Goal: Task Accomplishment & Management: Complete application form

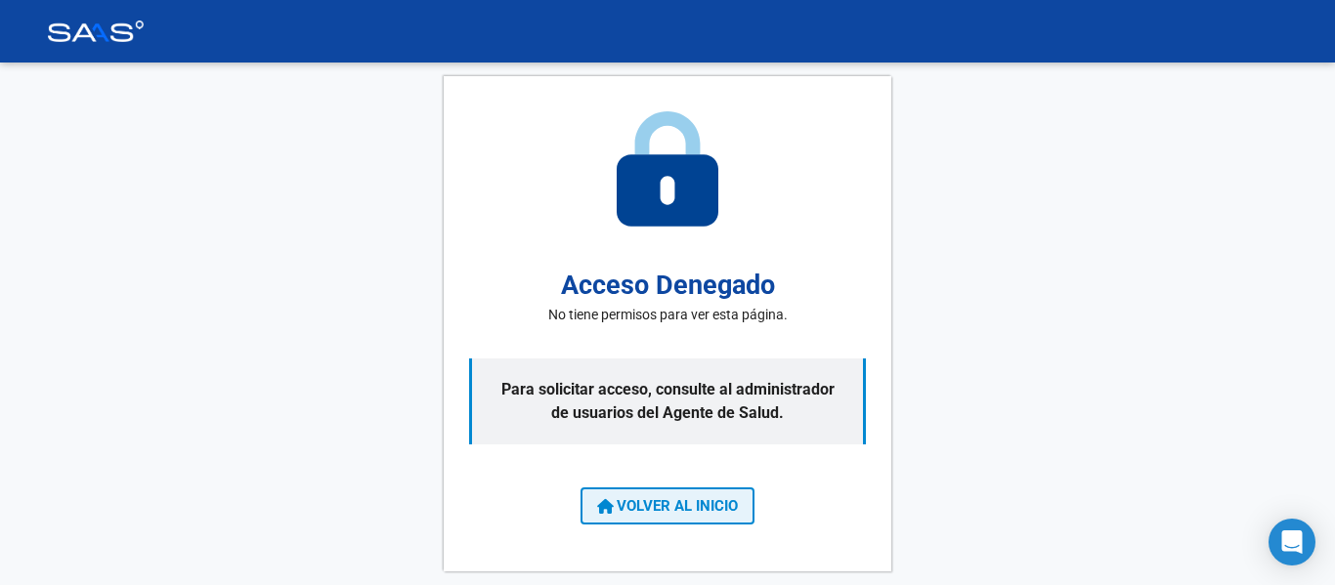
click at [630, 511] on span "VOLVER AL INICIO" at bounding box center [667, 506] width 141 height 18
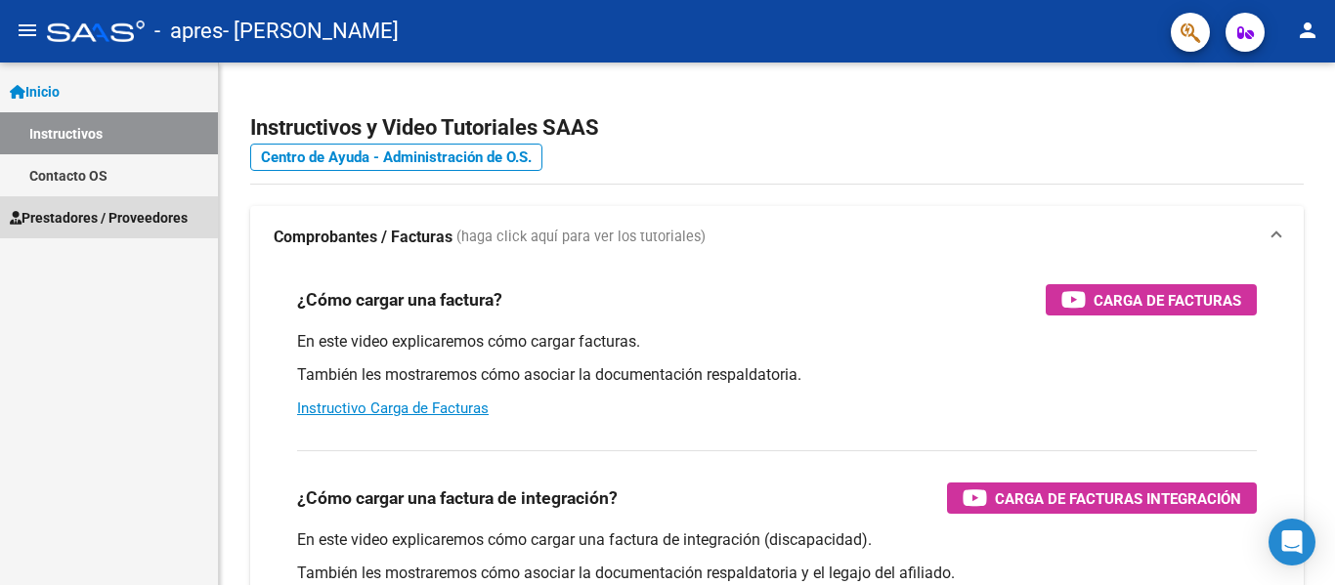
click at [94, 211] on span "Prestadores / Proveedores" at bounding box center [99, 217] width 178 height 21
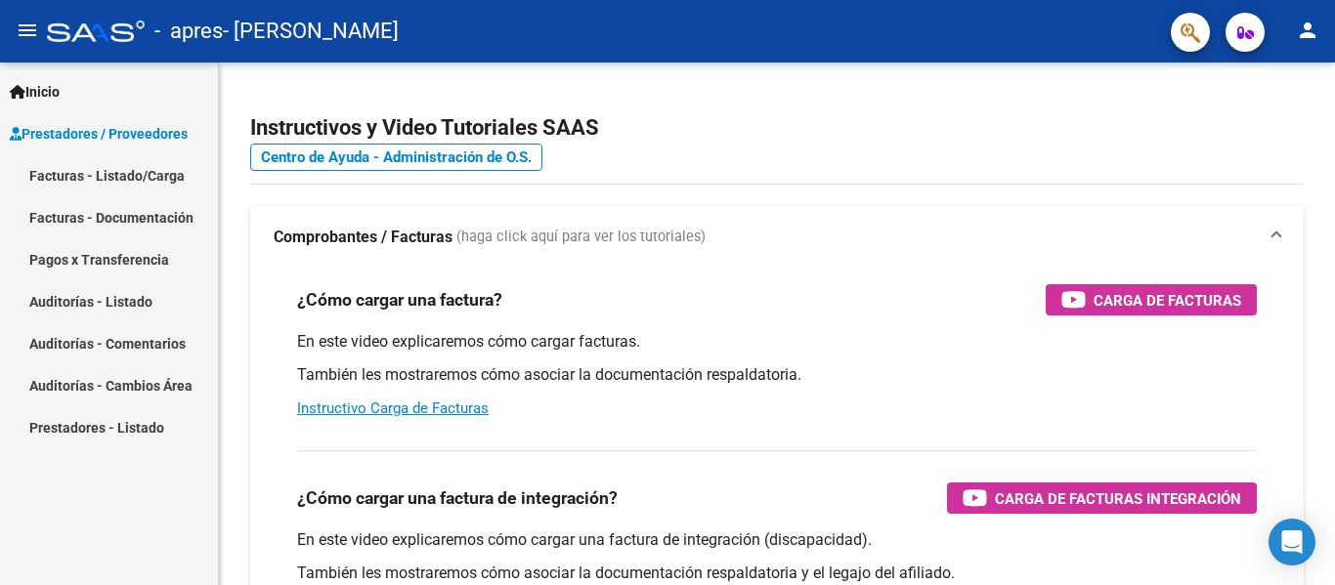
click at [111, 174] on link "Facturas - Listado/Carga" at bounding box center [109, 175] width 218 height 42
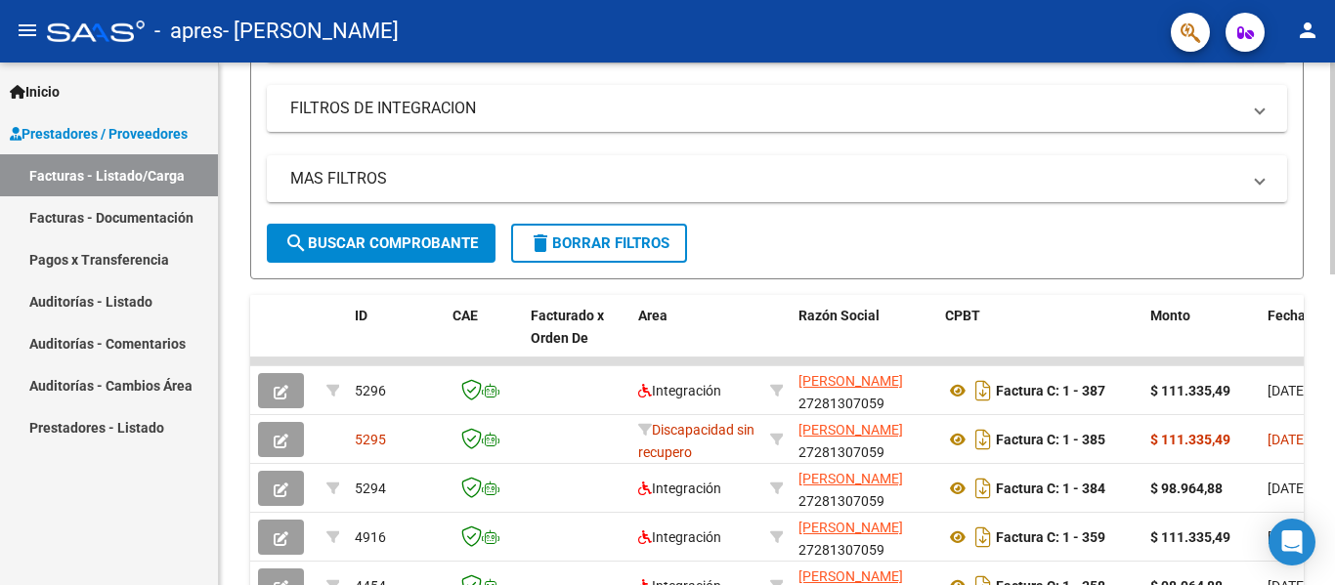
scroll to position [391, 0]
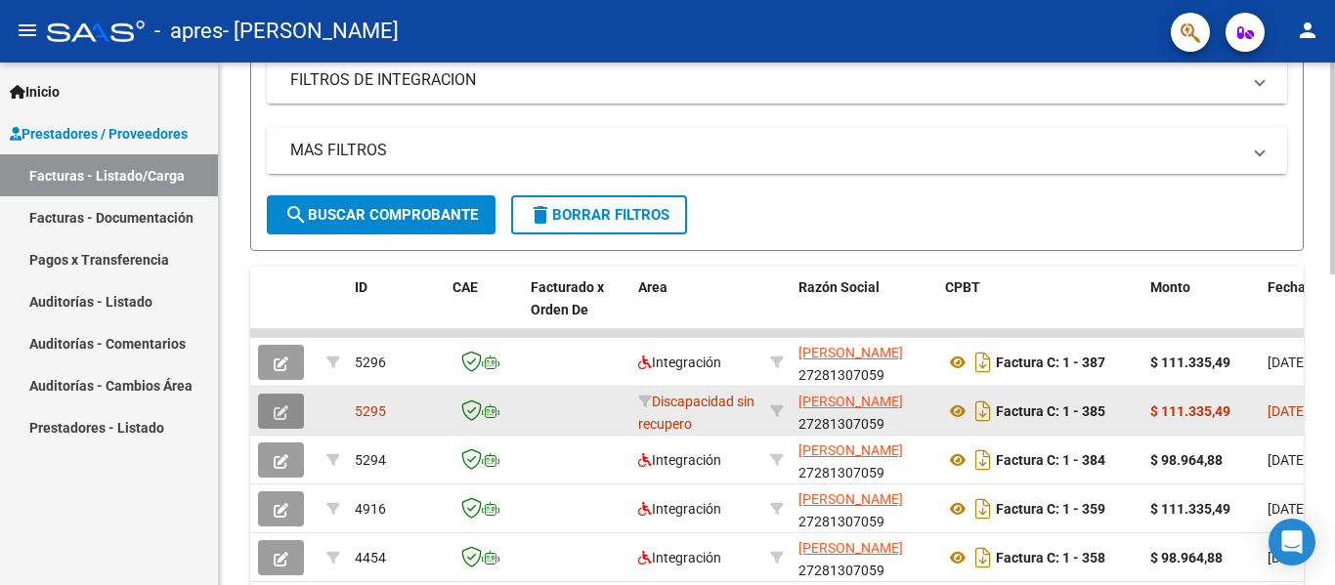
click at [273, 408] on button "button" at bounding box center [281, 411] width 46 height 35
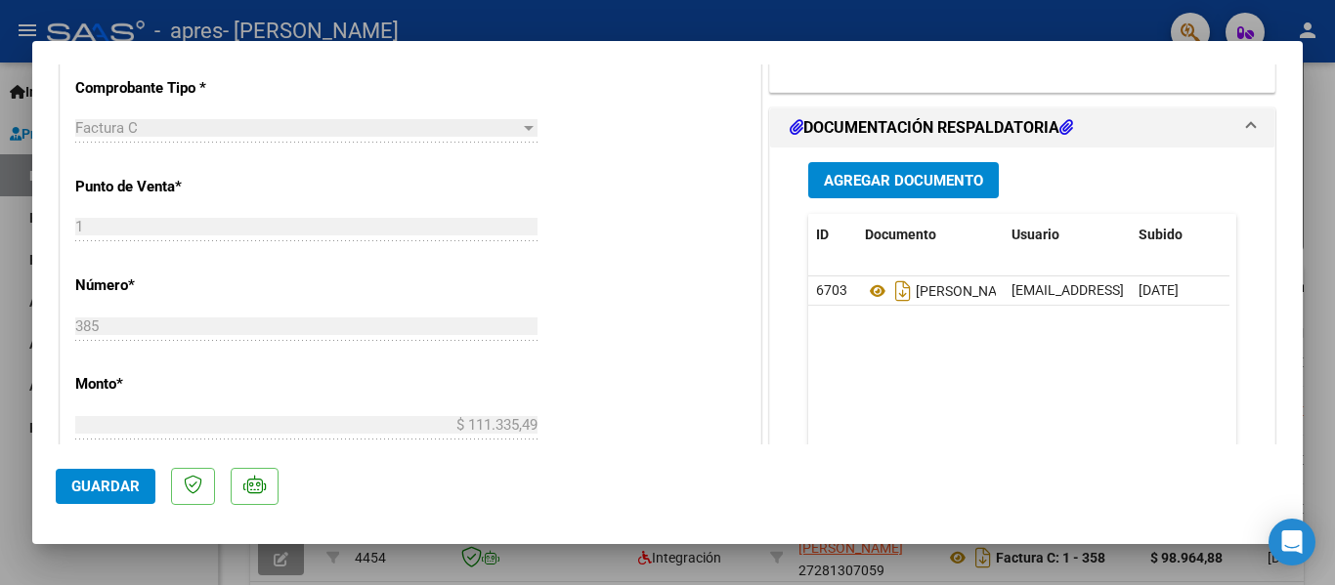
scroll to position [488, 0]
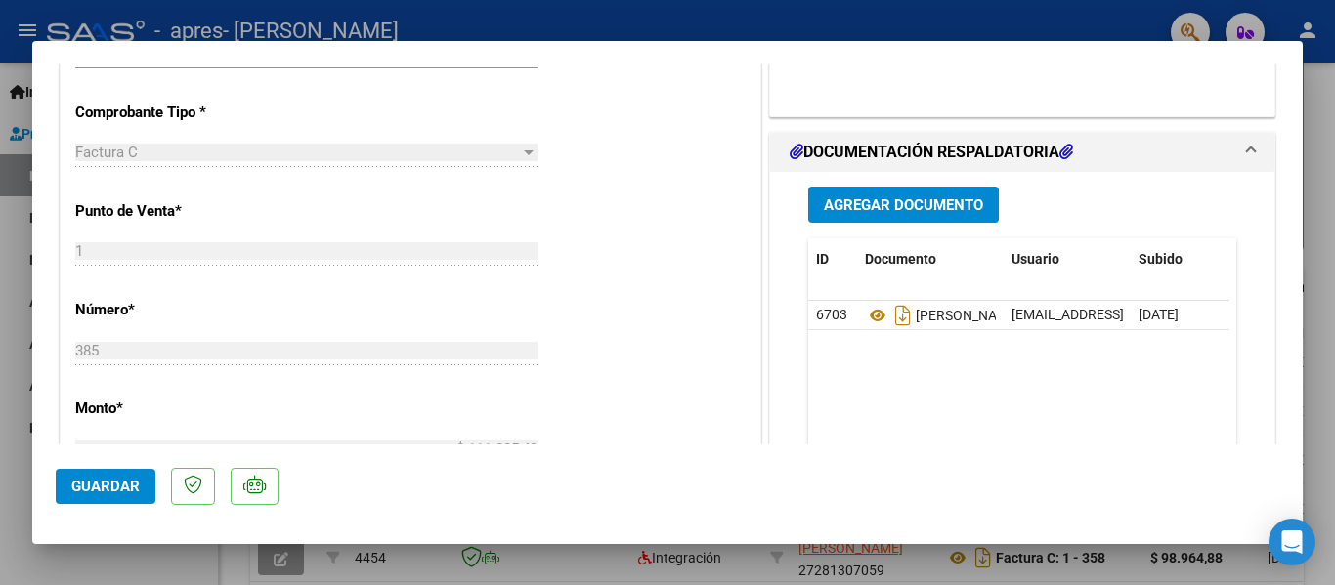
click at [647, 21] on div at bounding box center [667, 292] width 1335 height 585
type input "$ 0,00"
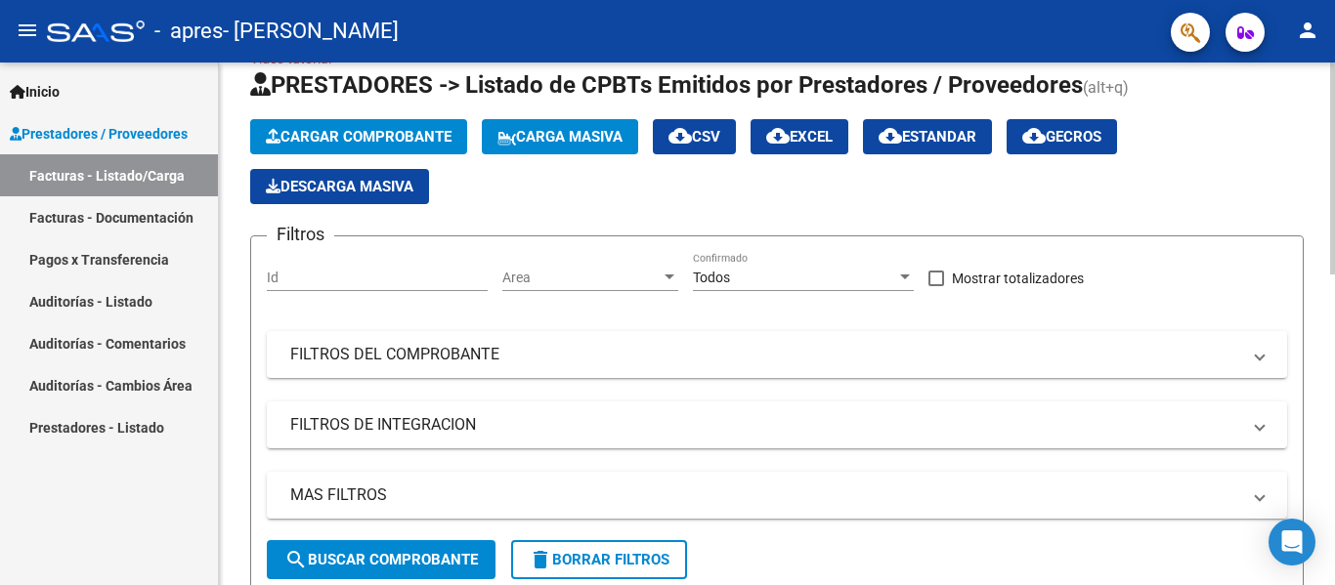
scroll to position [0, 0]
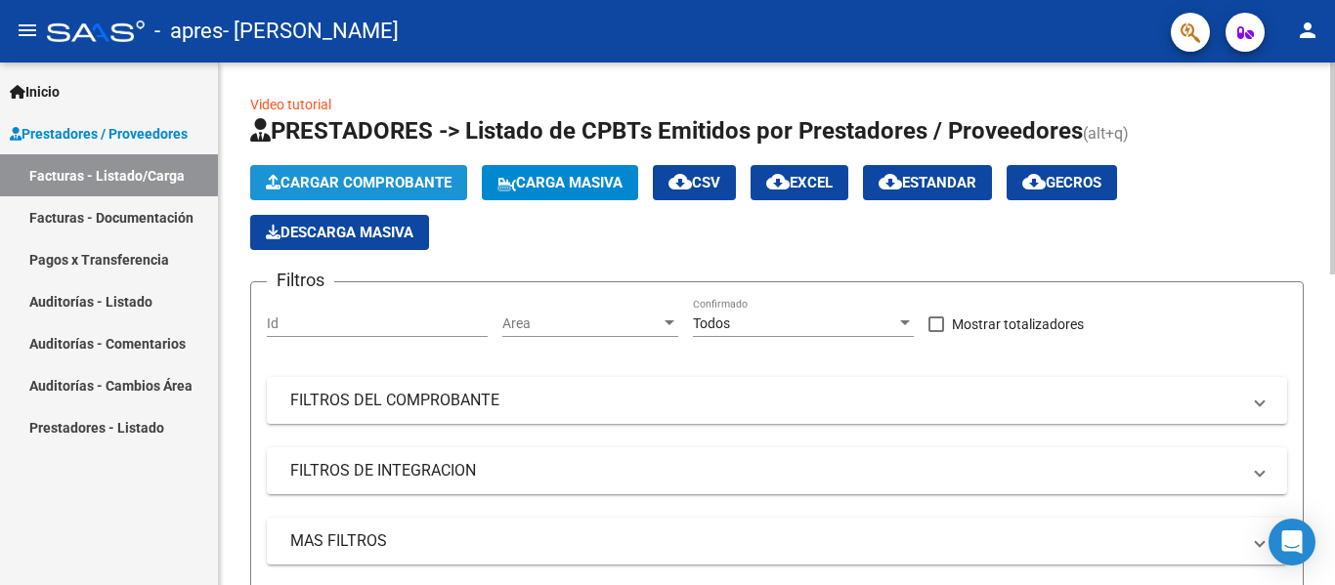
click at [415, 181] on span "Cargar Comprobante" at bounding box center [359, 183] width 186 height 18
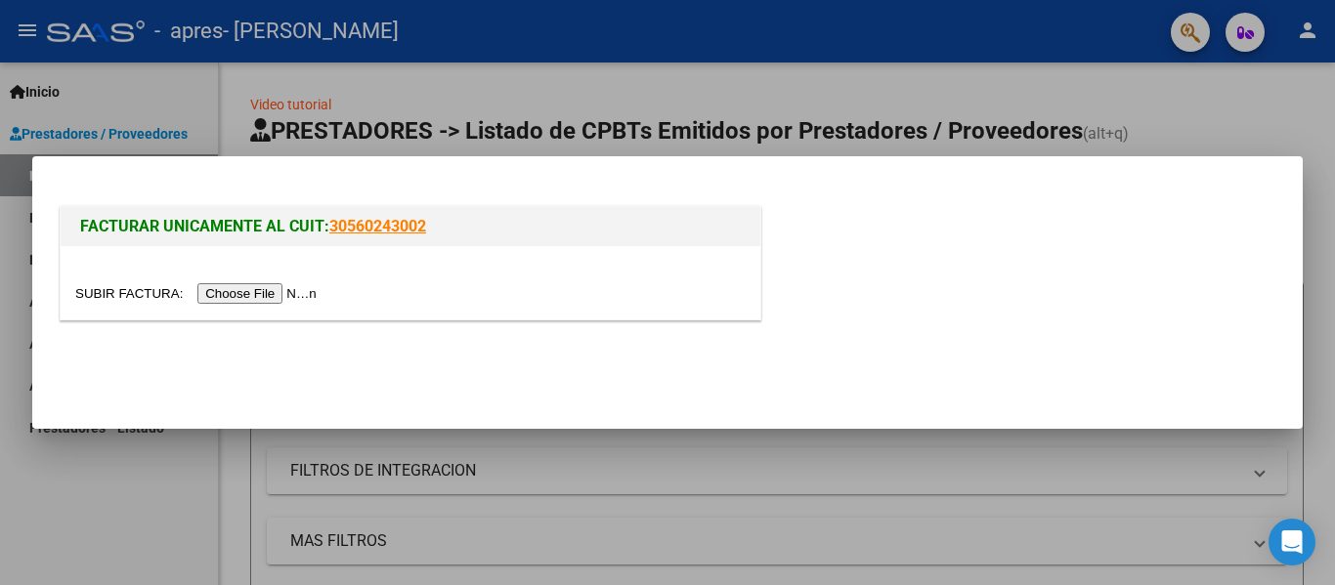
click at [267, 292] on input "file" at bounding box center [198, 293] width 247 height 21
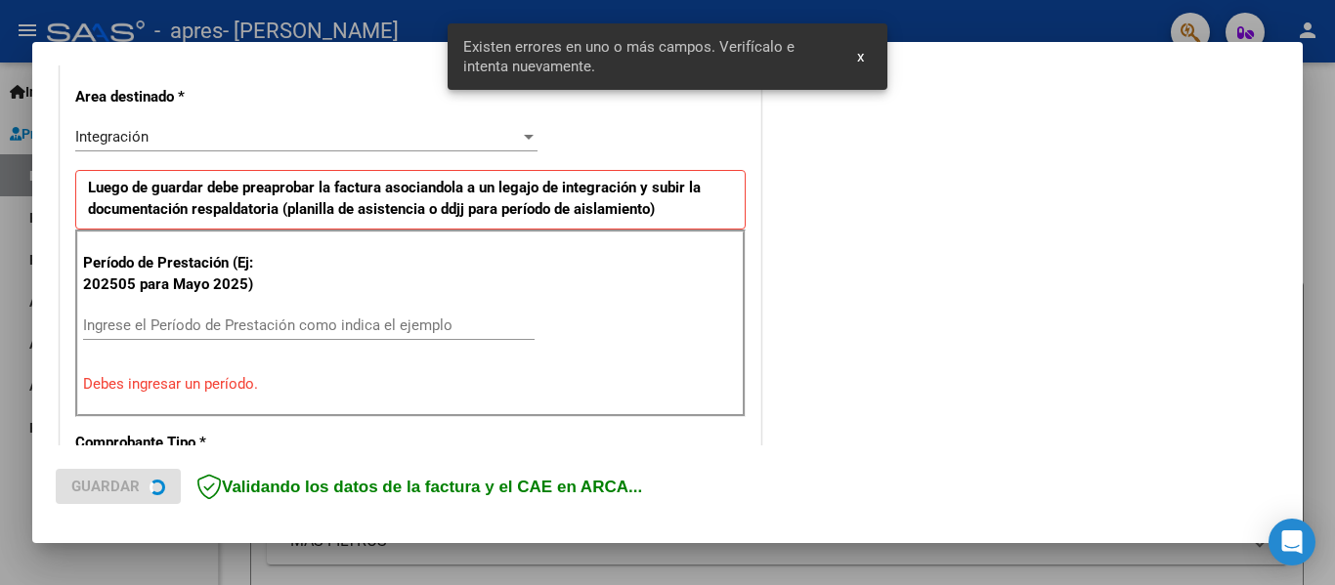
scroll to position [453, 0]
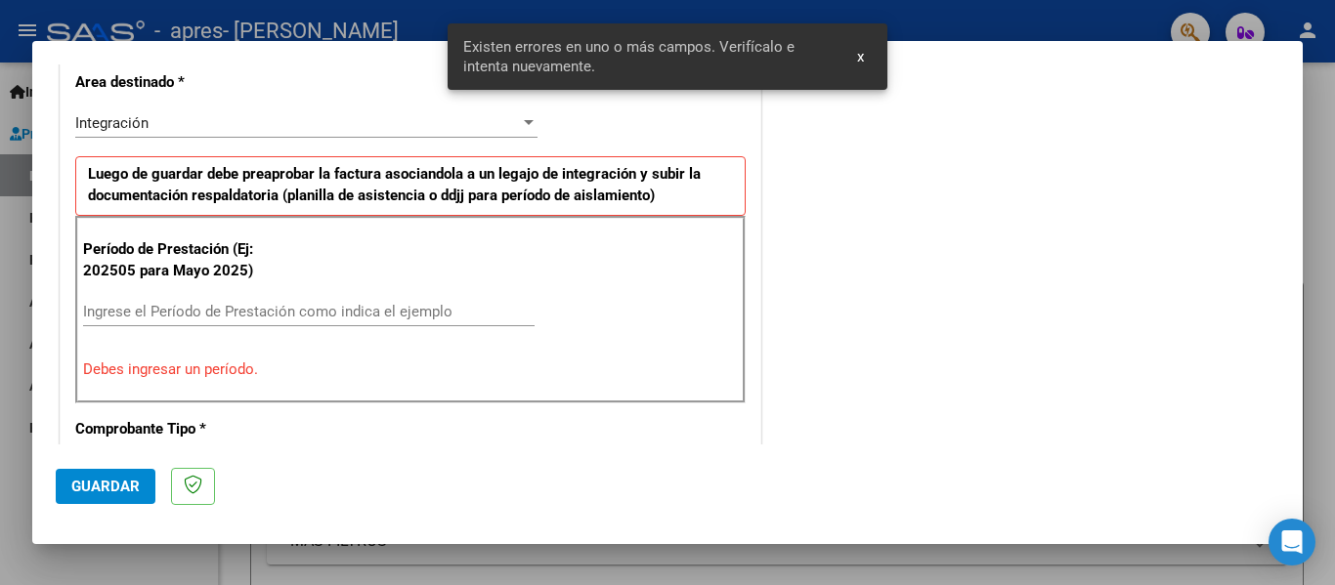
click at [857, 61] on span "x" at bounding box center [860, 57] width 7 height 18
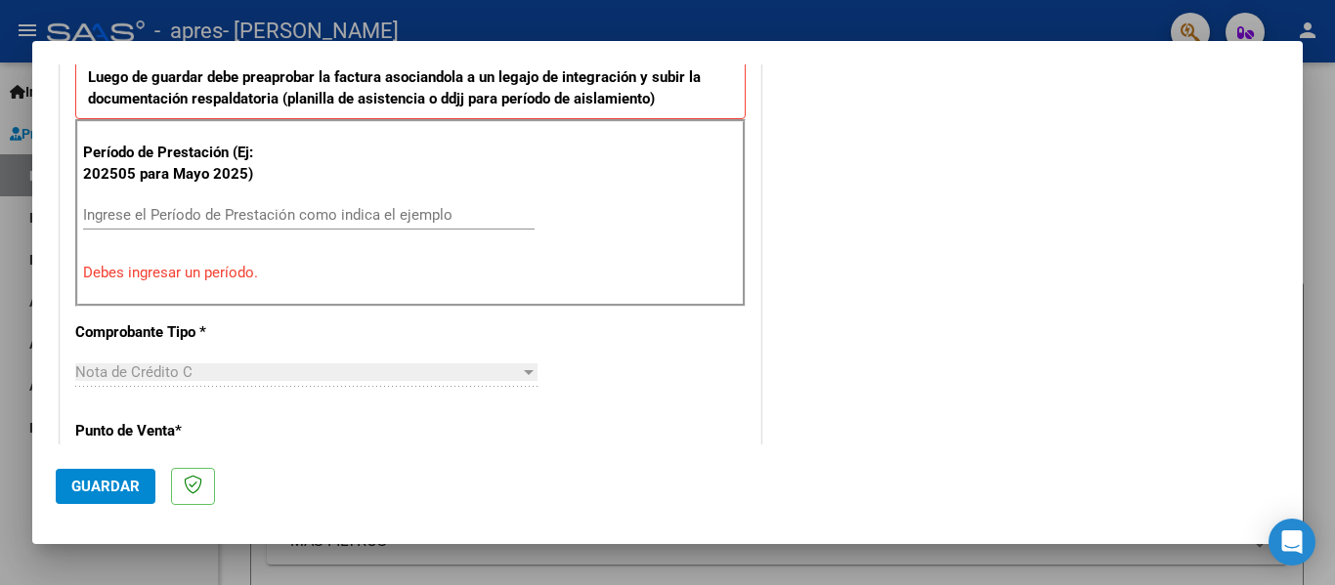
scroll to position [551, 0]
click at [391, 215] on input "Ingrese el Período de Prestación como indica el ejemplo" at bounding box center [308, 214] width 451 height 18
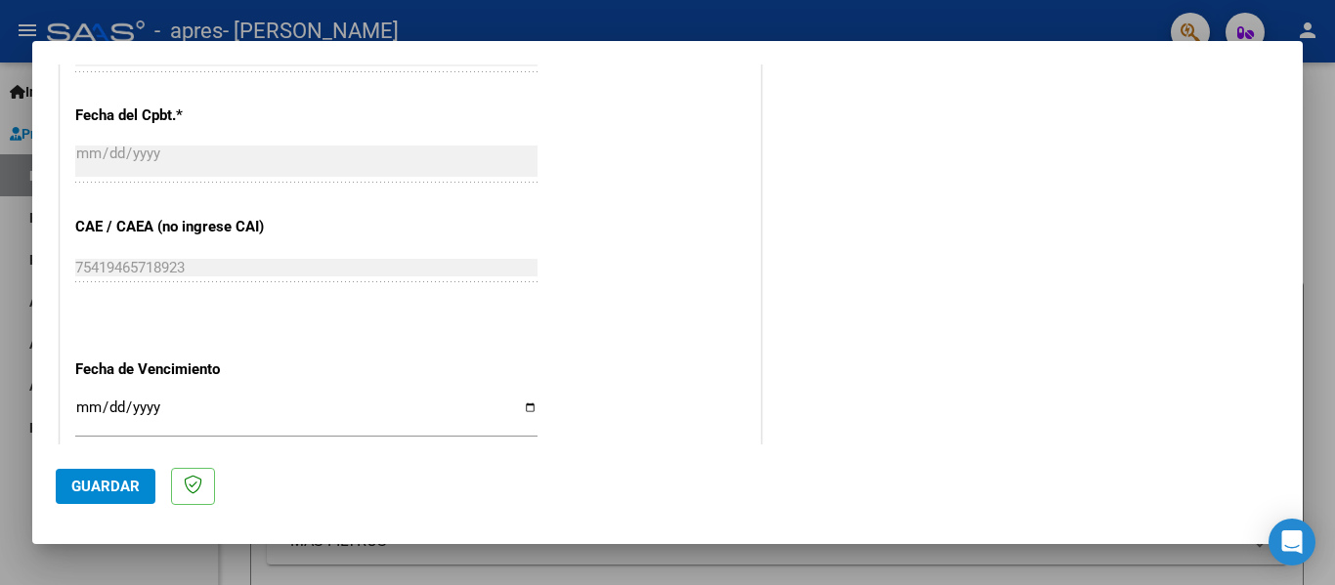
scroll to position [1137, 0]
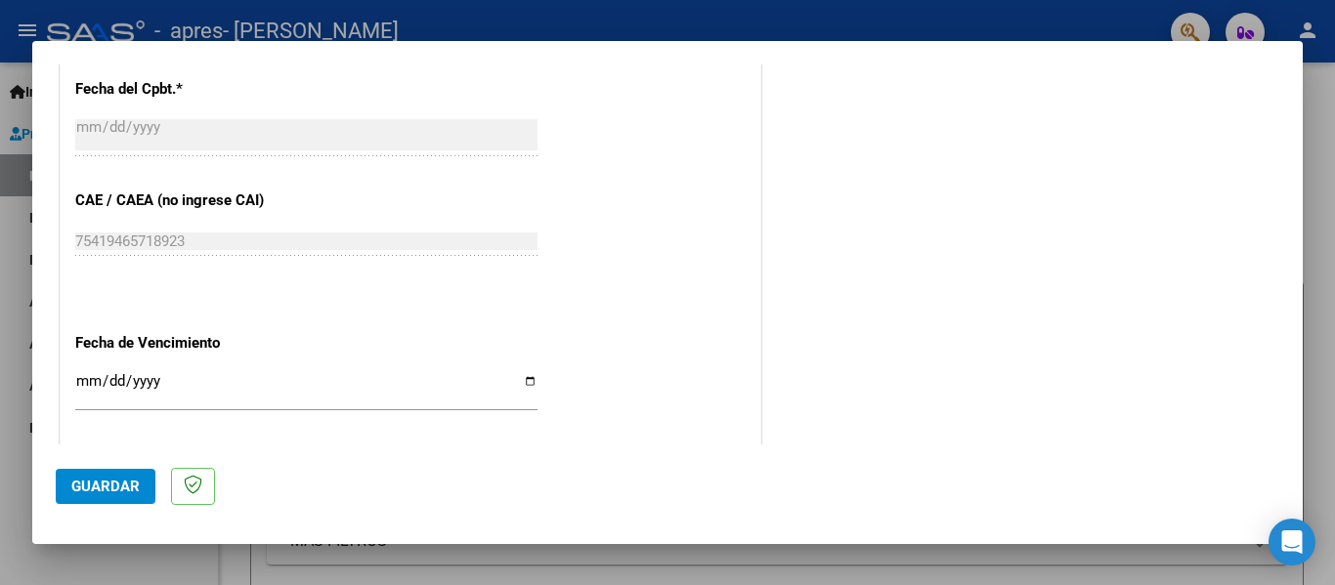
type input "202509"
drag, startPoint x: 97, startPoint y: 378, endPoint x: 95, endPoint y: 394, distance: 15.8
click at [97, 381] on input "Ingresar la fecha" at bounding box center [306, 388] width 462 height 31
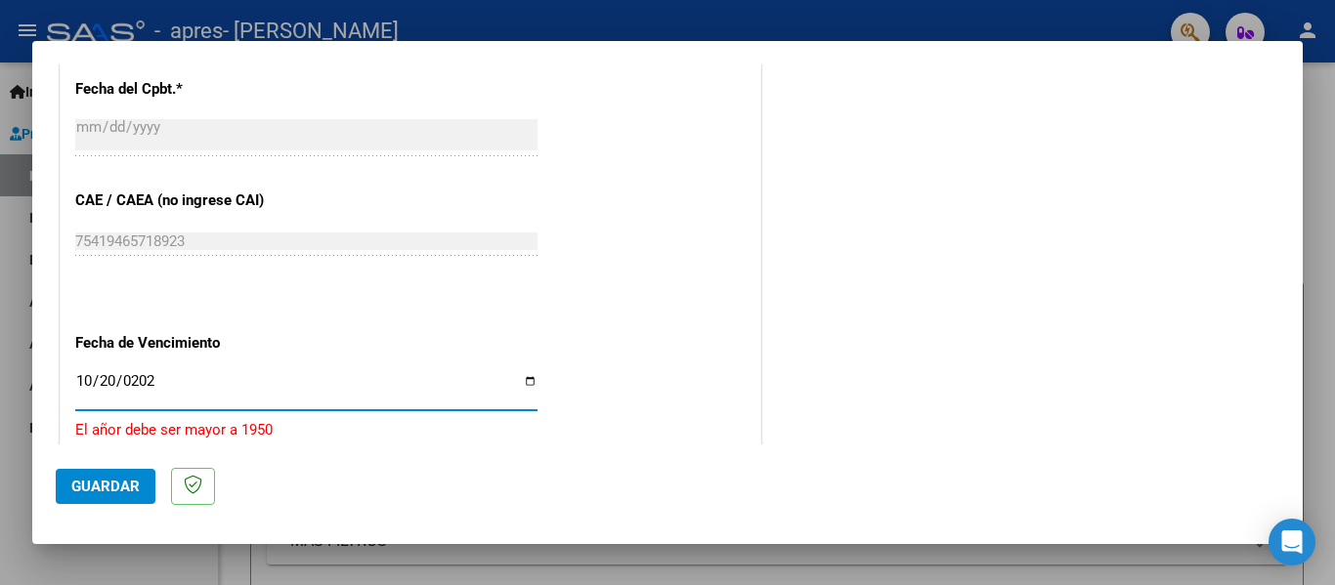
type input "[DATE]"
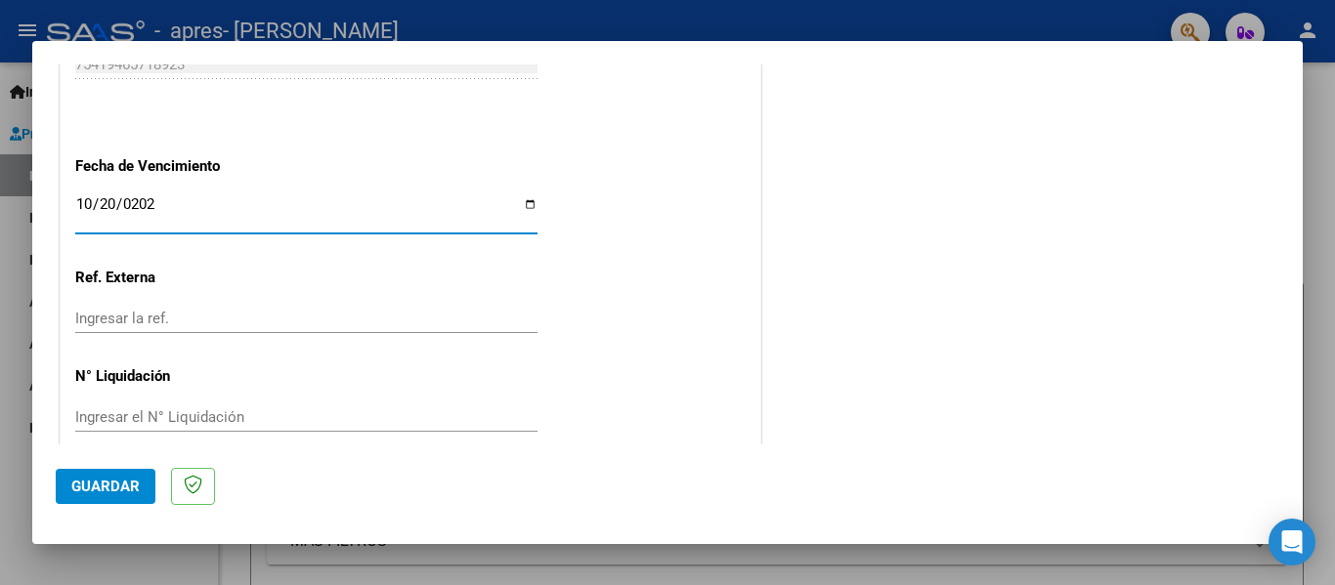
scroll to position [1339, 0]
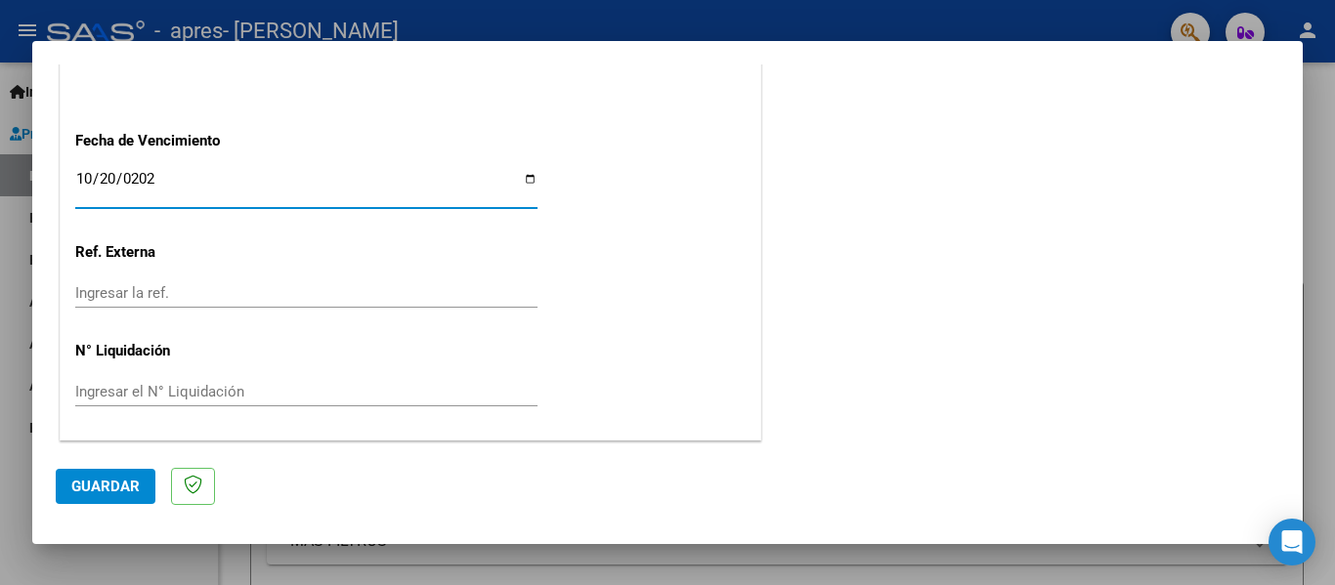
click at [107, 494] on span "Guardar" at bounding box center [105, 487] width 68 height 18
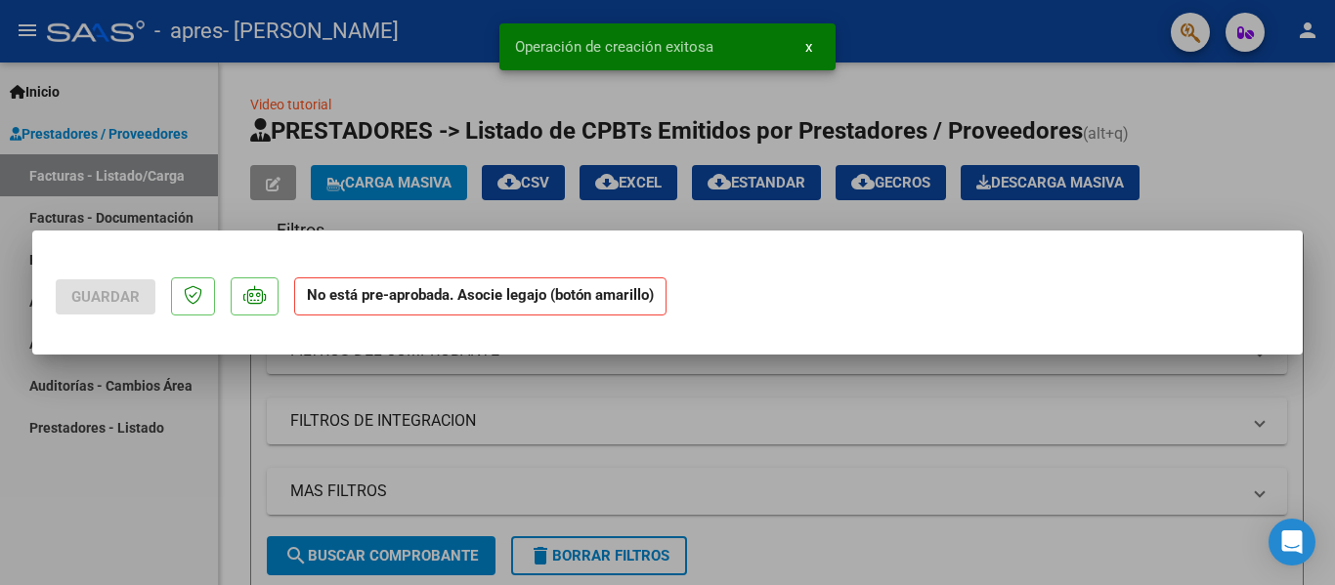
scroll to position [0, 0]
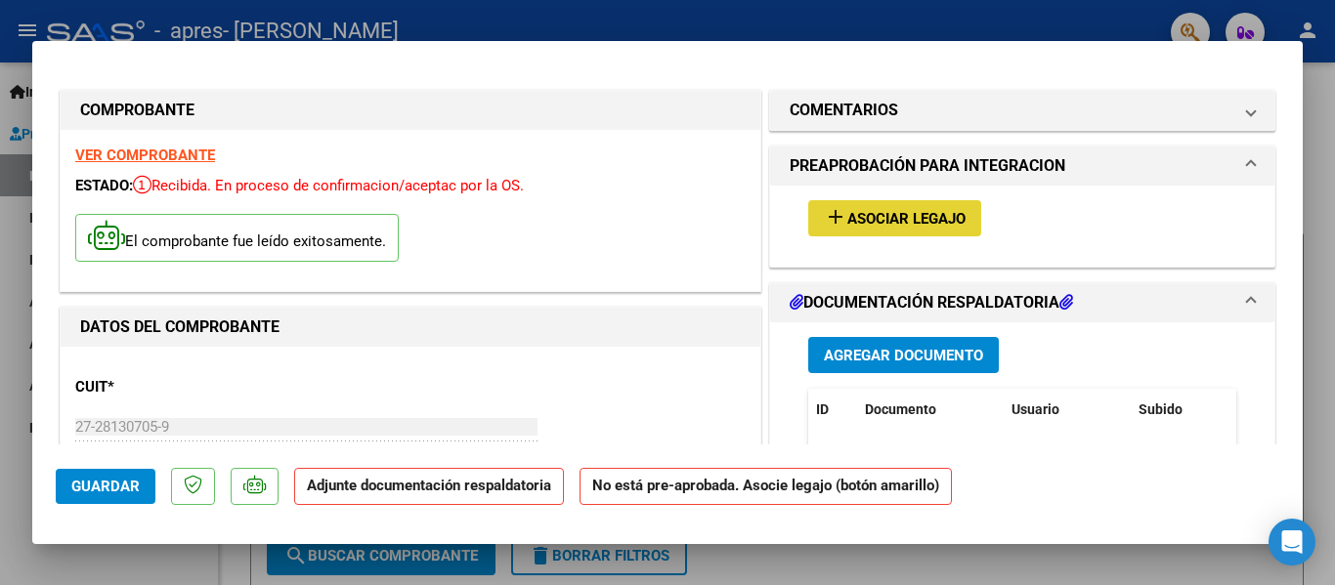
click at [906, 218] on span "Asociar Legajo" at bounding box center [906, 219] width 118 height 18
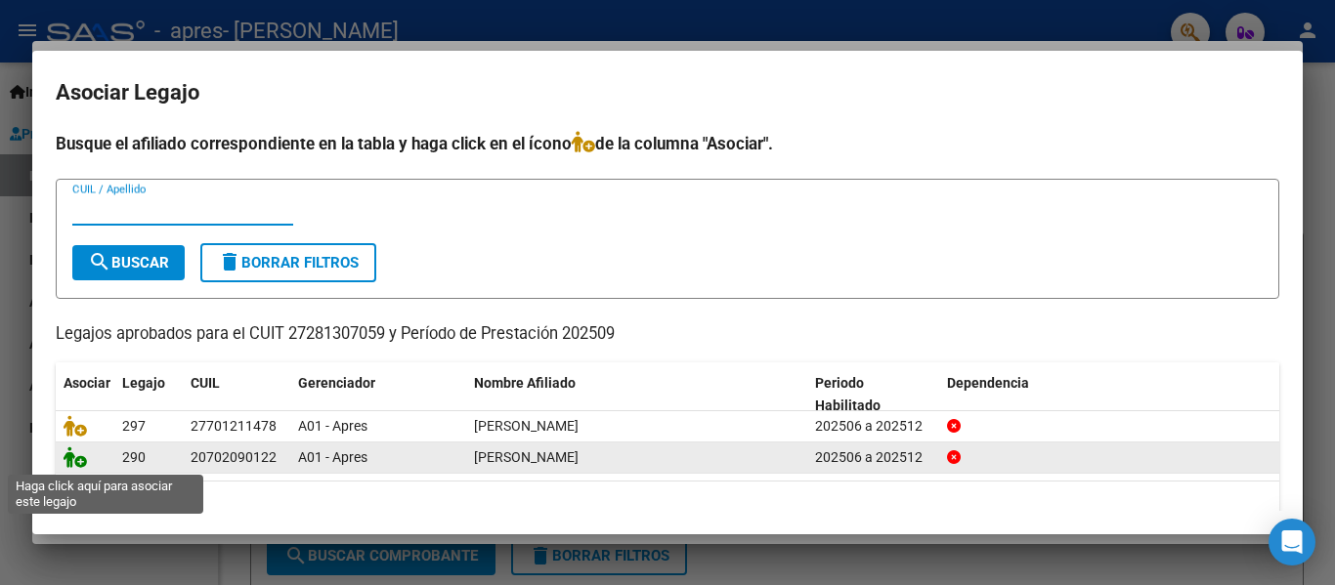
click at [76, 465] on icon at bounding box center [75, 456] width 23 height 21
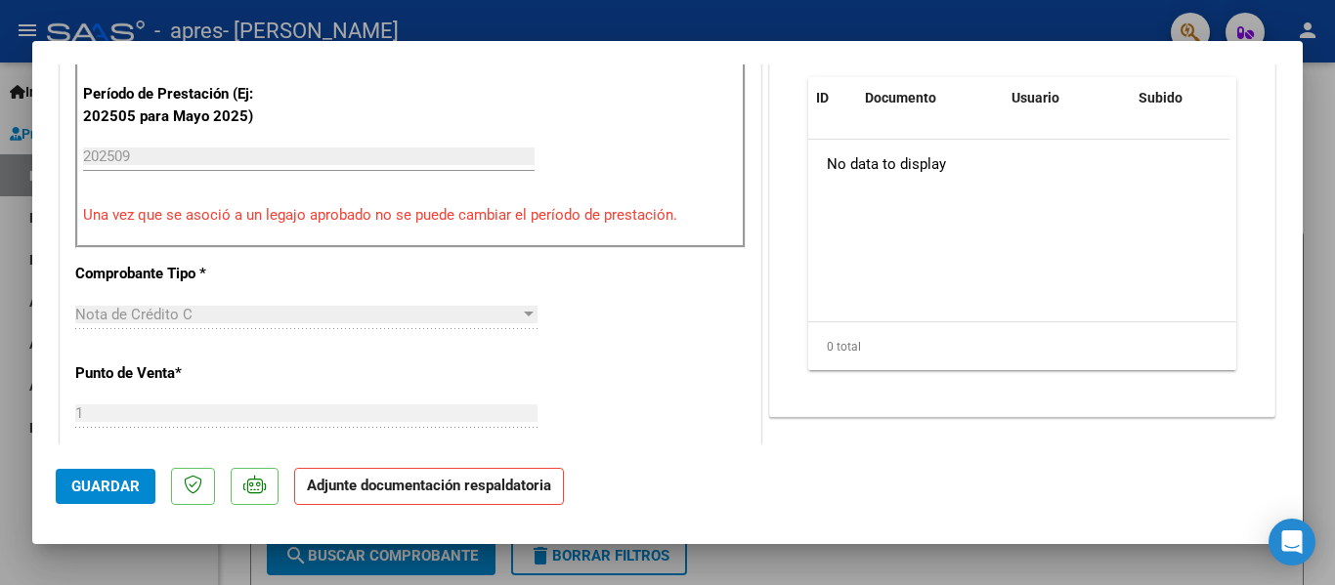
scroll to position [684, 0]
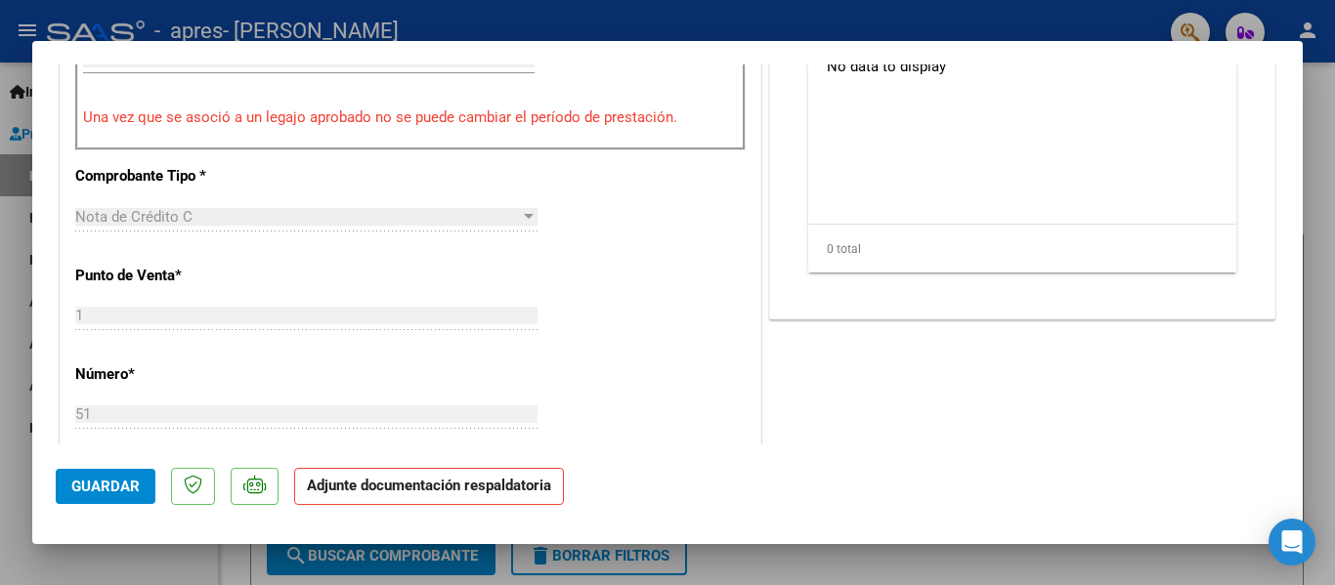
click at [118, 485] on span "Guardar" at bounding box center [105, 487] width 68 height 18
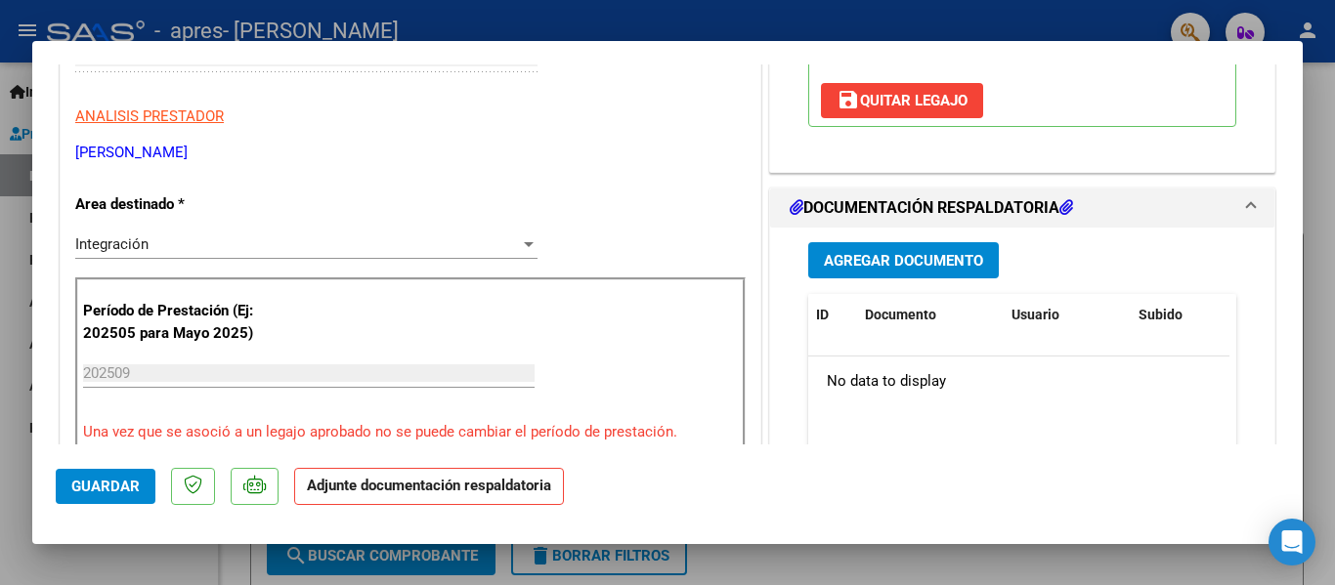
scroll to position [293, 0]
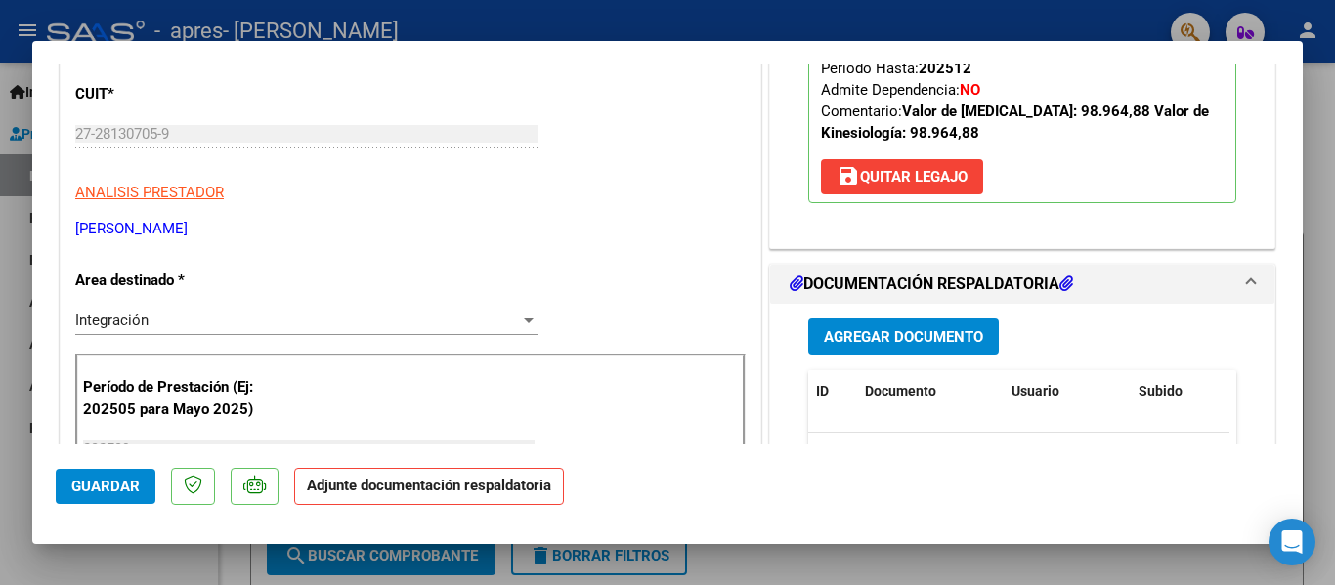
click at [114, 489] on span "Guardar" at bounding box center [105, 487] width 68 height 18
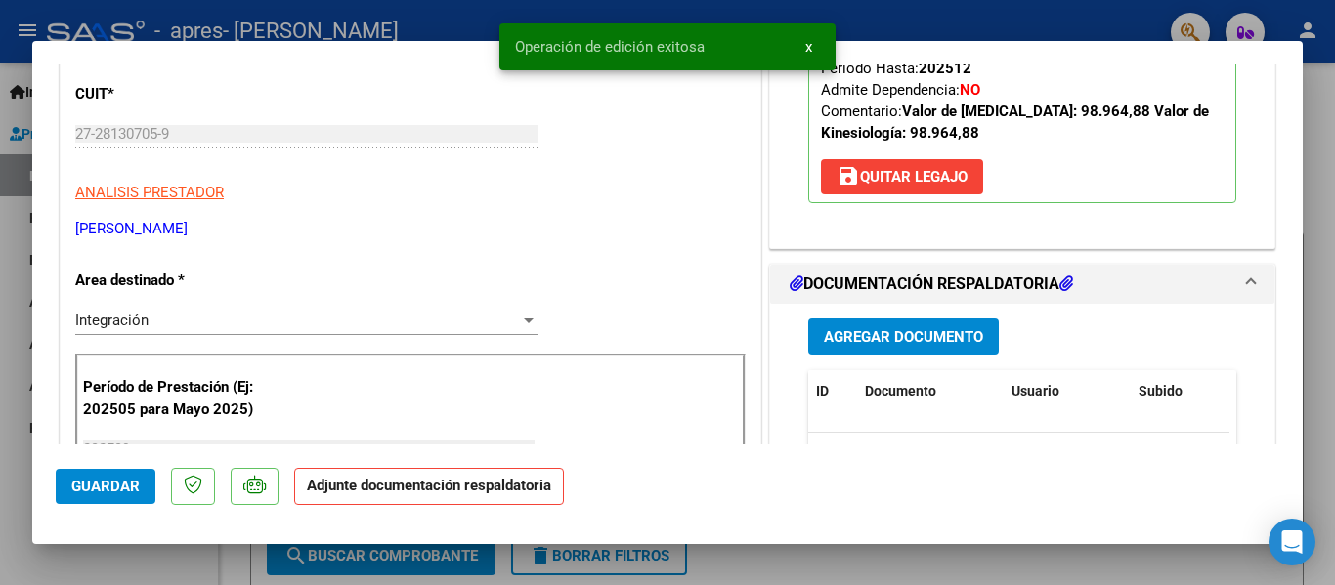
click at [812, 49] on button "x" at bounding box center [808, 46] width 38 height 35
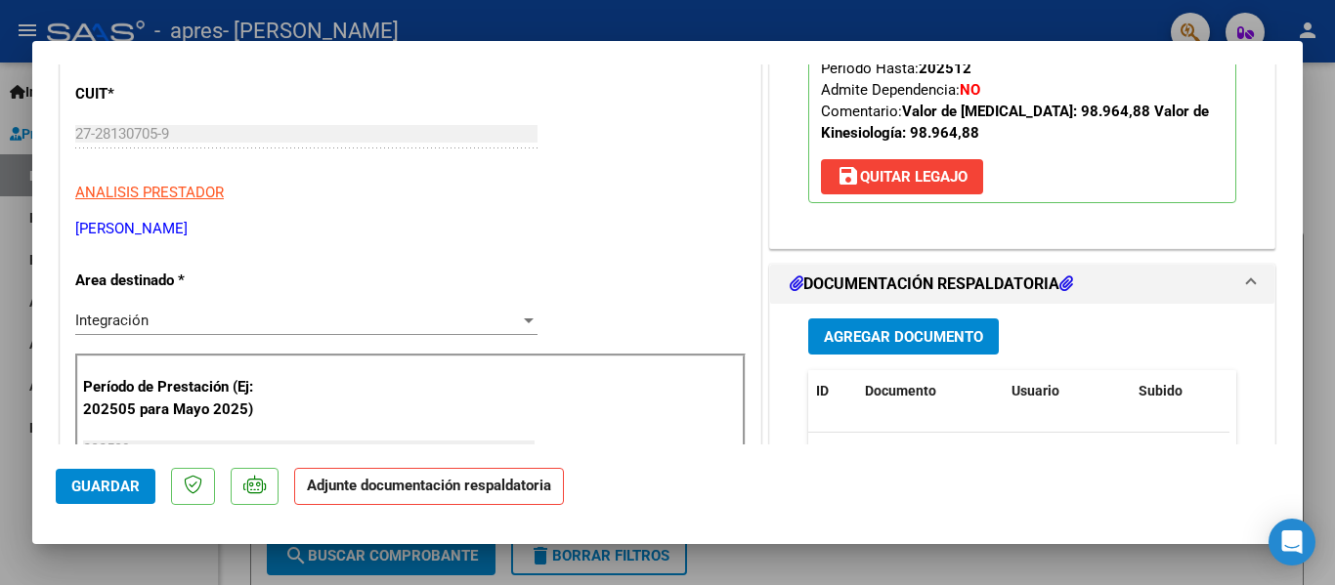
click at [959, 30] on div at bounding box center [667, 292] width 1335 height 585
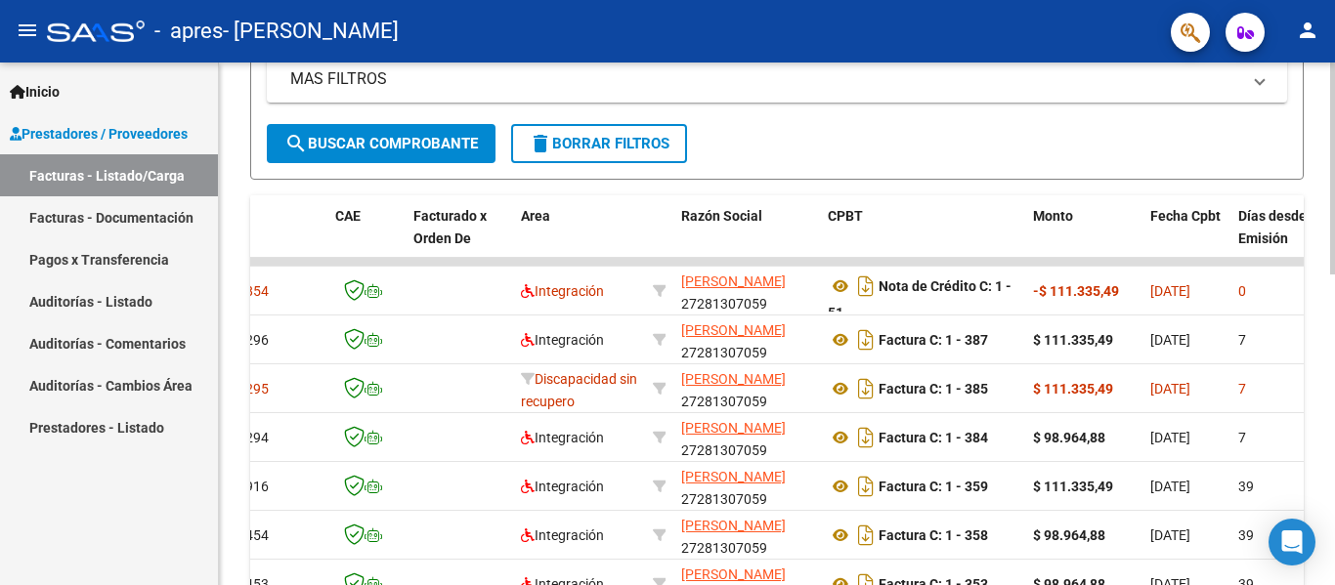
scroll to position [473, 0]
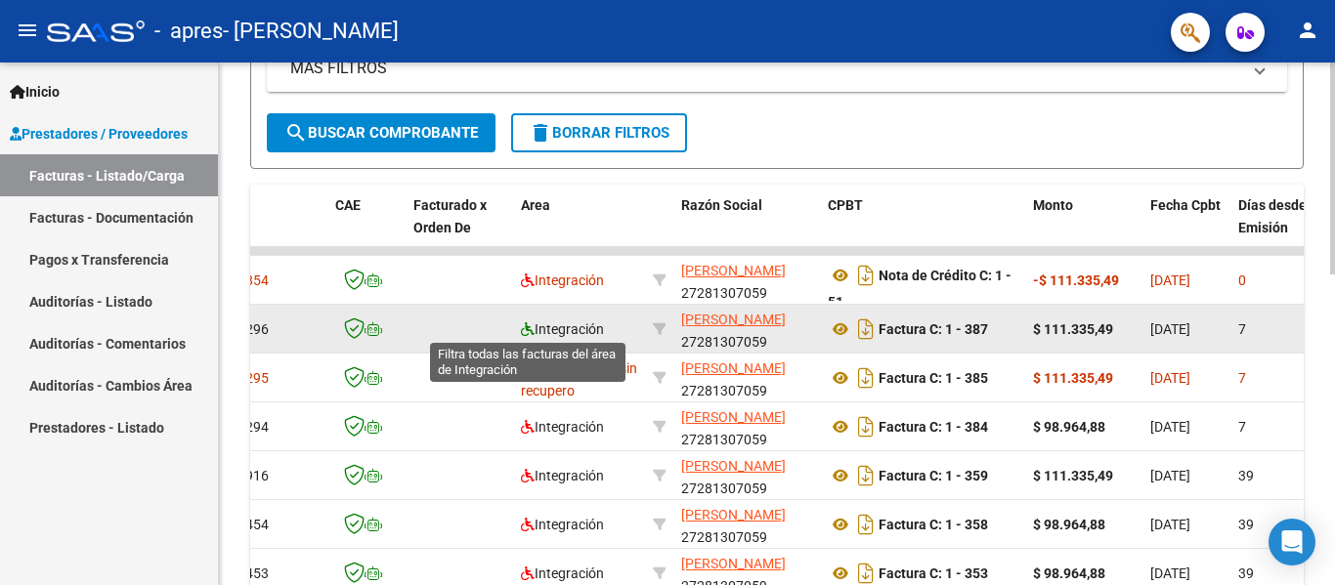
click at [524, 331] on icon at bounding box center [528, 329] width 14 height 14
click at [526, 328] on icon at bounding box center [528, 329] width 14 height 14
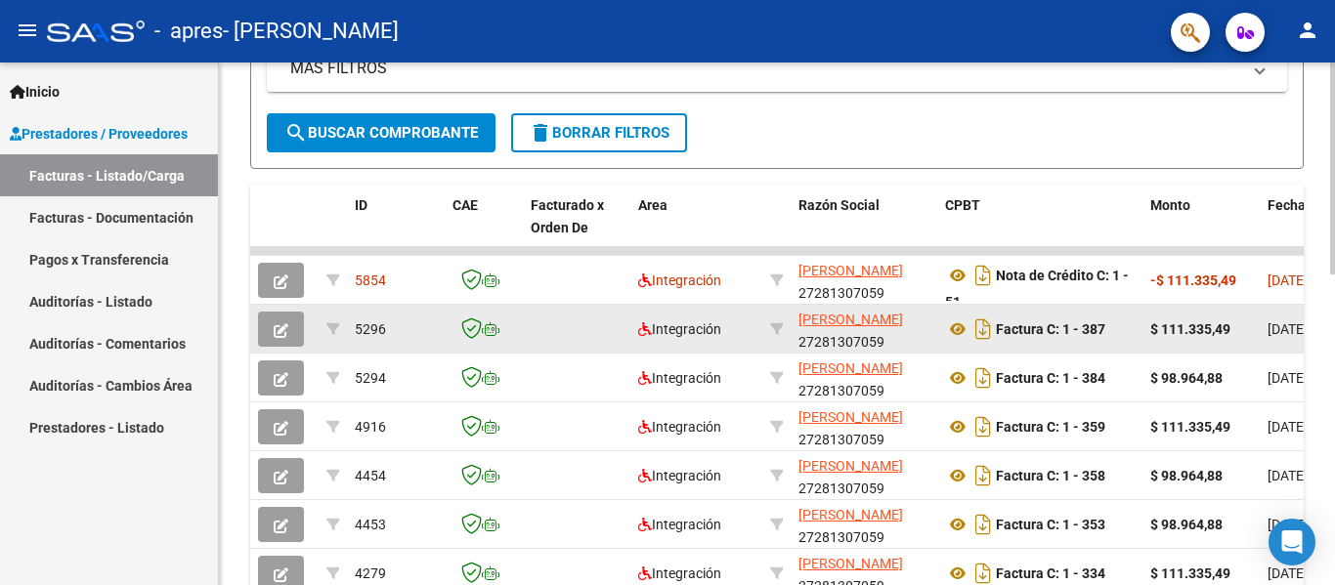
click at [276, 330] on icon "button" at bounding box center [281, 330] width 15 height 15
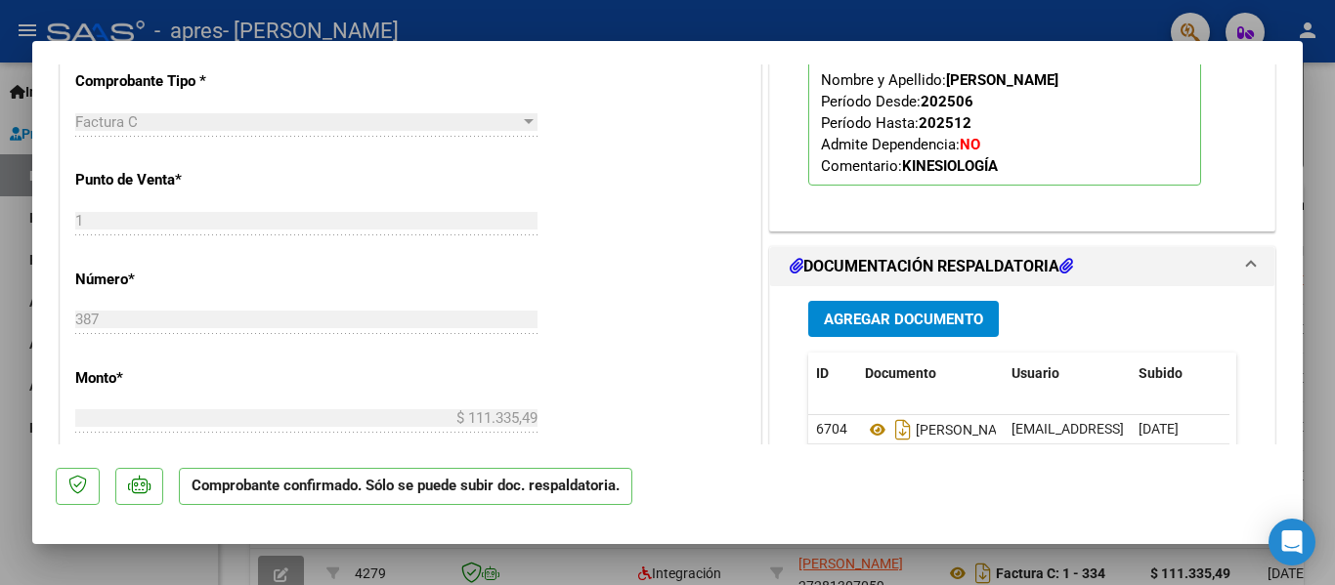
scroll to position [782, 0]
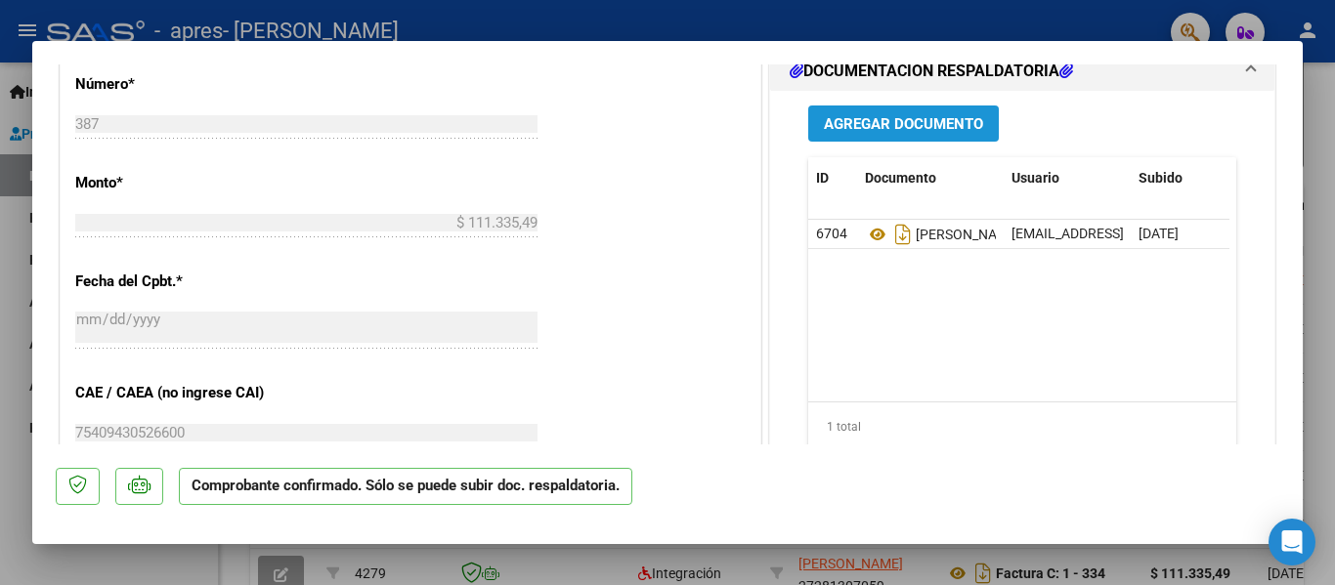
click at [919, 121] on span "Agregar Documento" at bounding box center [903, 124] width 159 height 18
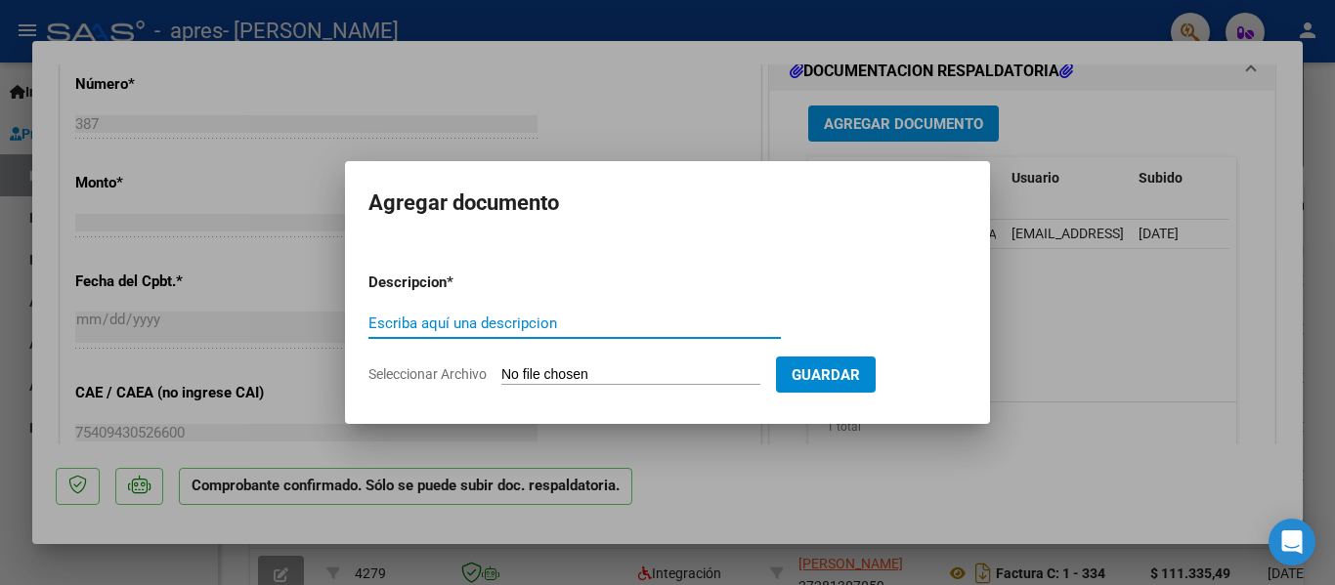
click at [880, 459] on div at bounding box center [667, 292] width 1335 height 585
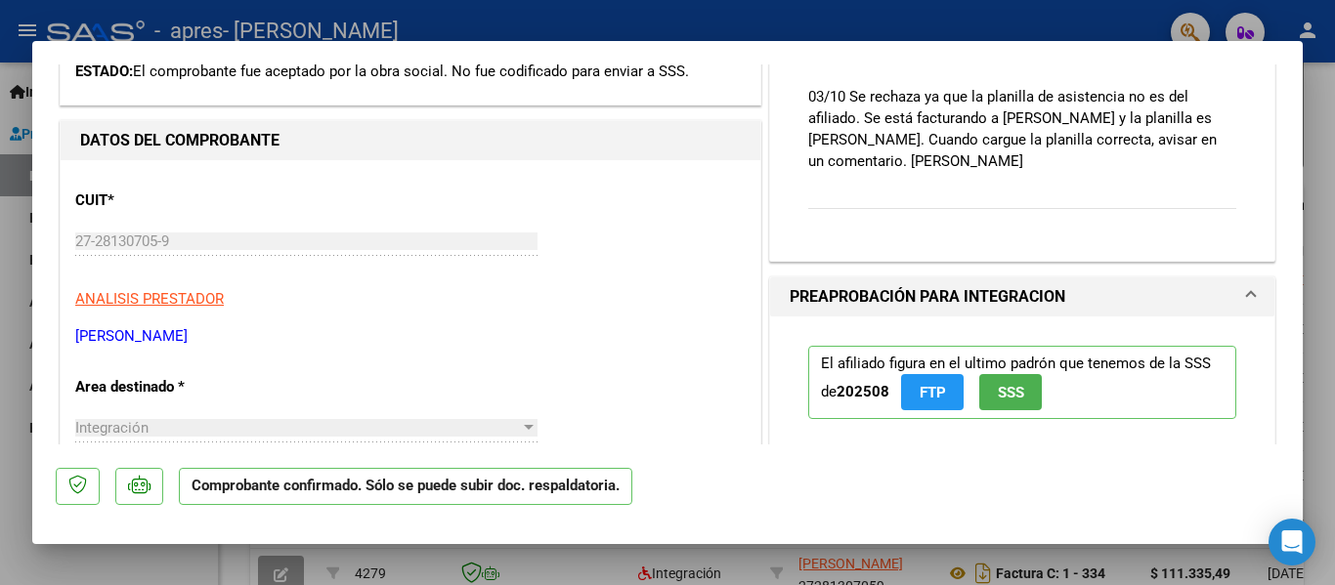
scroll to position [0, 0]
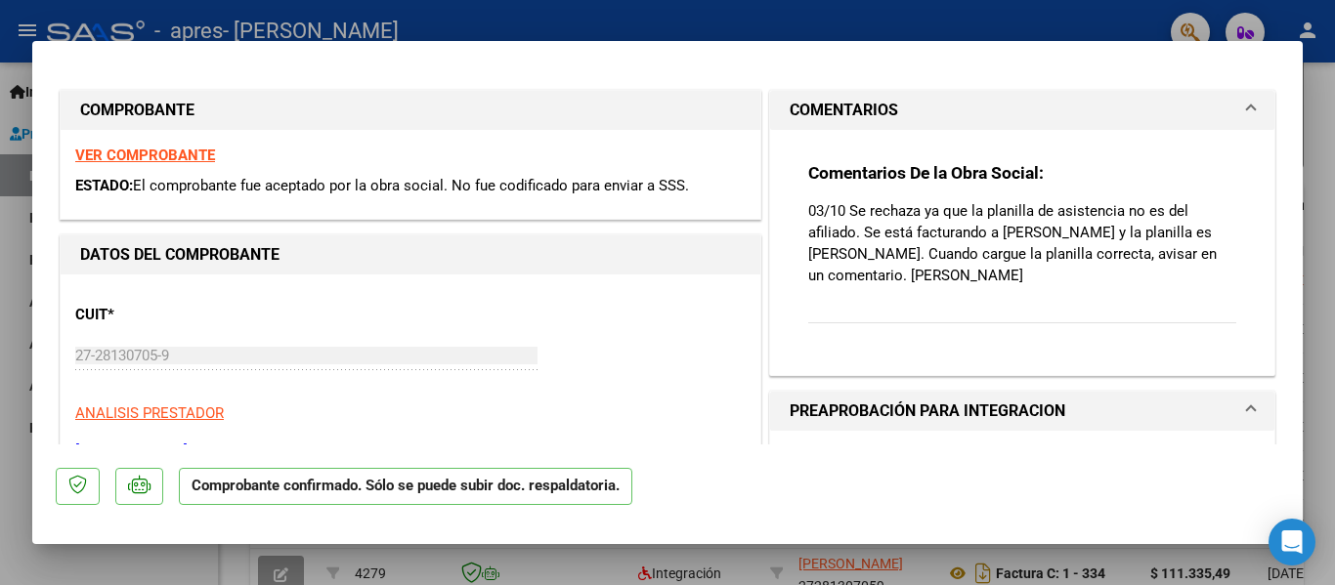
click at [1088, 21] on div at bounding box center [667, 292] width 1335 height 585
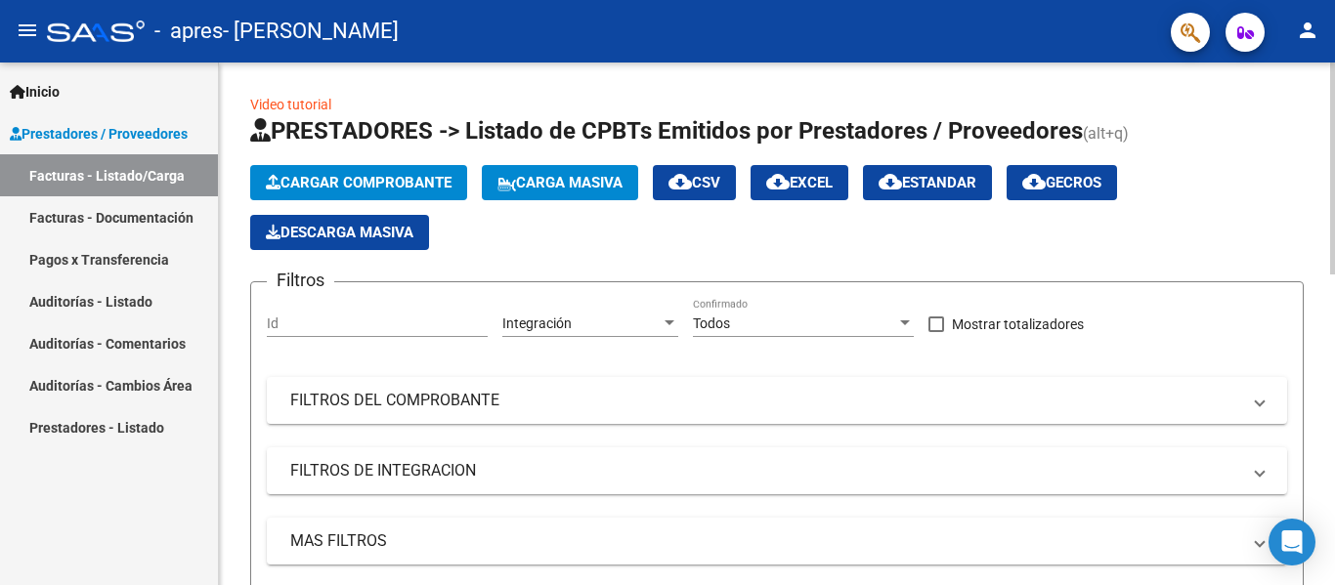
click at [361, 185] on span "Cargar Comprobante" at bounding box center [359, 183] width 186 height 18
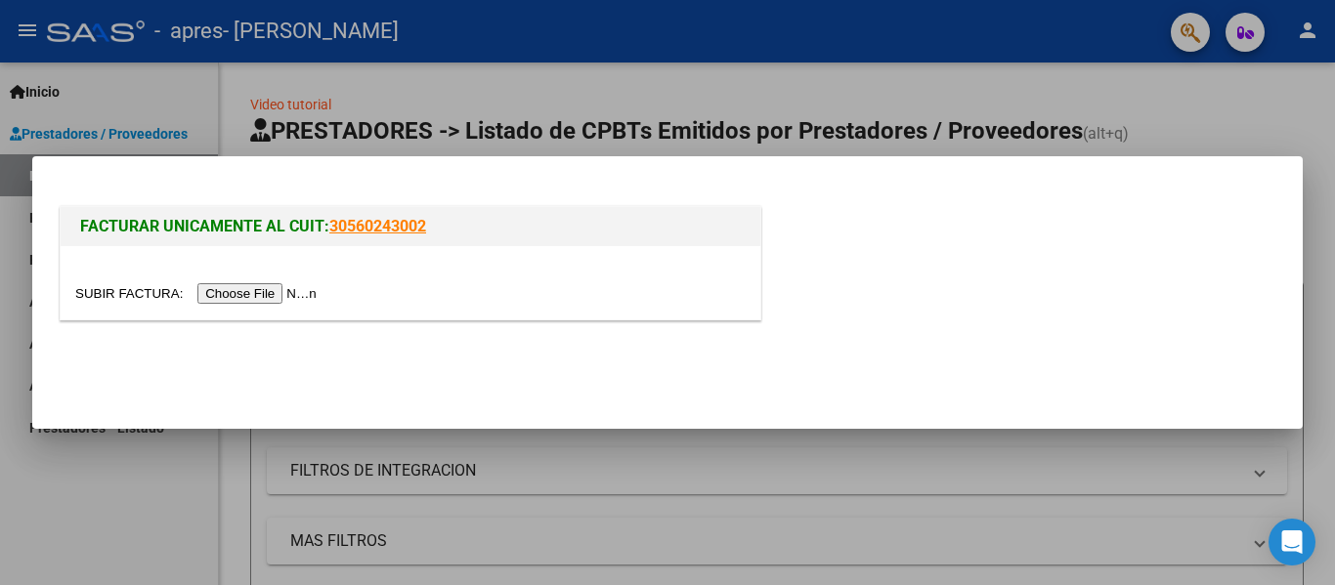
click at [259, 292] on input "file" at bounding box center [198, 293] width 247 height 21
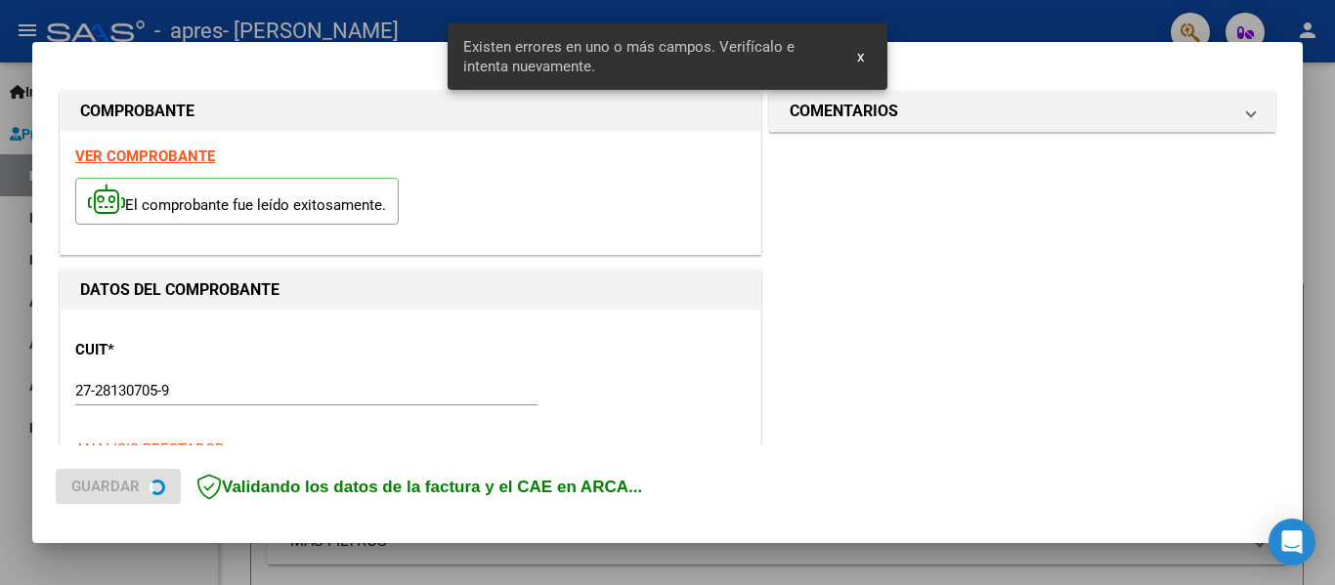
scroll to position [453, 0]
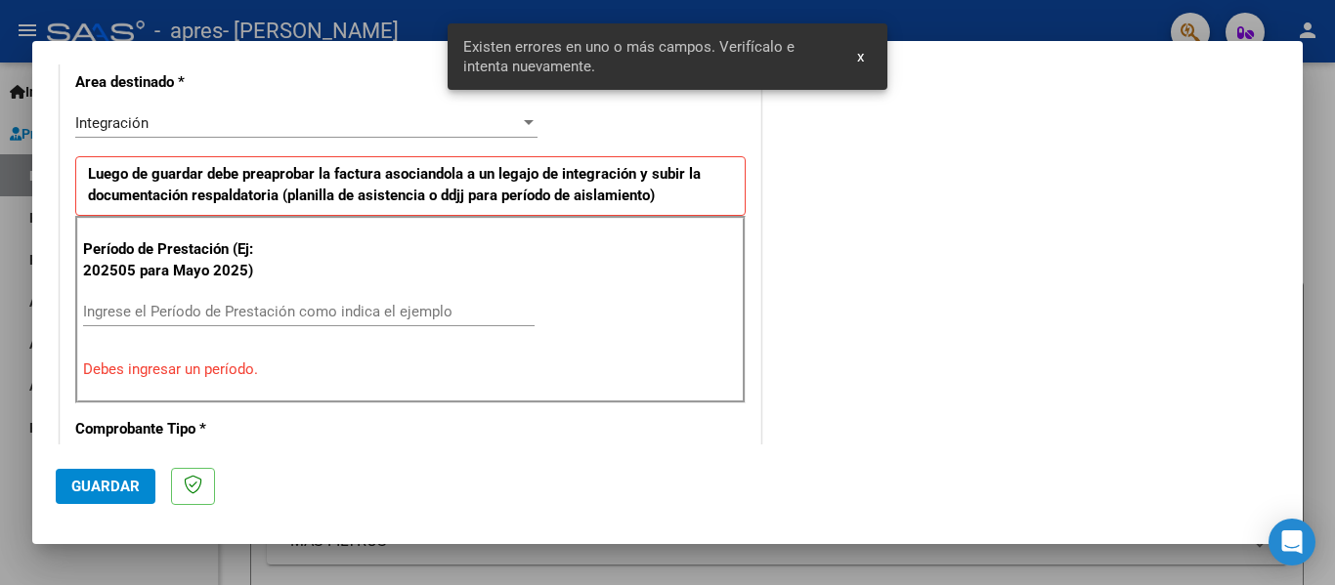
click at [212, 316] on input "Ingrese el Período de Prestación como indica el ejemplo" at bounding box center [308, 312] width 451 height 18
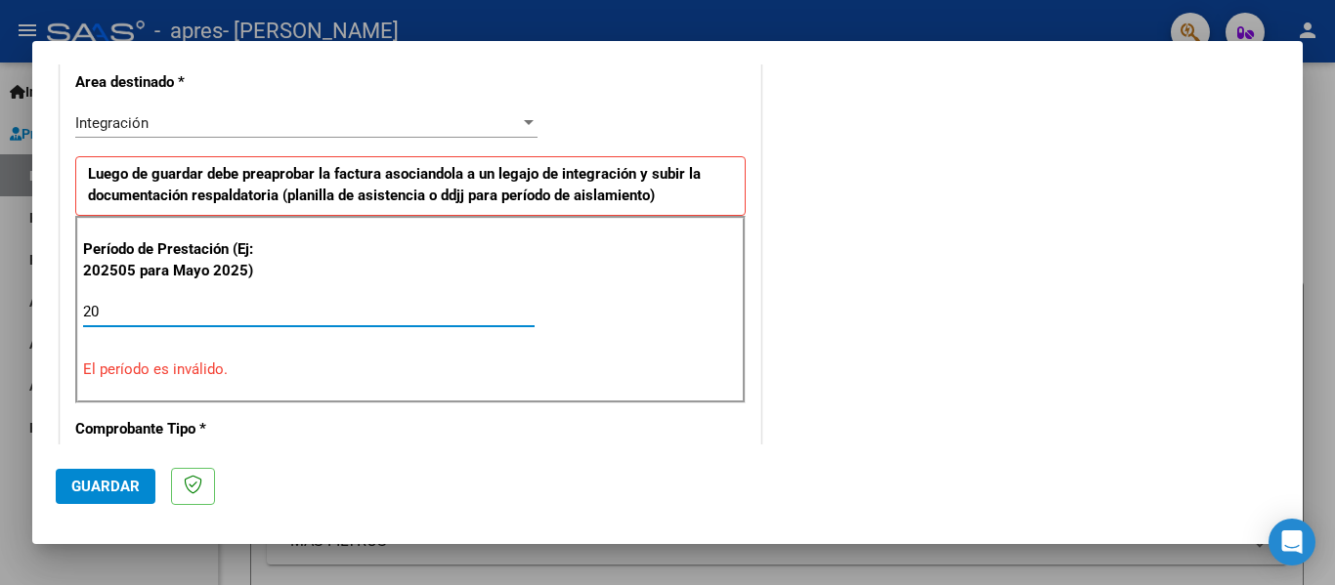
type input "2"
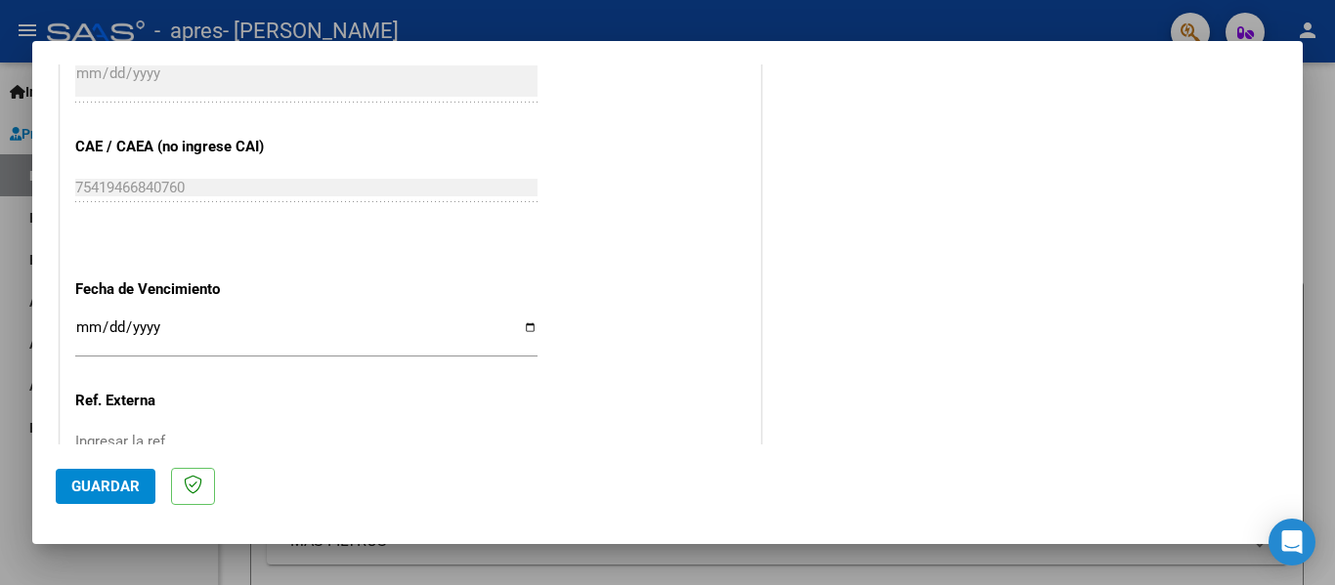
scroll to position [1235, 0]
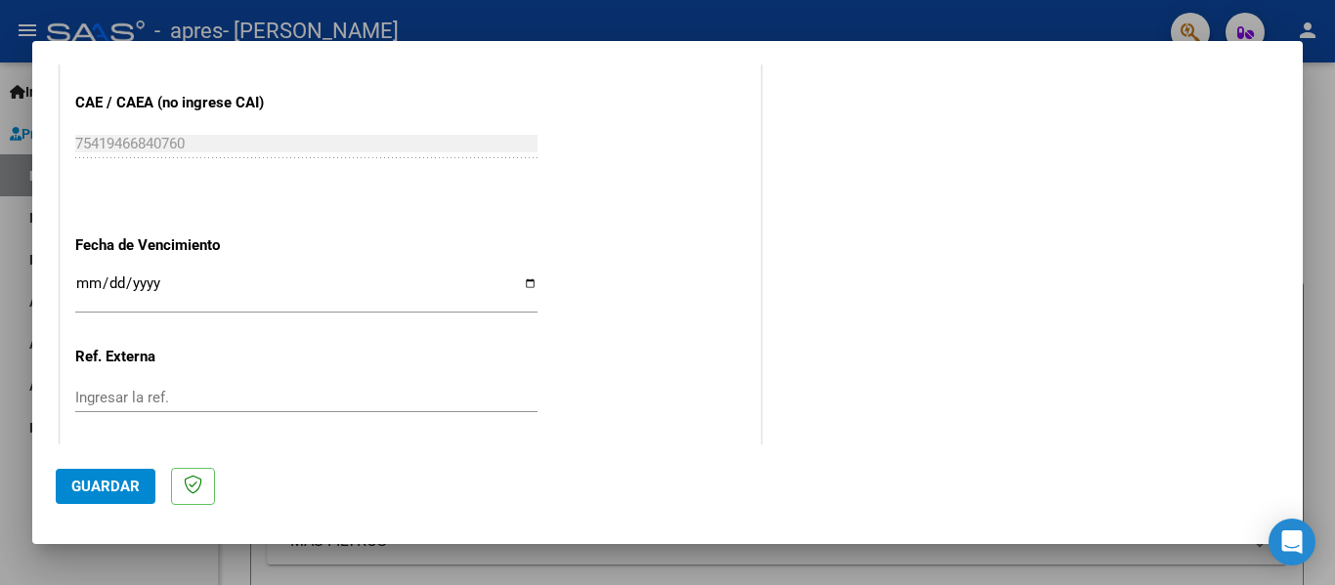
type input "202509"
click at [93, 281] on input "Ingresar la fecha" at bounding box center [306, 291] width 462 height 31
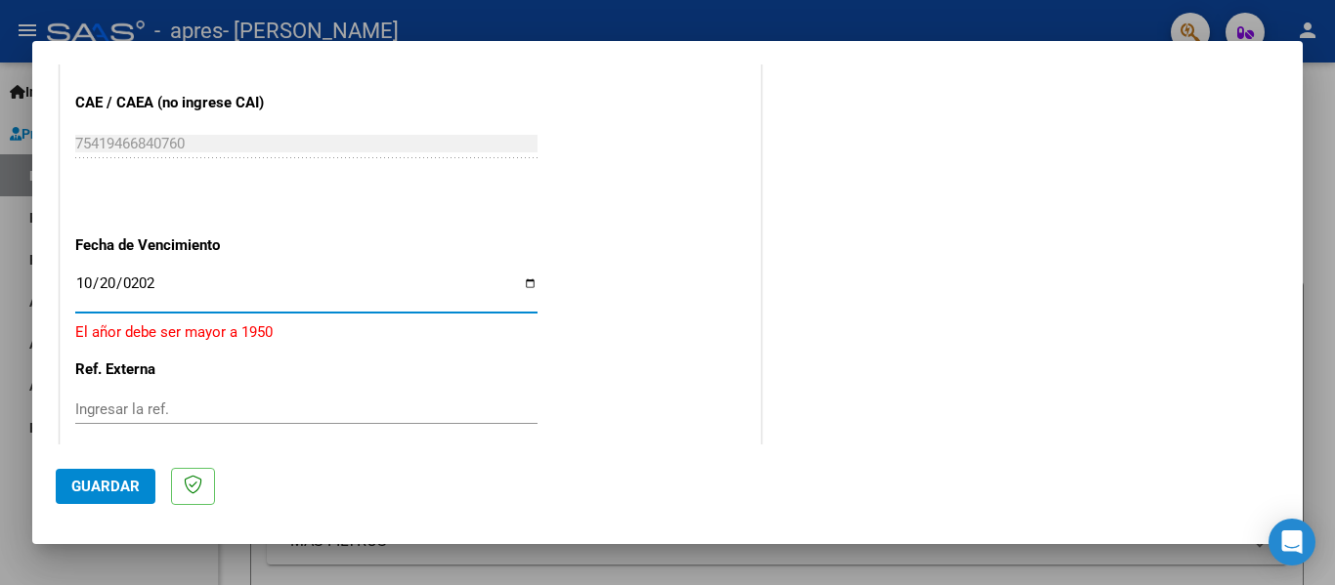
type input "[DATE]"
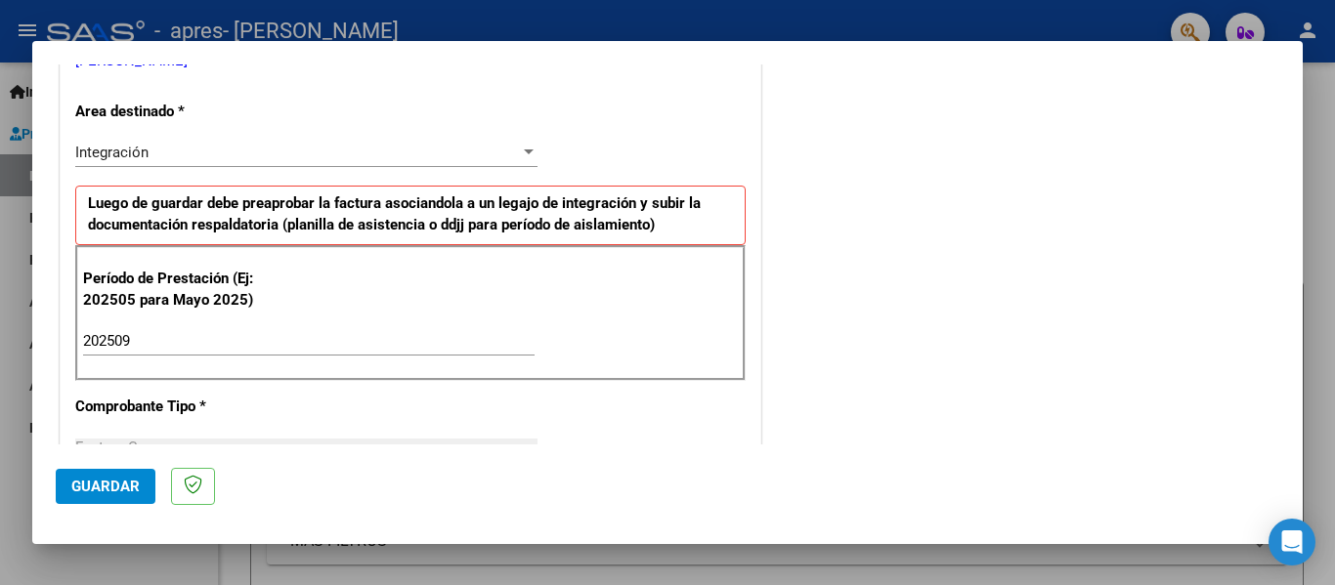
scroll to position [356, 0]
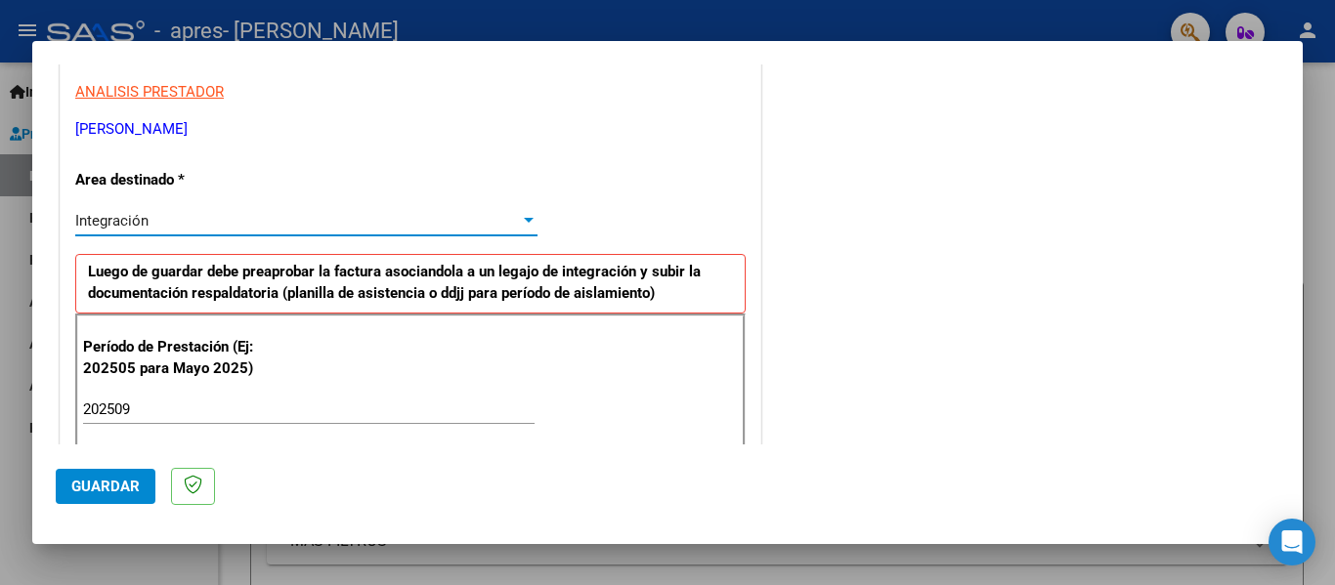
click at [526, 222] on div at bounding box center [529, 220] width 10 height 5
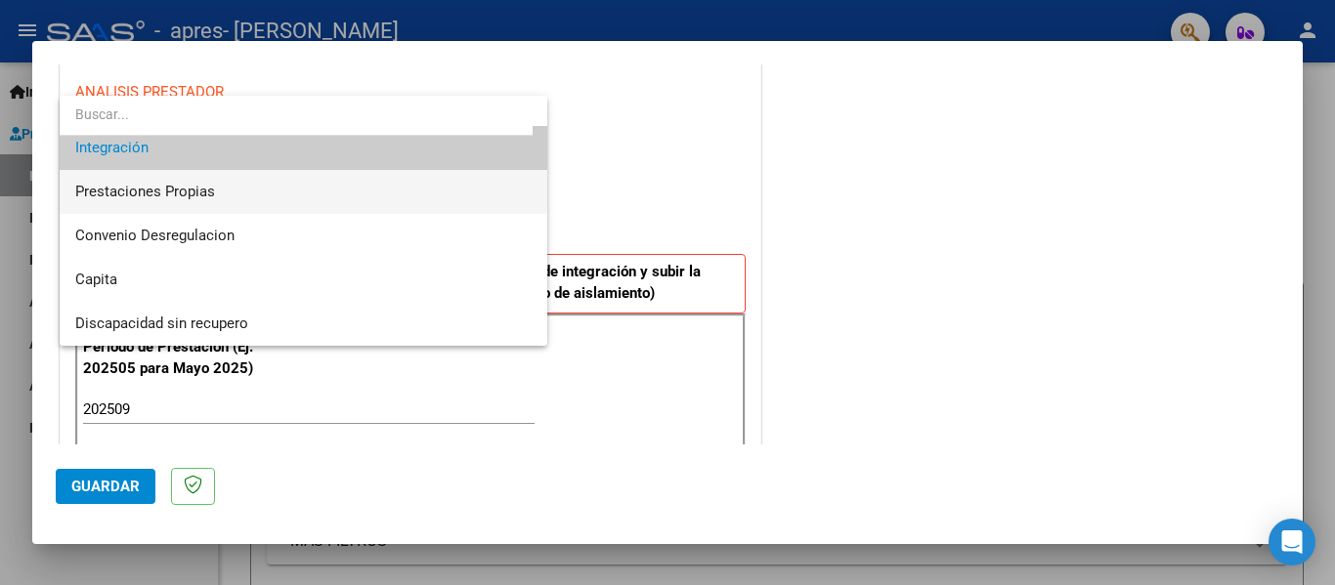
scroll to position [48, 0]
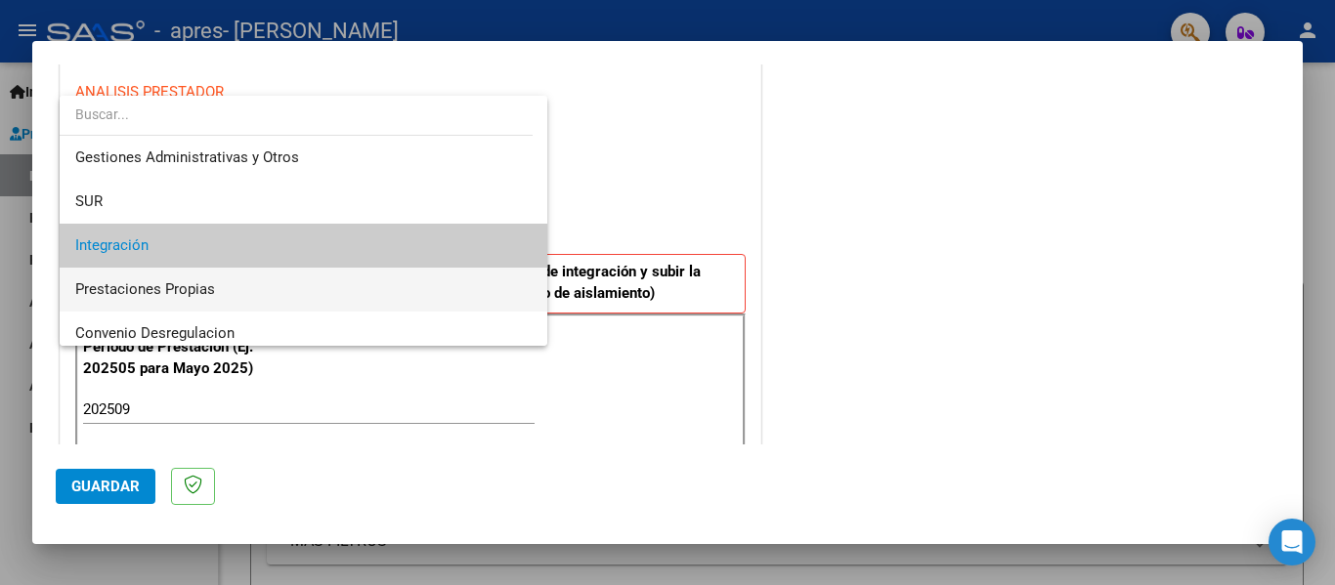
click at [492, 243] on span "Integración" at bounding box center [303, 246] width 456 height 44
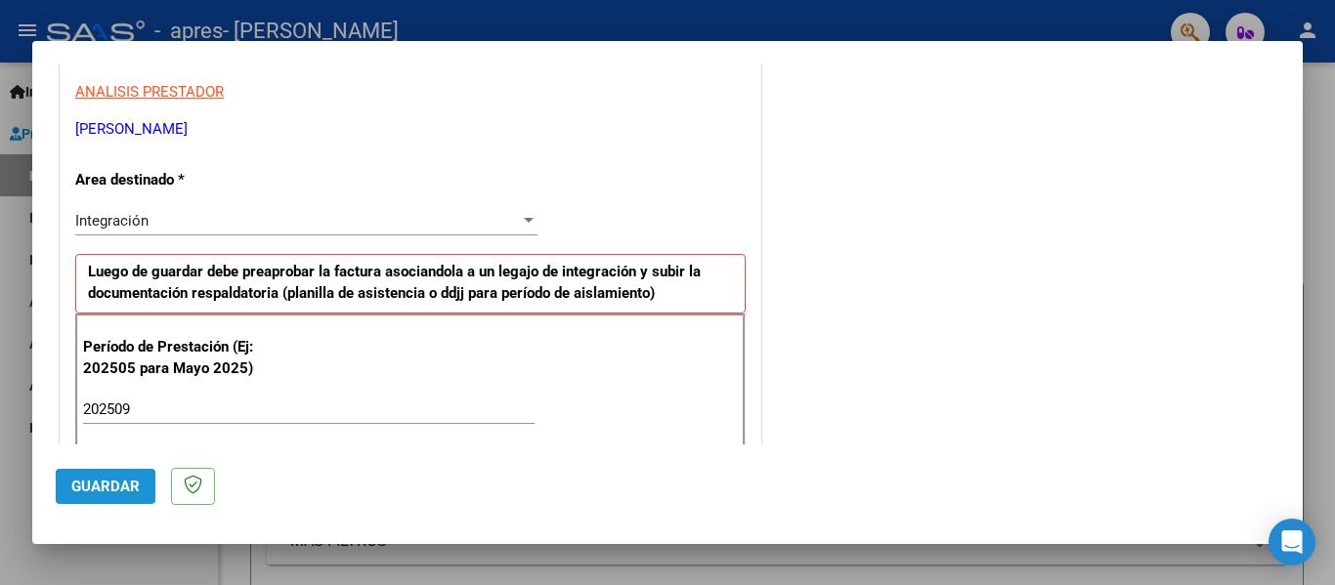
click at [104, 489] on span "Guardar" at bounding box center [105, 487] width 68 height 18
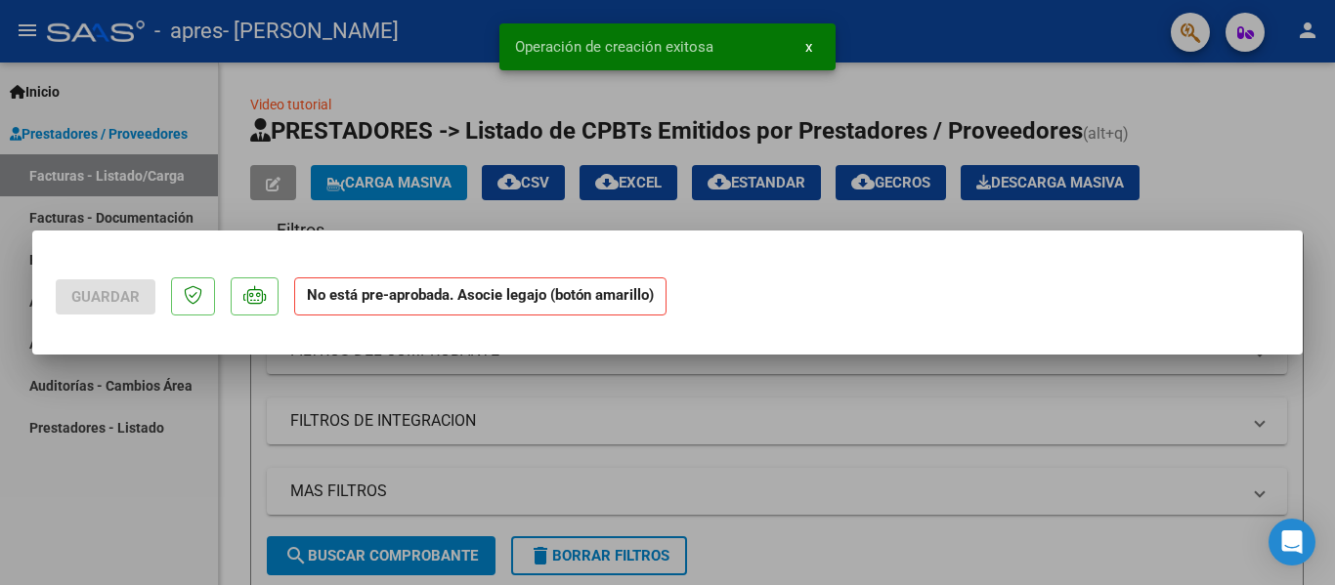
scroll to position [0, 0]
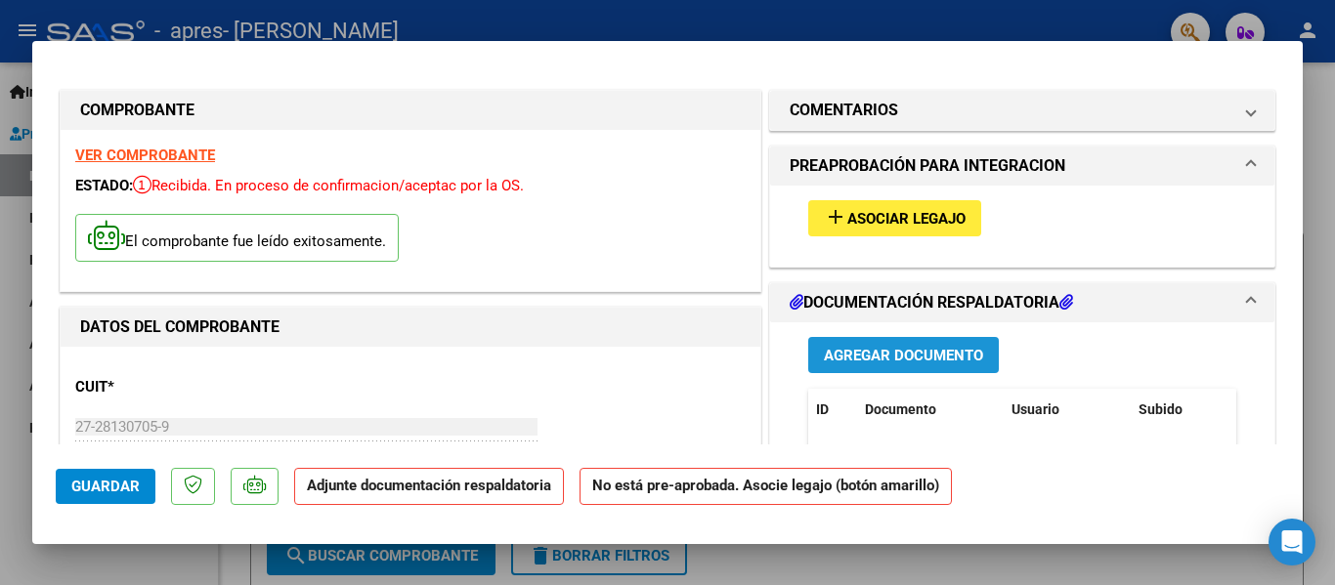
click at [875, 365] on button "Agregar Documento" at bounding box center [903, 355] width 191 height 36
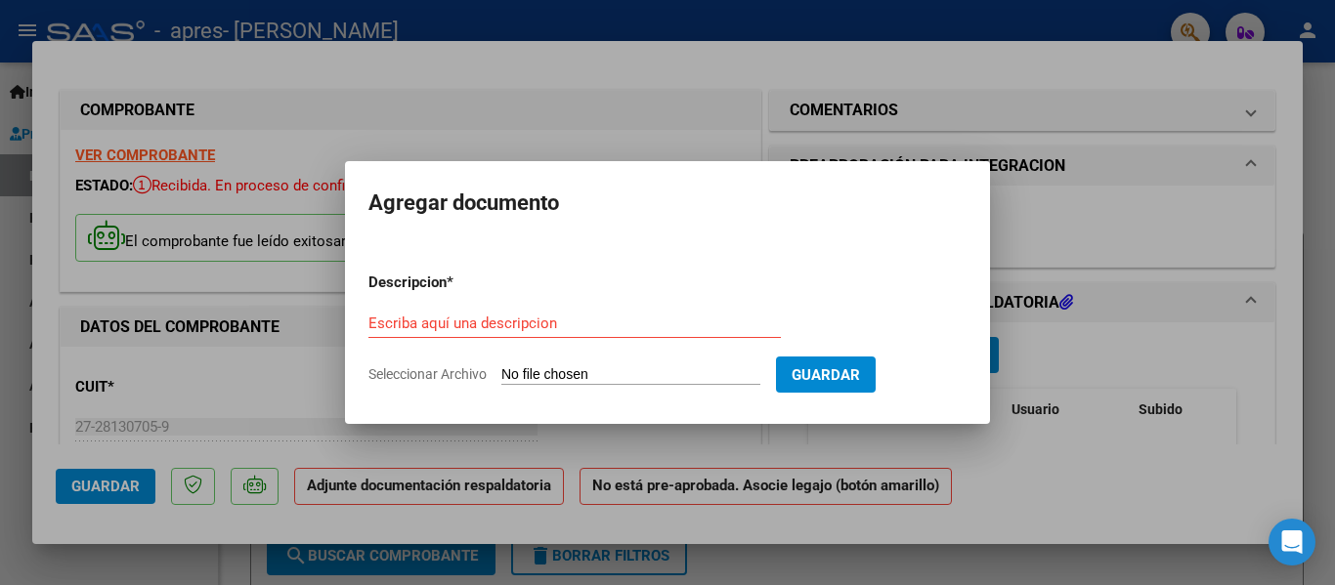
click at [530, 368] on input "Seleccionar Archivo" at bounding box center [630, 375] width 259 height 19
type input "C:\fakepath\[PERSON_NAME] planilla septiembre.pdf"
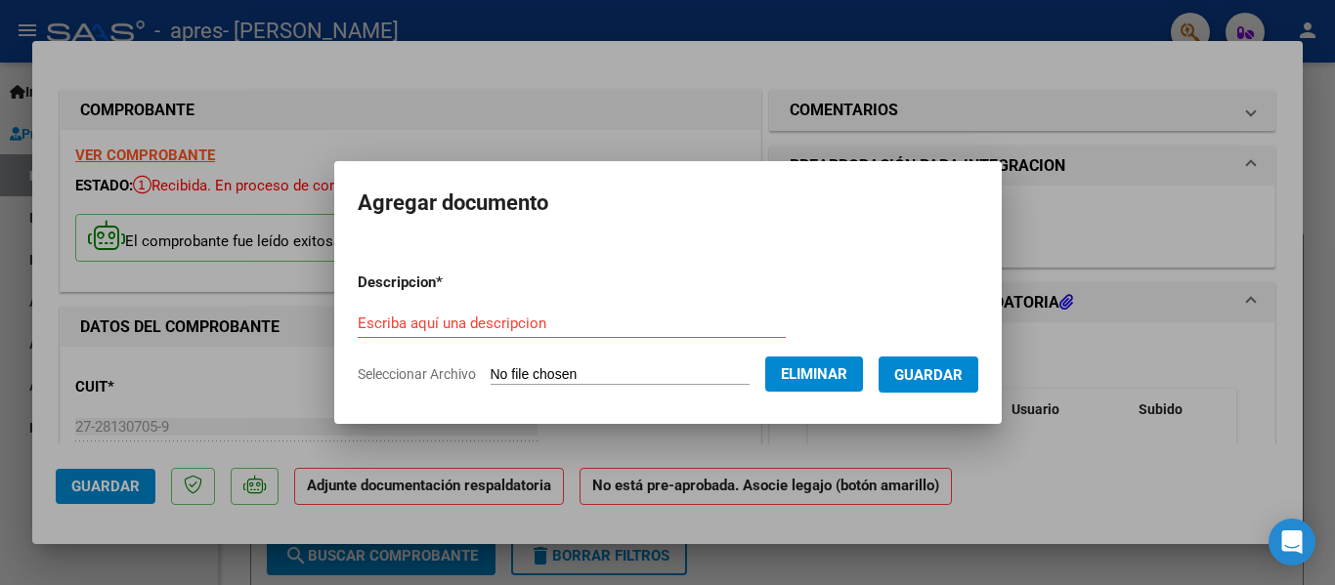
click at [702, 387] on form "Descripcion * Escriba aquí una descripcion Seleccionar Archivo Eliminar Guardar" at bounding box center [668, 328] width 620 height 143
click at [476, 326] on input "Escriba aquí una descripcion" at bounding box center [572, 324] width 428 height 18
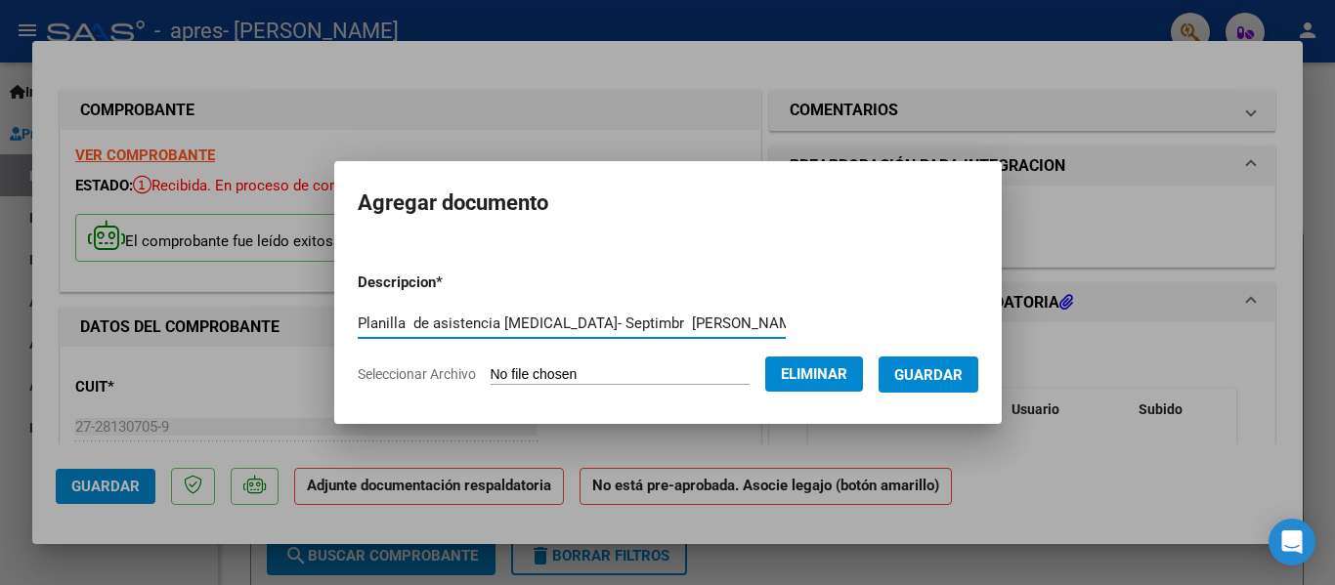
click at [620, 320] on input "Planilla de asistencia [MEDICAL_DATA]- Septimbr [PERSON_NAME]" at bounding box center [572, 324] width 428 height 18
click at [654, 325] on input "Planilla de asistencia [MEDICAL_DATA]- Septiembr [PERSON_NAME]" at bounding box center [572, 324] width 428 height 18
type input "Planilla de asistencia [MEDICAL_DATA]- Septiembre- [PERSON_NAME]"
click at [920, 378] on span "Guardar" at bounding box center [928, 375] width 68 height 18
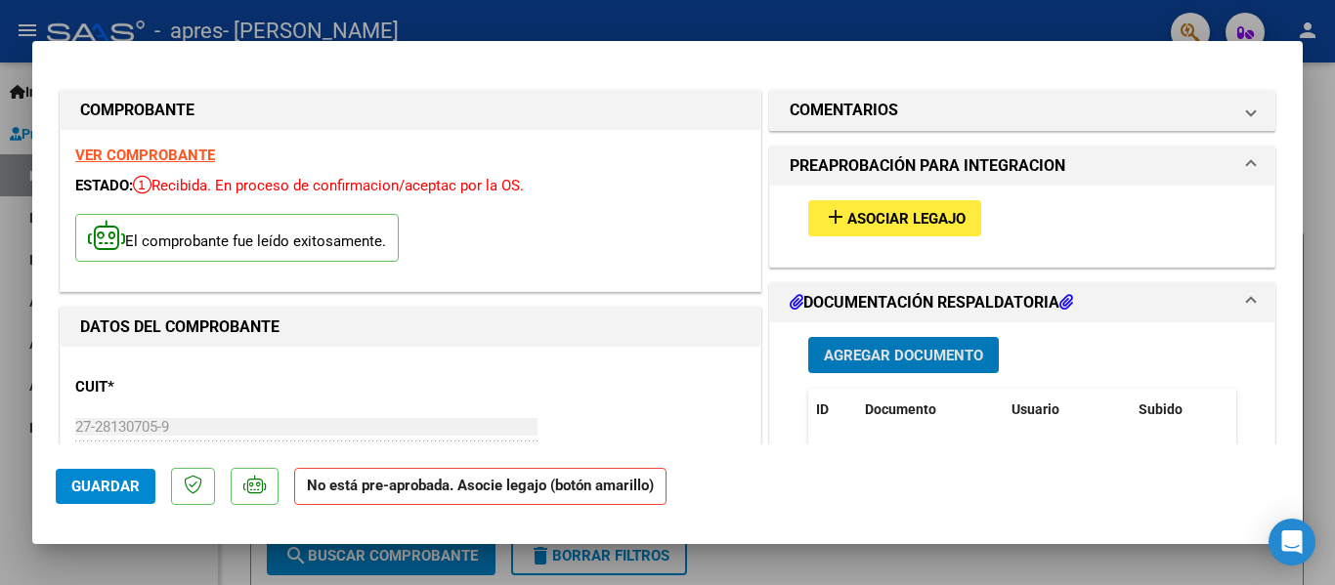
click at [1072, 14] on div at bounding box center [667, 292] width 1335 height 585
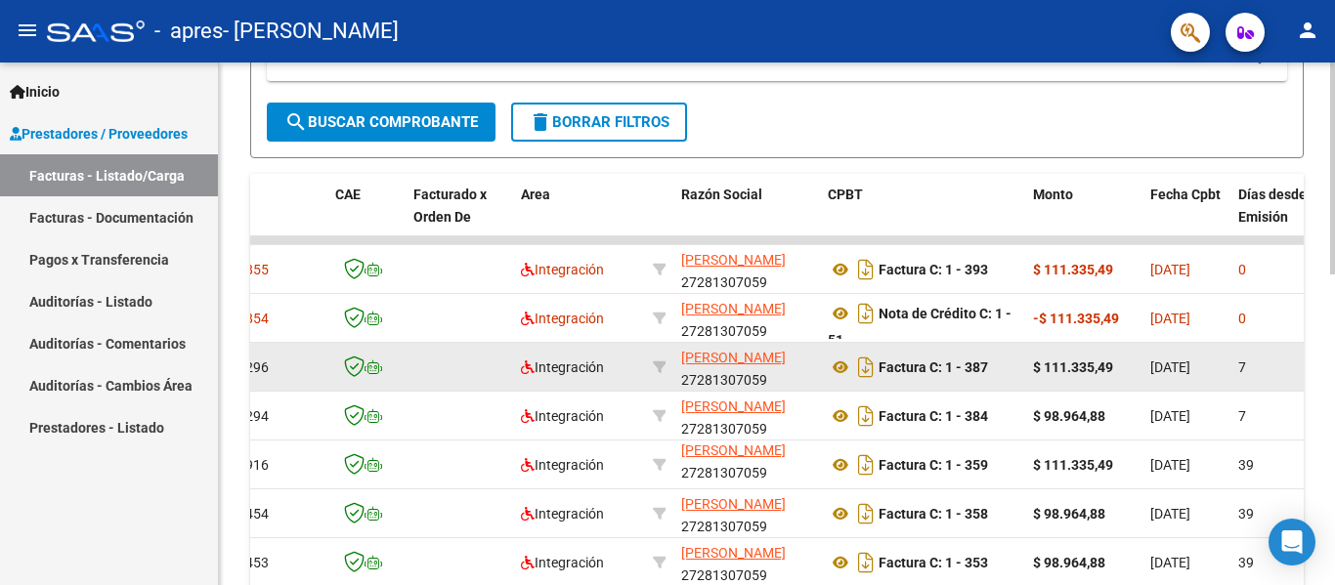
scroll to position [473, 0]
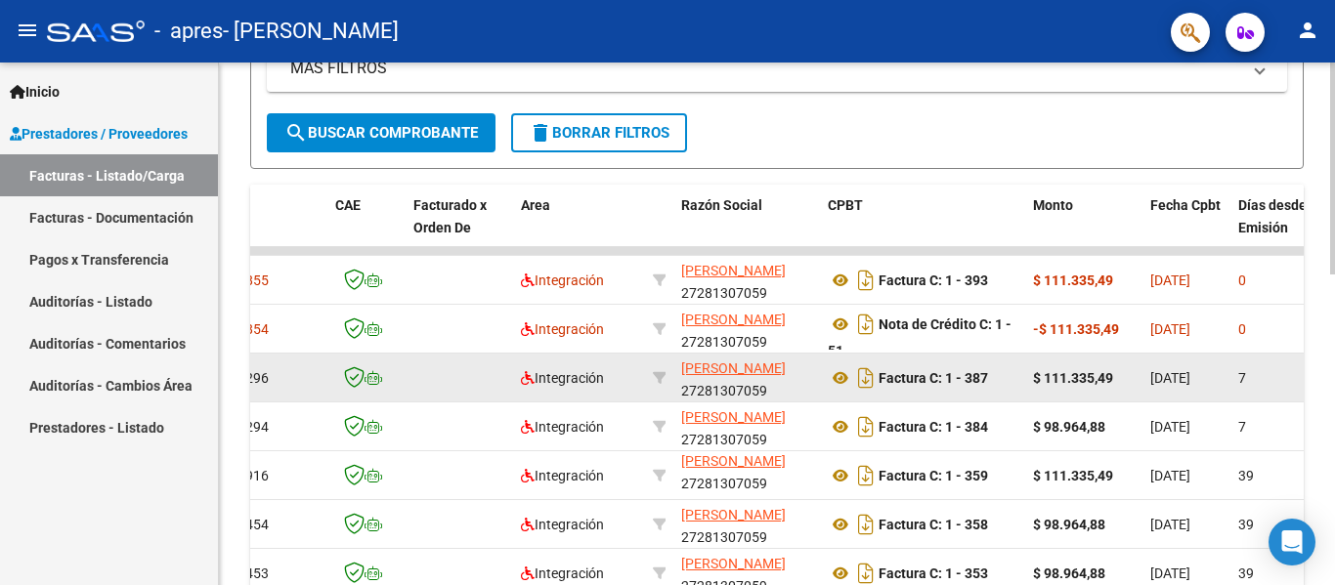
click at [266, 371] on span "5296" at bounding box center [252, 378] width 31 height 16
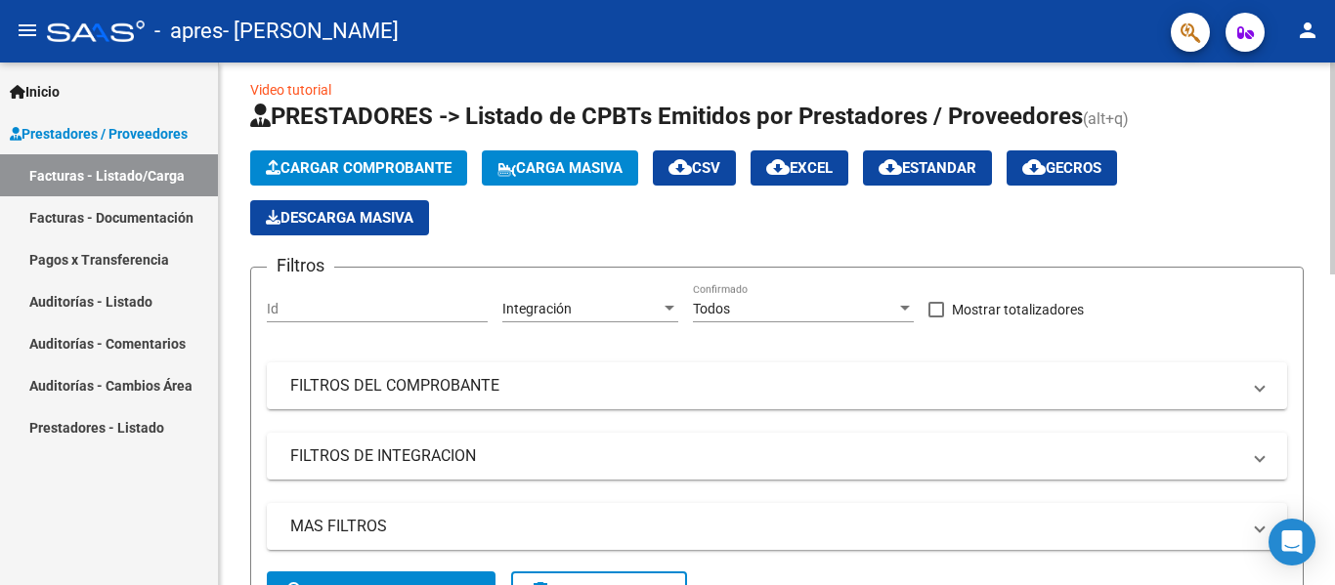
scroll to position [0, 0]
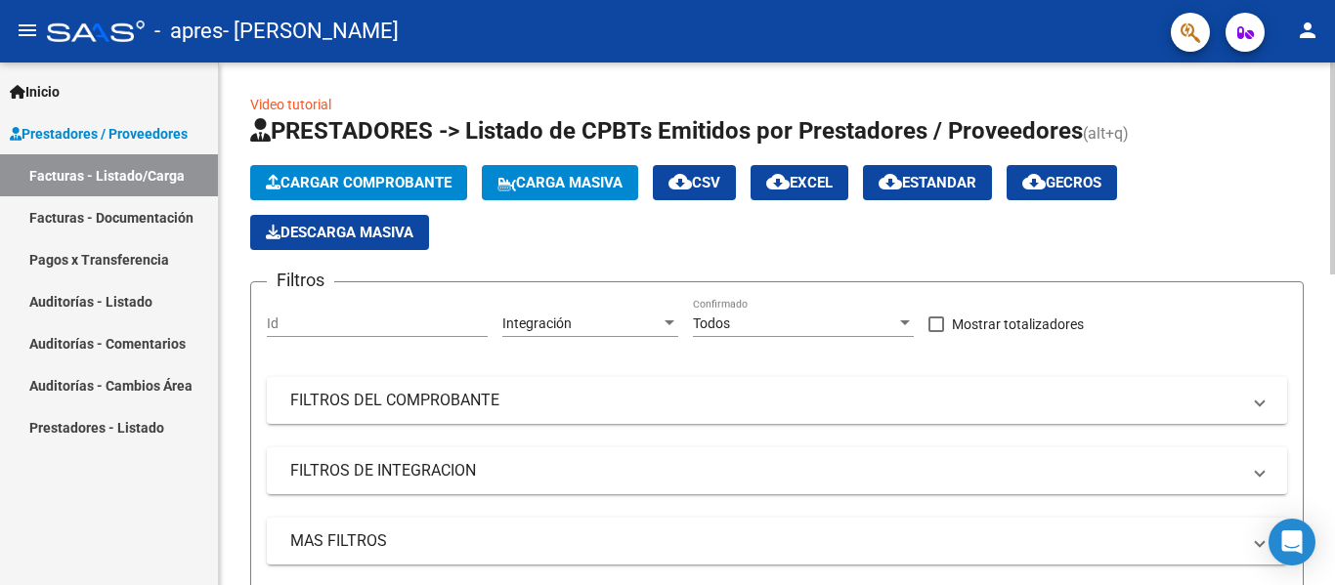
click at [403, 184] on span "Cargar Comprobante" at bounding box center [359, 183] width 186 height 18
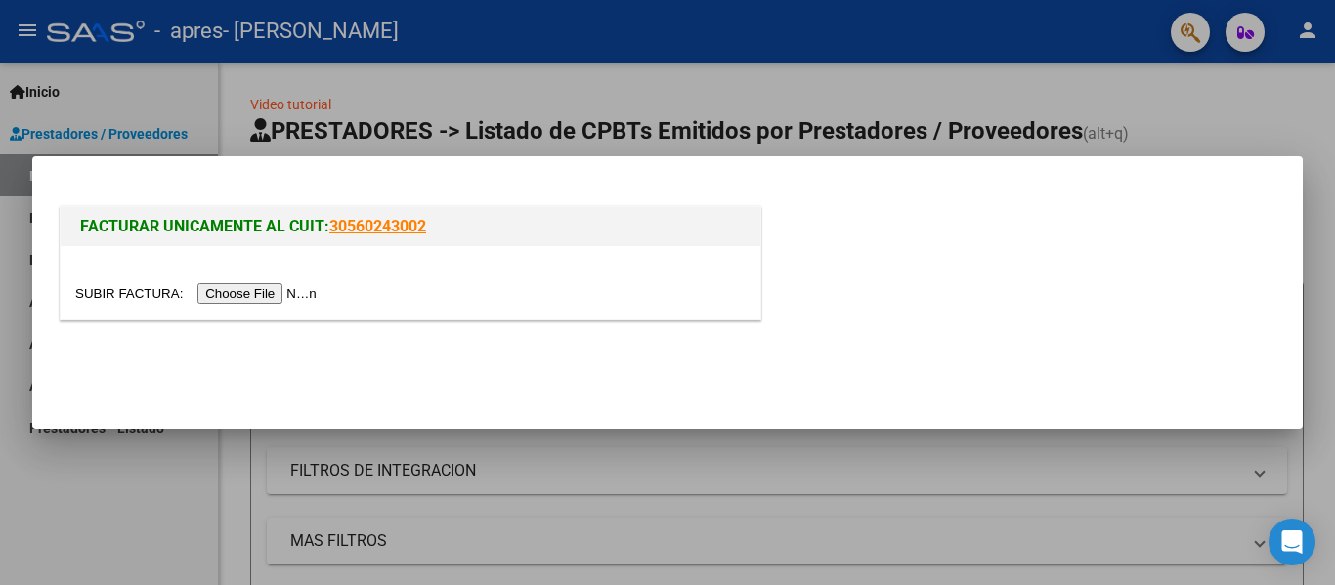
click at [248, 301] on input "file" at bounding box center [198, 293] width 247 height 21
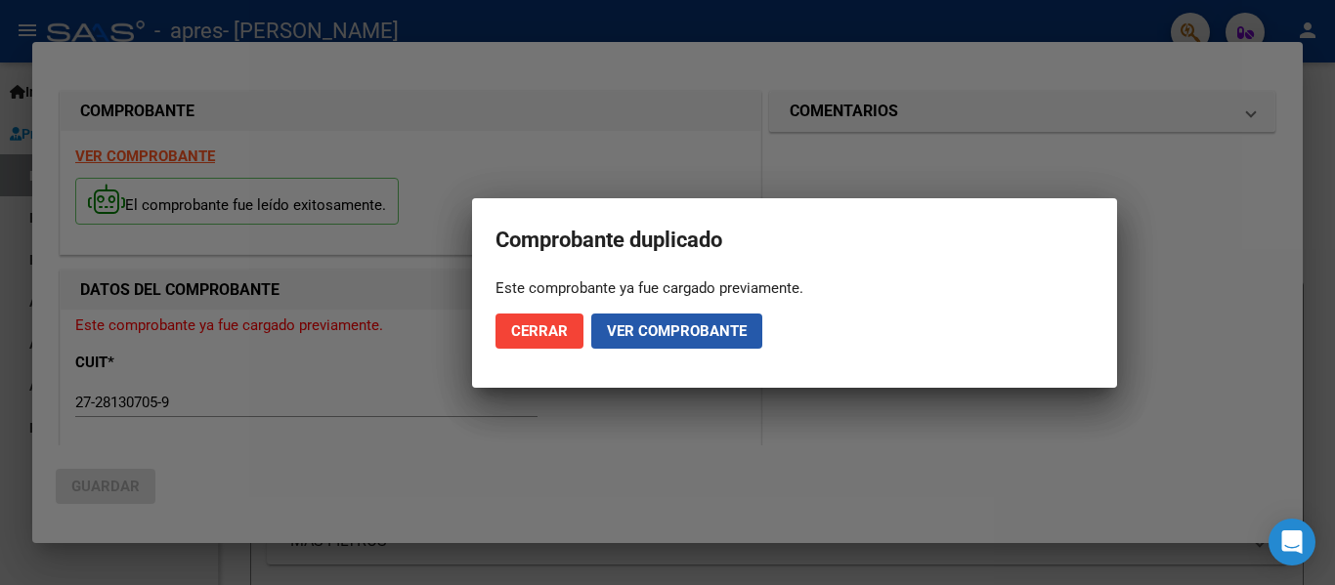
click at [678, 340] on button "Ver comprobante" at bounding box center [676, 331] width 171 height 35
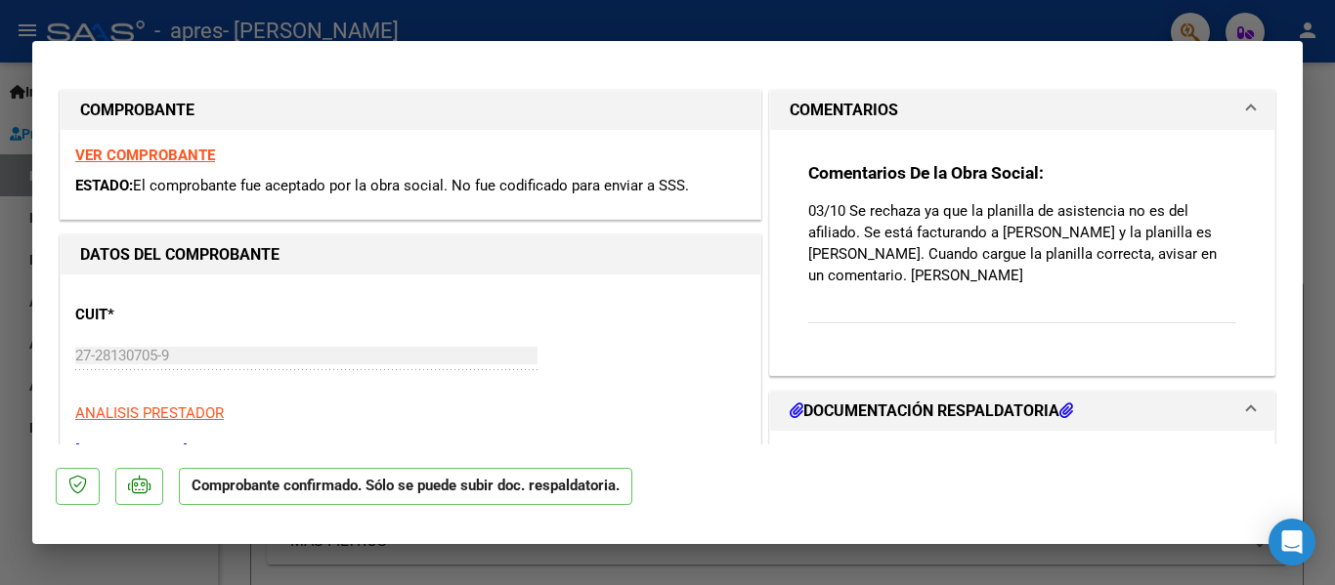
click at [1031, 15] on div at bounding box center [667, 292] width 1335 height 585
type input "$ 0,00"
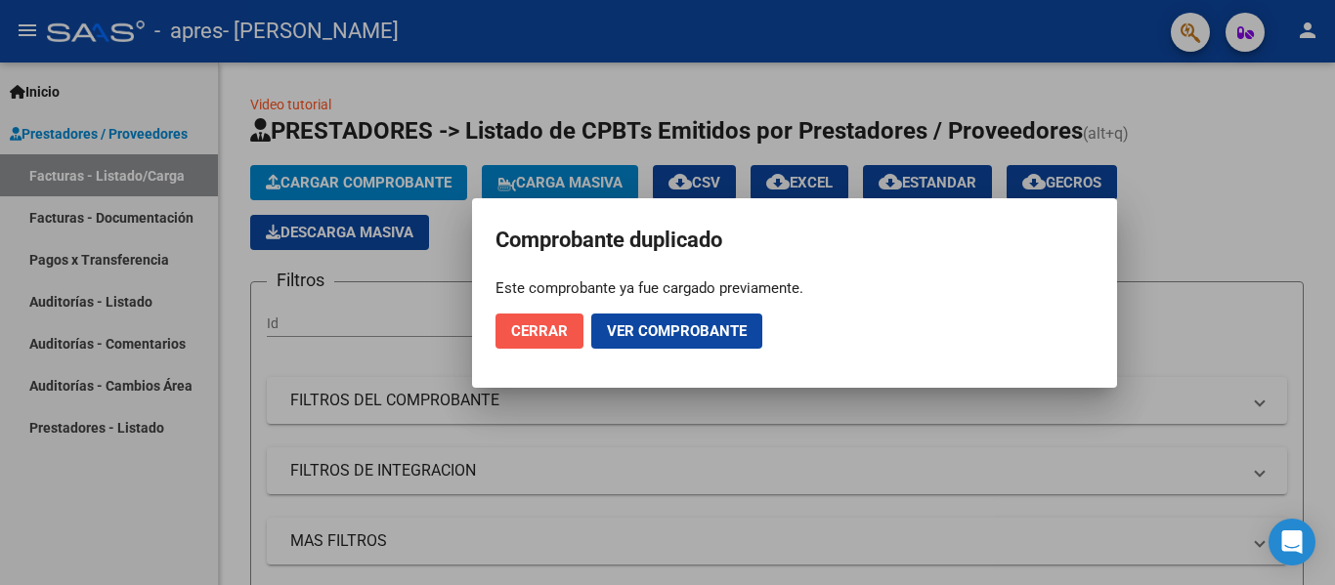
click at [514, 328] on span "Cerrar" at bounding box center [539, 331] width 57 height 18
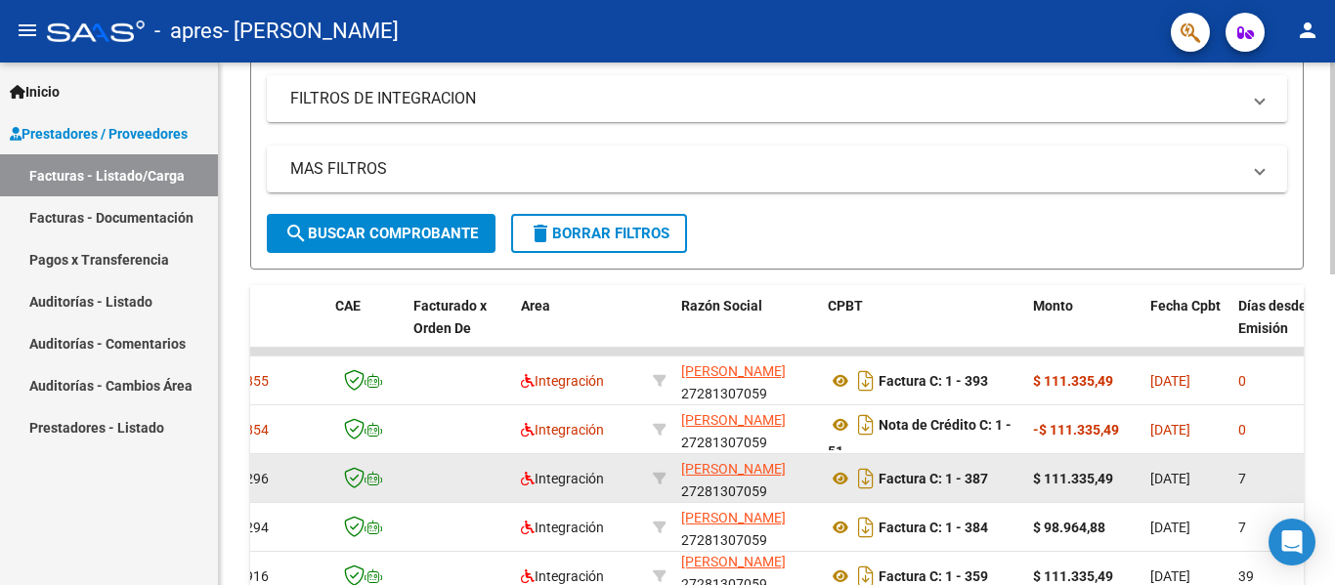
scroll to position [488, 0]
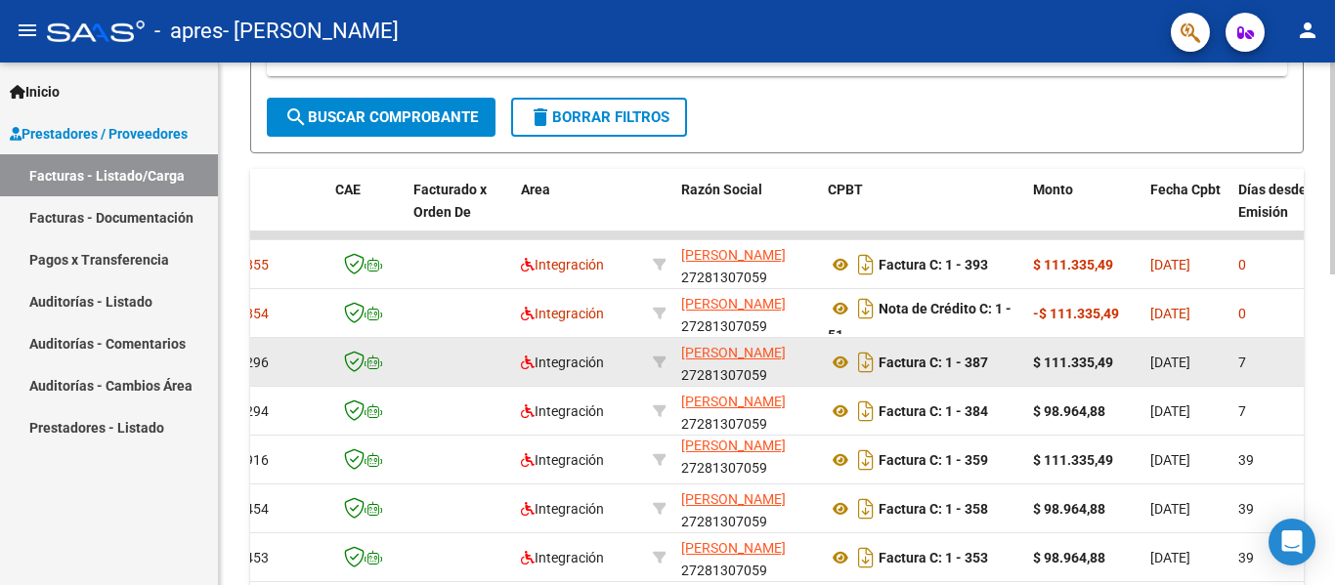
click at [294, 359] on div "5296" at bounding box center [278, 363] width 82 height 22
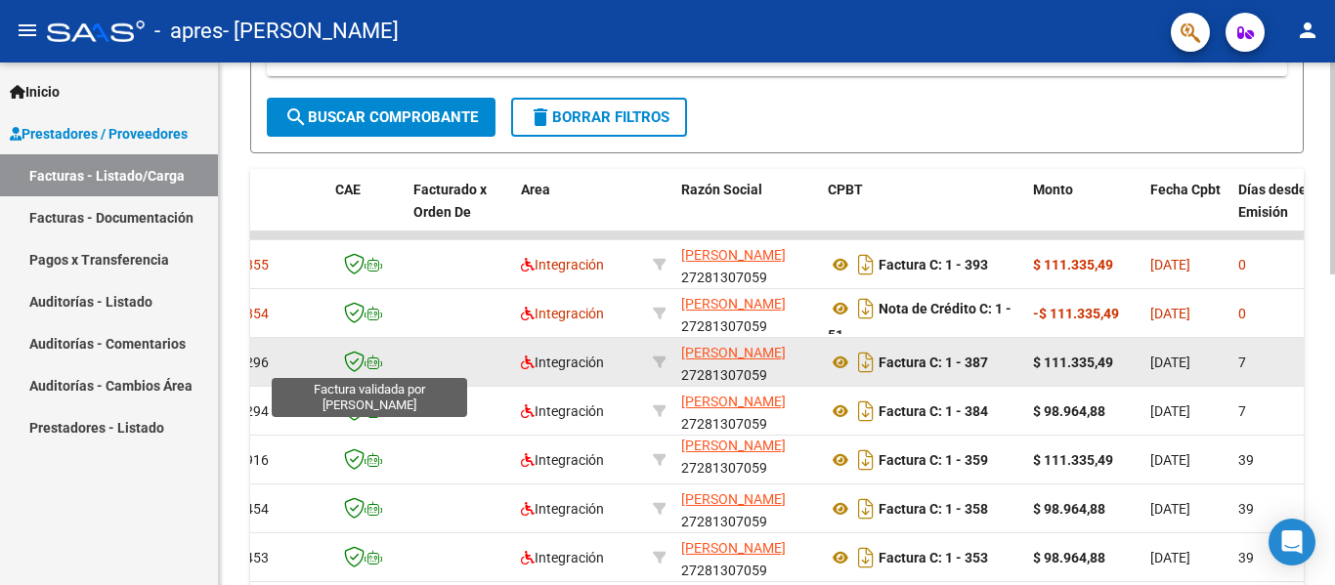
click at [363, 368] on icon at bounding box center [354, 361] width 21 height 21
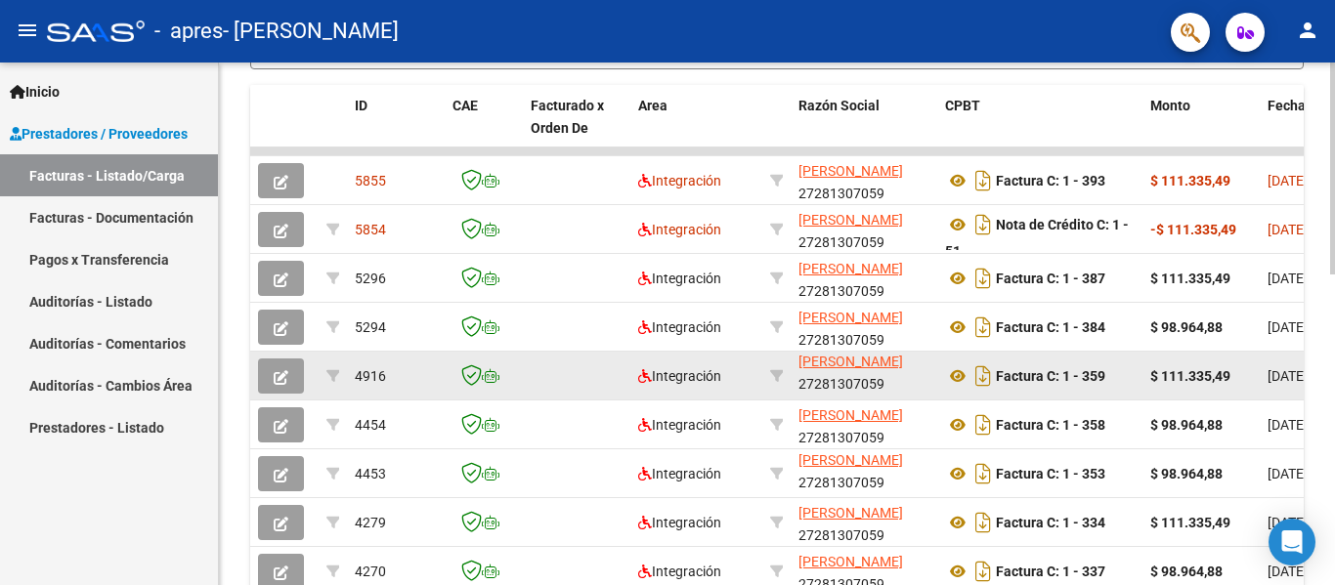
scroll to position [571, 0]
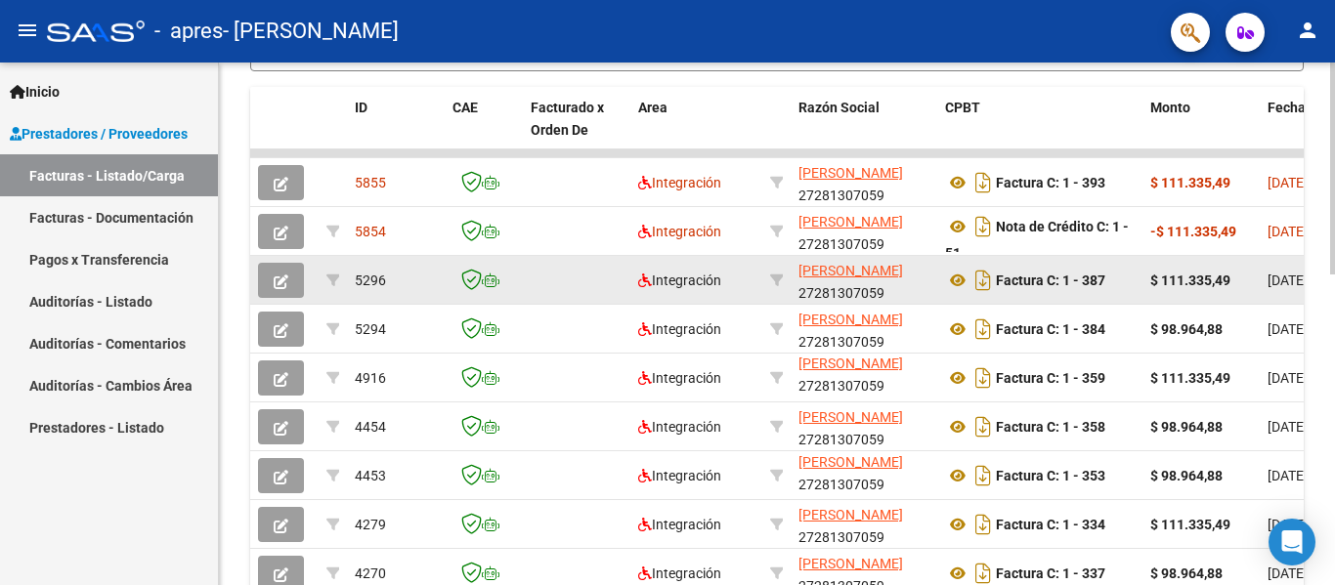
click at [273, 284] on button "button" at bounding box center [281, 280] width 46 height 35
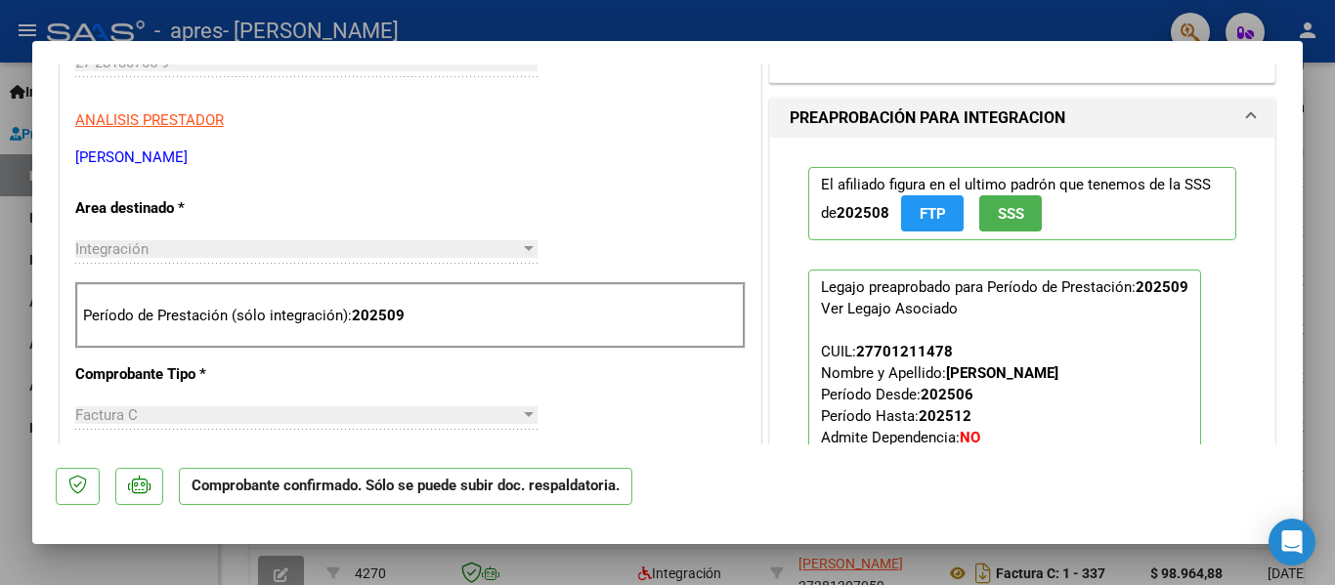
scroll to position [586, 0]
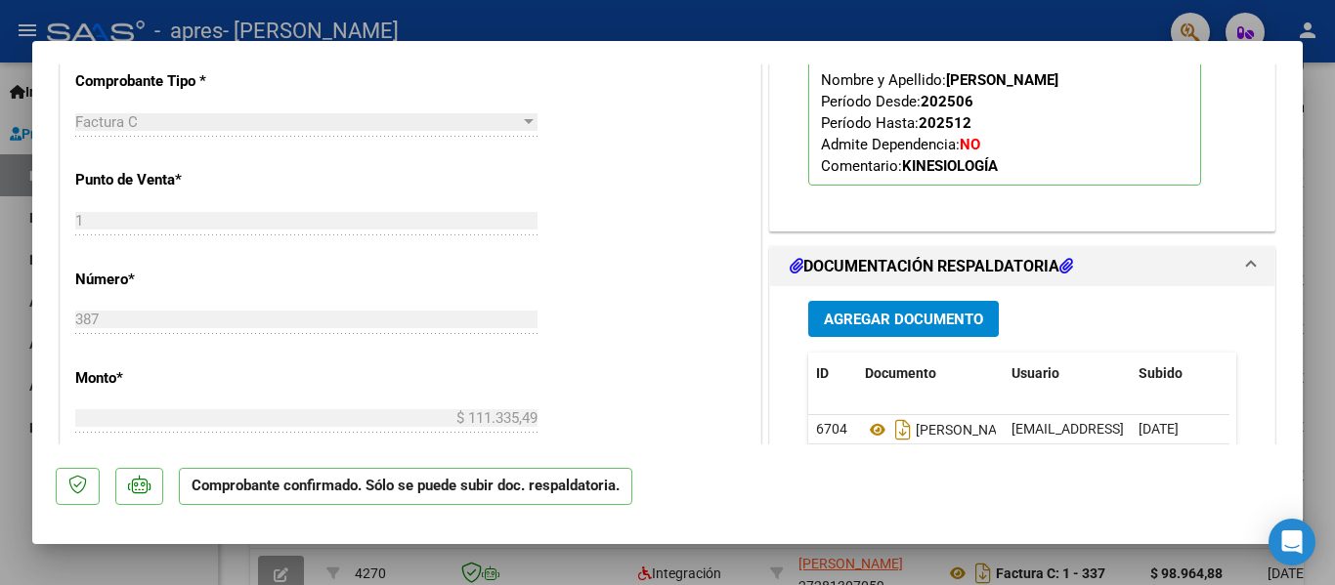
click at [878, 323] on span "Agregar Documento" at bounding box center [903, 320] width 159 height 18
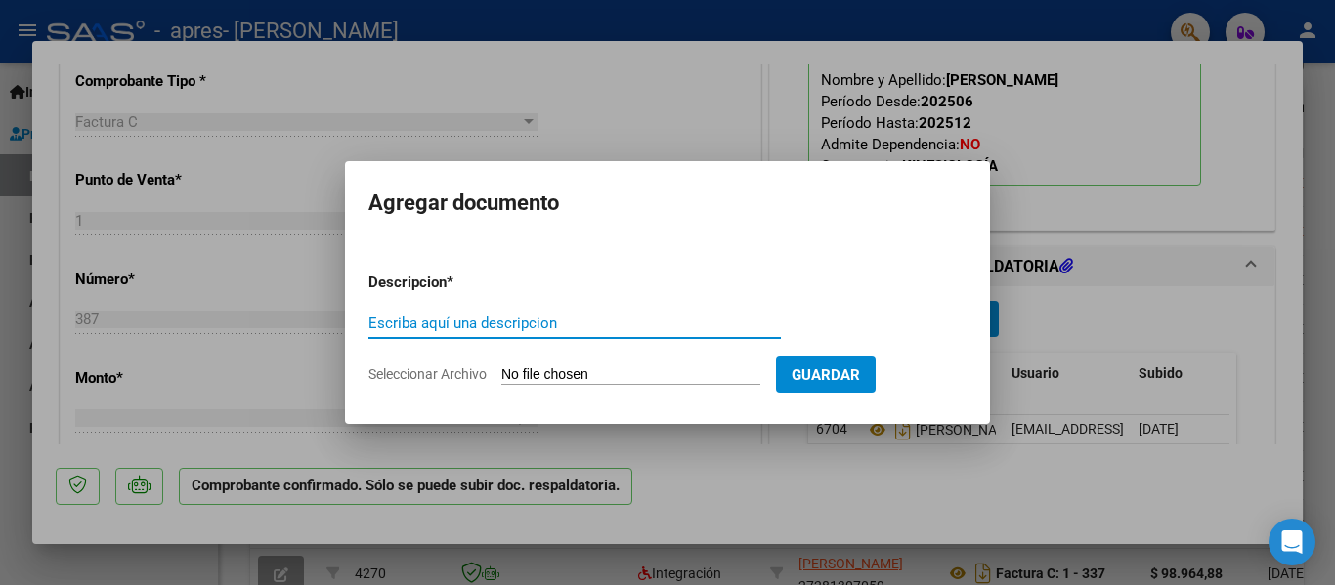
paste input "[PERSON_NAME] planilla septiembre (1)"
click at [654, 325] on input "[PERSON_NAME] planilla septiembre (1)" at bounding box center [574, 324] width 412 height 18
type input "[PERSON_NAME] planilla septiembre"
click at [523, 372] on input "Seleccionar Archivo" at bounding box center [630, 375] width 259 height 19
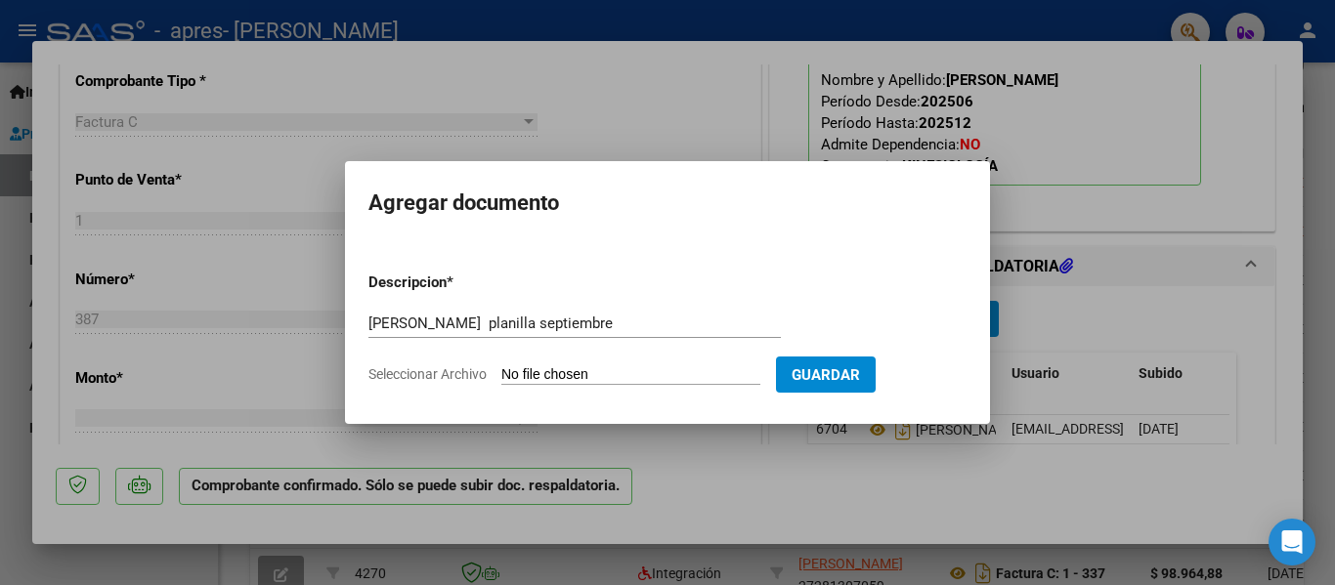
type input "C:\fakepath\[PERSON_NAME] planilla septiembre.pdf"
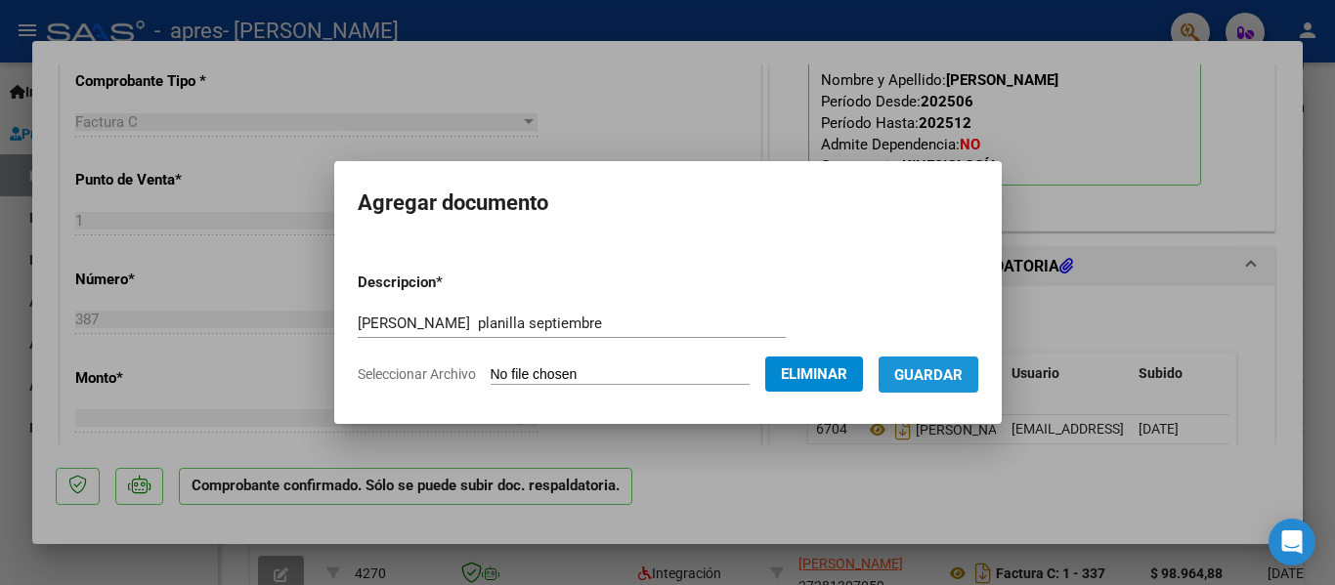
click at [931, 377] on span "Guardar" at bounding box center [928, 375] width 68 height 18
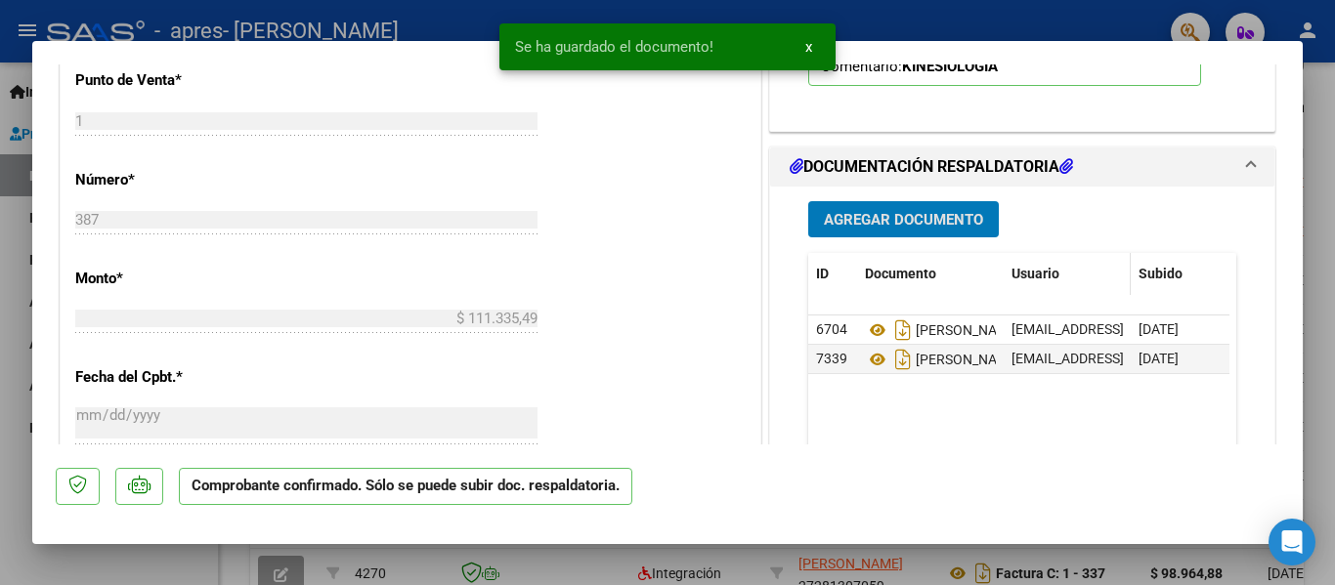
scroll to position [879, 0]
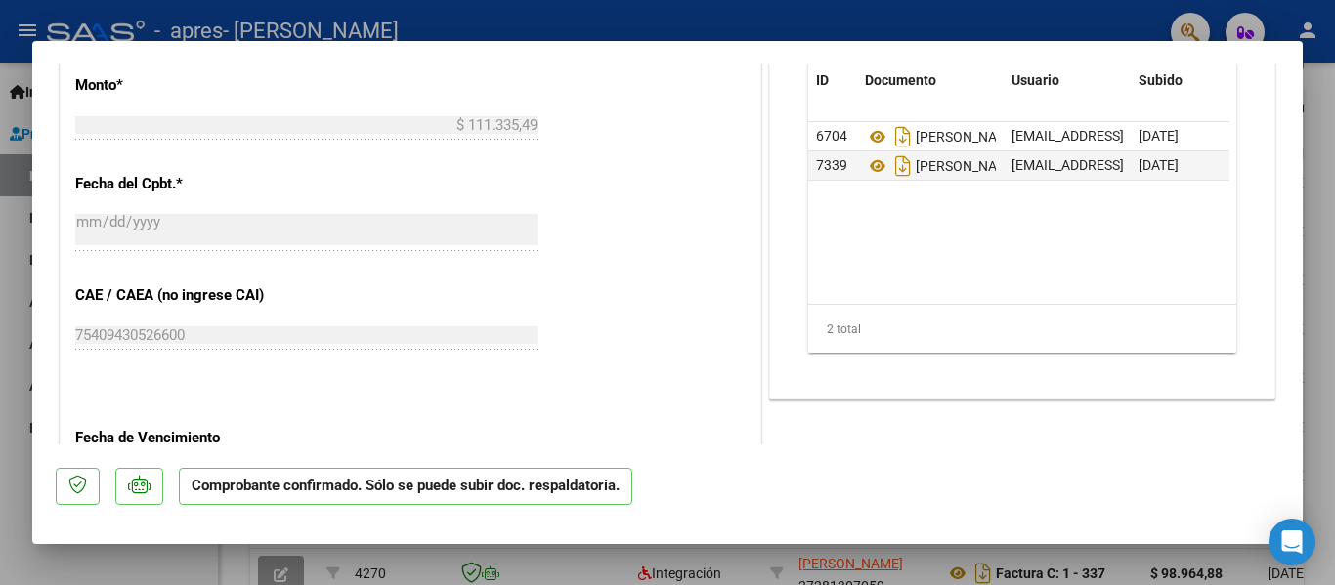
drag, startPoint x: 820, startPoint y: 142, endPoint x: 1232, endPoint y: 223, distance: 420.2
click at [1232, 224] on div "Agregar Documento ID Documento Usuario Subido Acción 6704 [PERSON_NAME] [EMAIL_…" at bounding box center [1021, 188] width 457 height 390
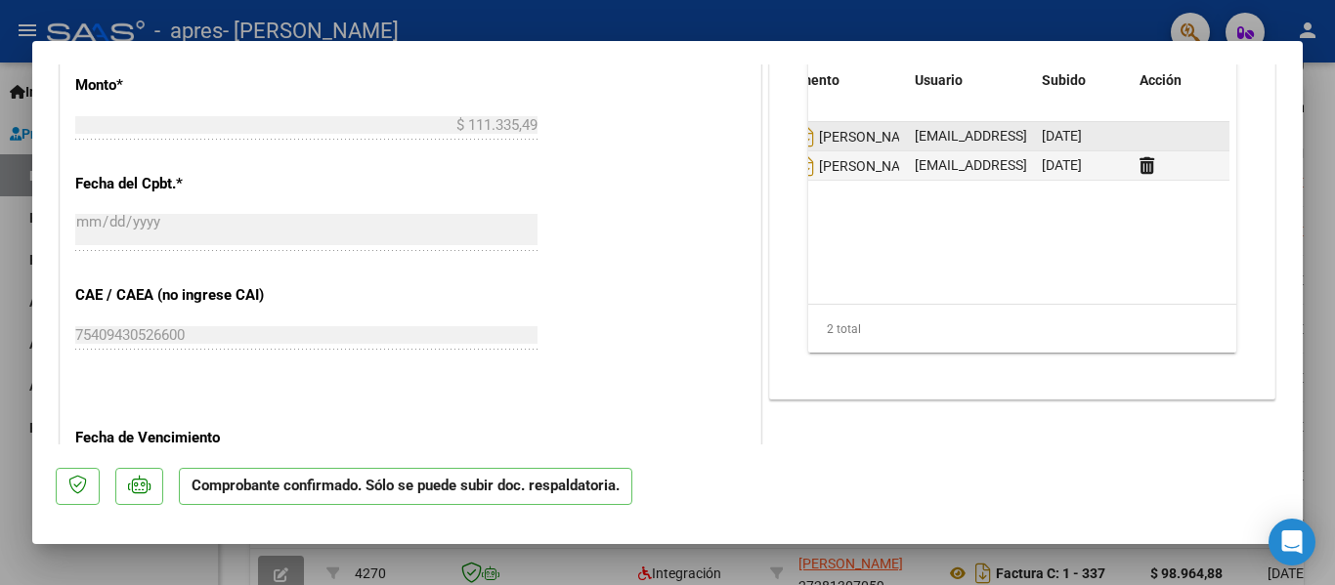
click at [1107, 130] on div "[DATE]" at bounding box center [1082, 136] width 82 height 22
click at [1116, 132] on datatable-body-cell "[DATE]" at bounding box center [1083, 136] width 98 height 28
click at [1117, 131] on datatable-body-cell "[DATE]" at bounding box center [1083, 136] width 98 height 28
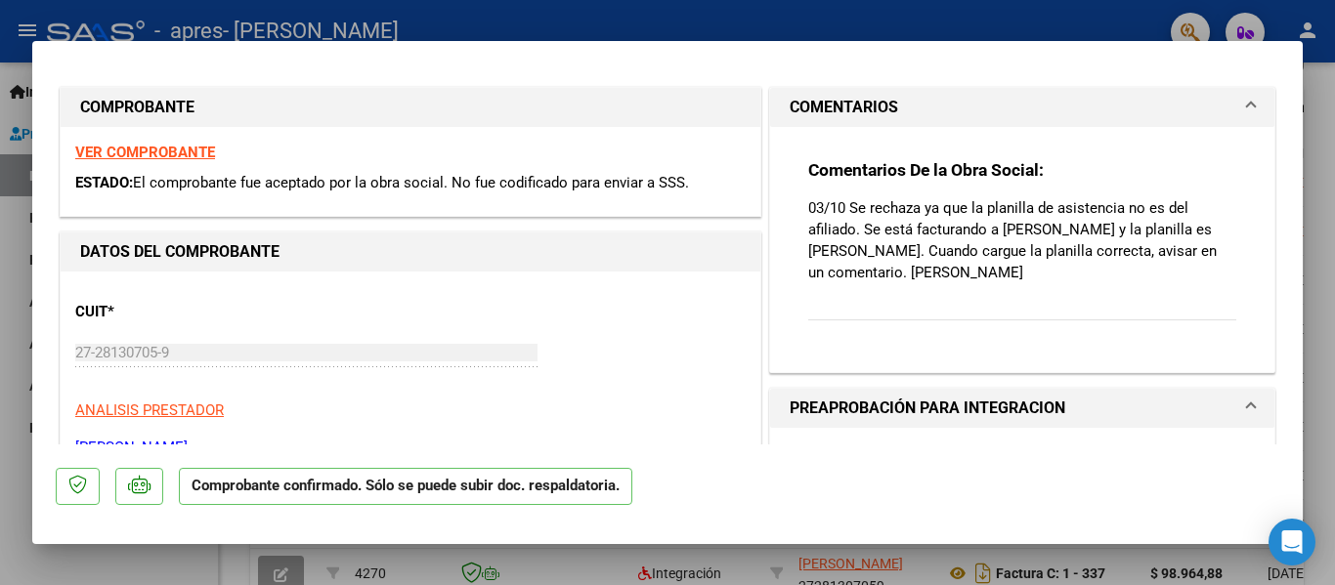
scroll to position [0, 0]
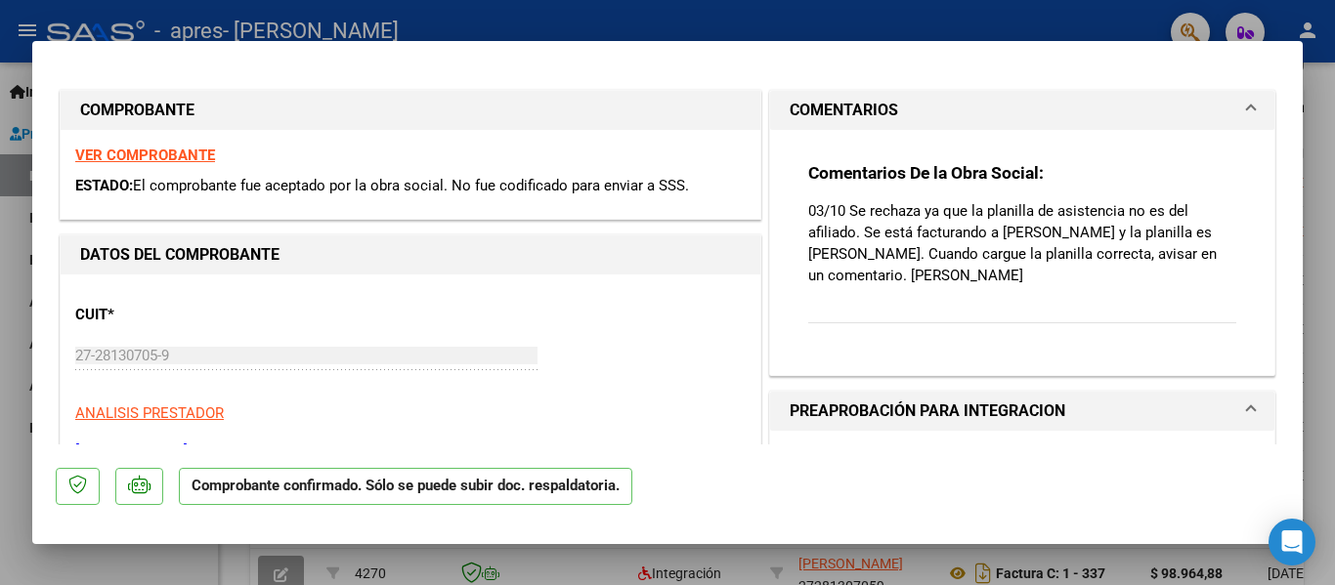
click at [1247, 104] on span at bounding box center [1251, 110] width 8 height 23
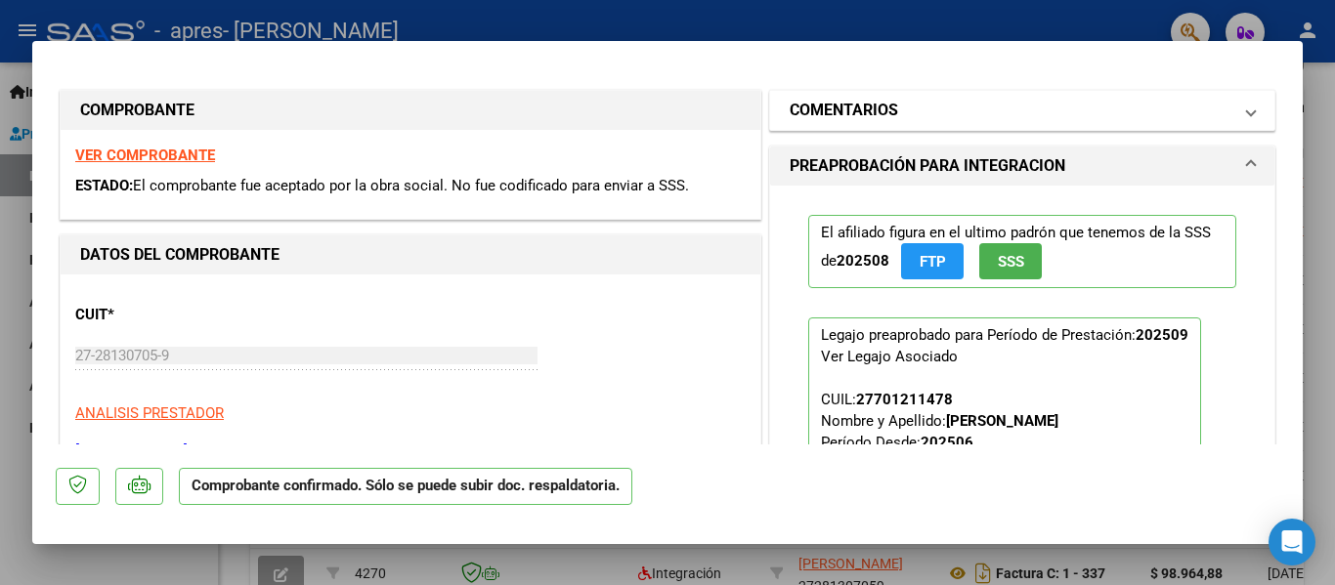
click at [1247, 111] on span at bounding box center [1251, 110] width 8 height 23
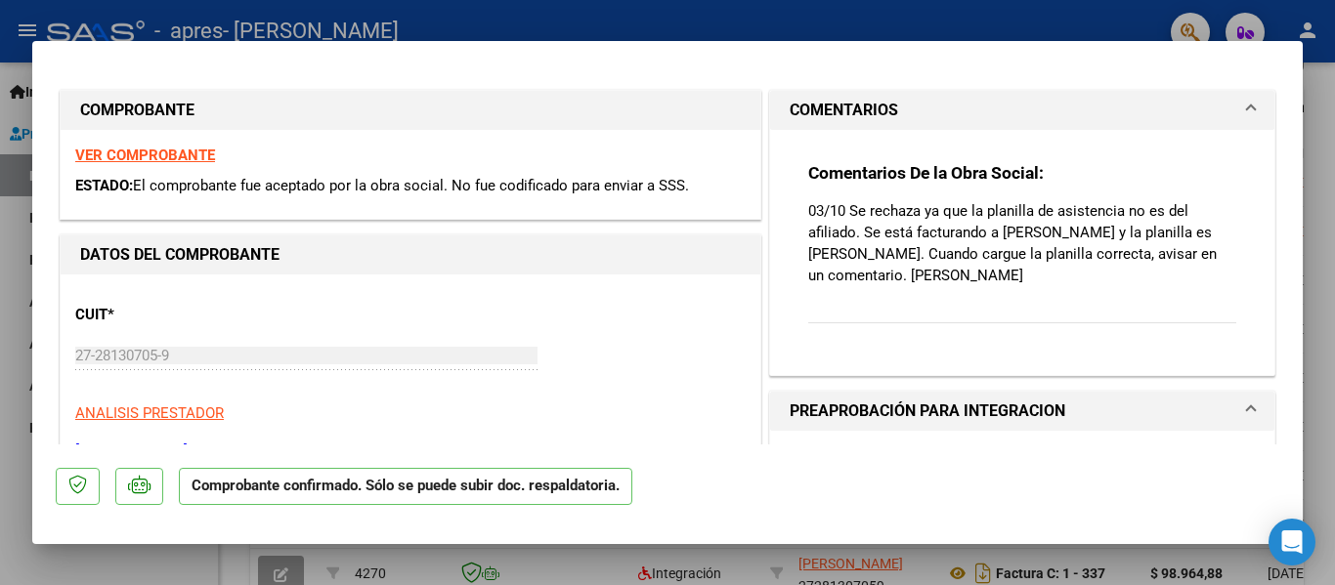
click at [852, 109] on h1 "COMENTARIOS" at bounding box center [843, 110] width 108 height 23
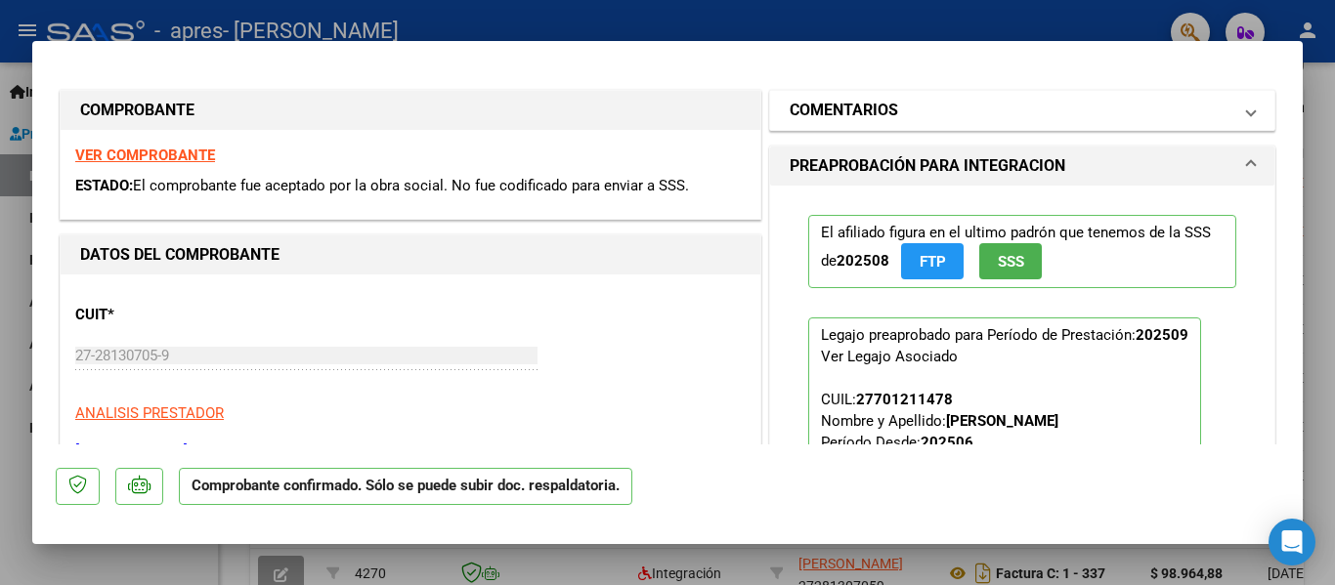
click at [864, 103] on h1 "COMENTARIOS" at bounding box center [843, 110] width 108 height 23
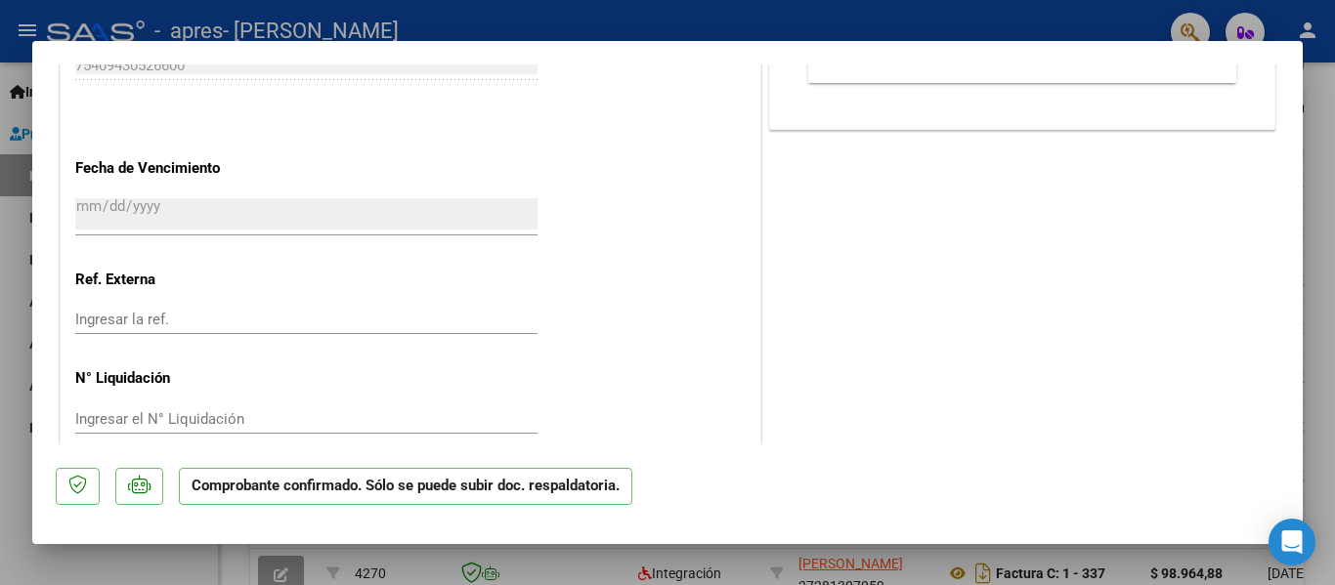
scroll to position [1175, 0]
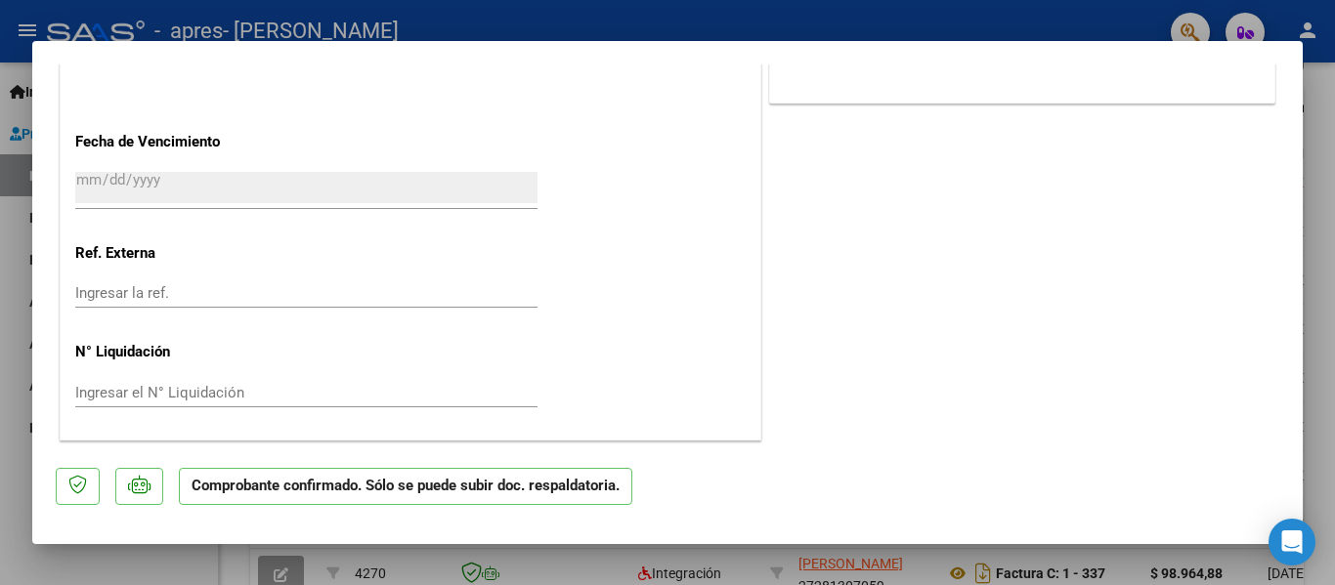
click at [721, 23] on div at bounding box center [667, 292] width 1335 height 585
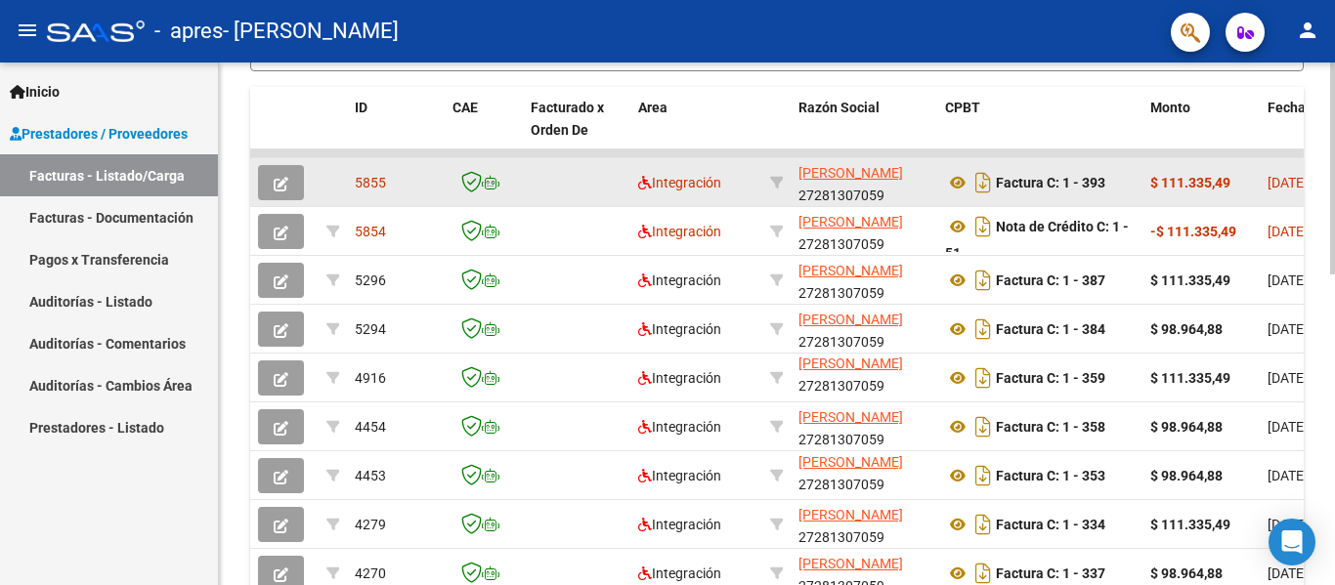
scroll to position [571, 0]
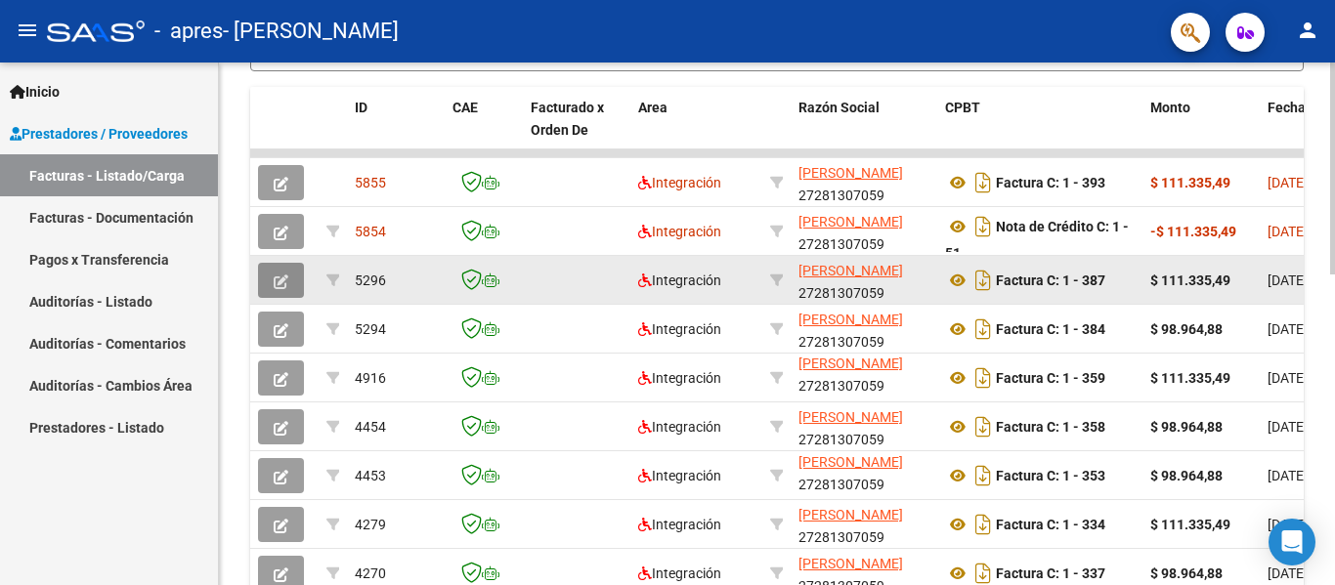
click at [284, 286] on icon "button" at bounding box center [281, 282] width 15 height 15
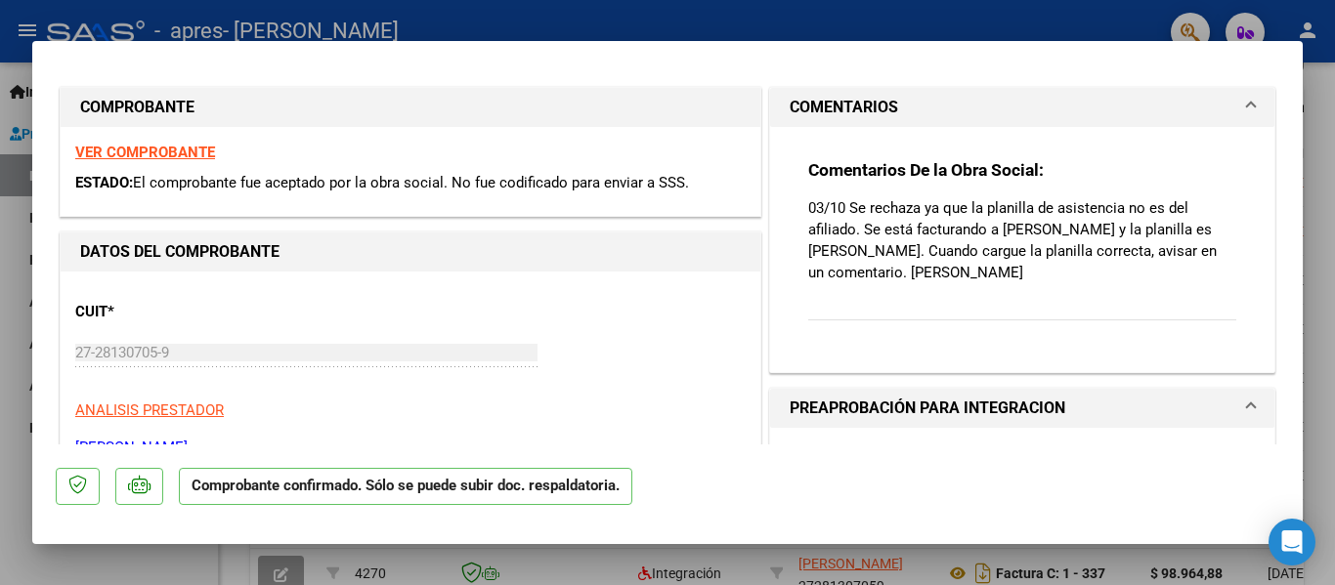
scroll to position [0, 0]
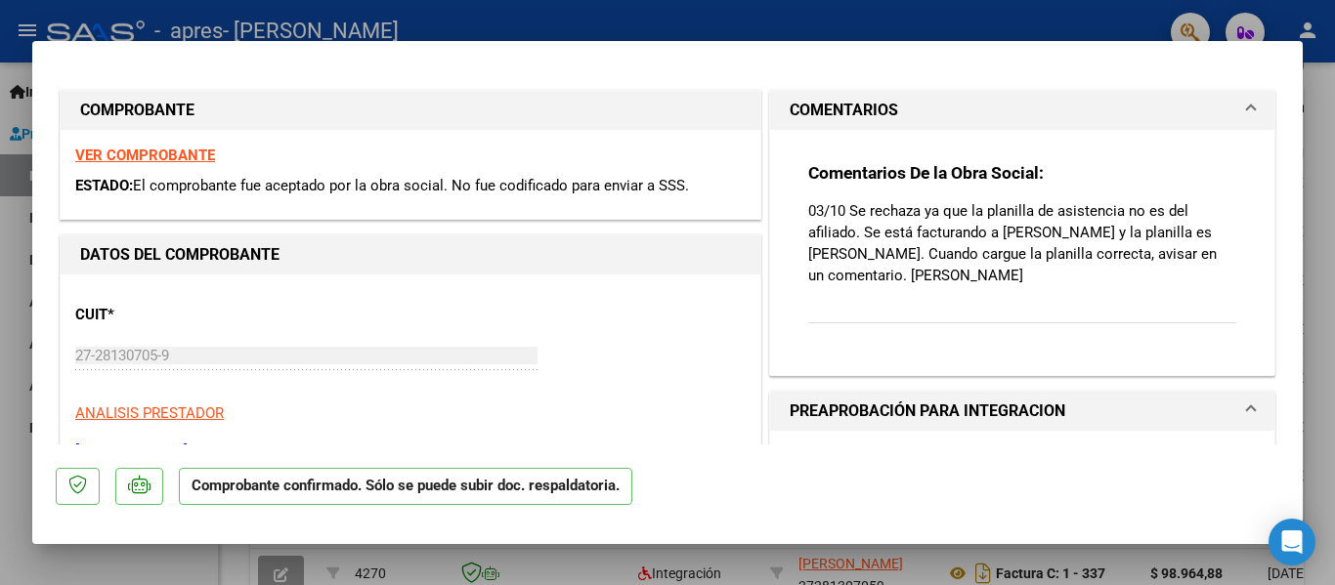
click at [909, 15] on div at bounding box center [667, 292] width 1335 height 585
type input "$ 0,00"
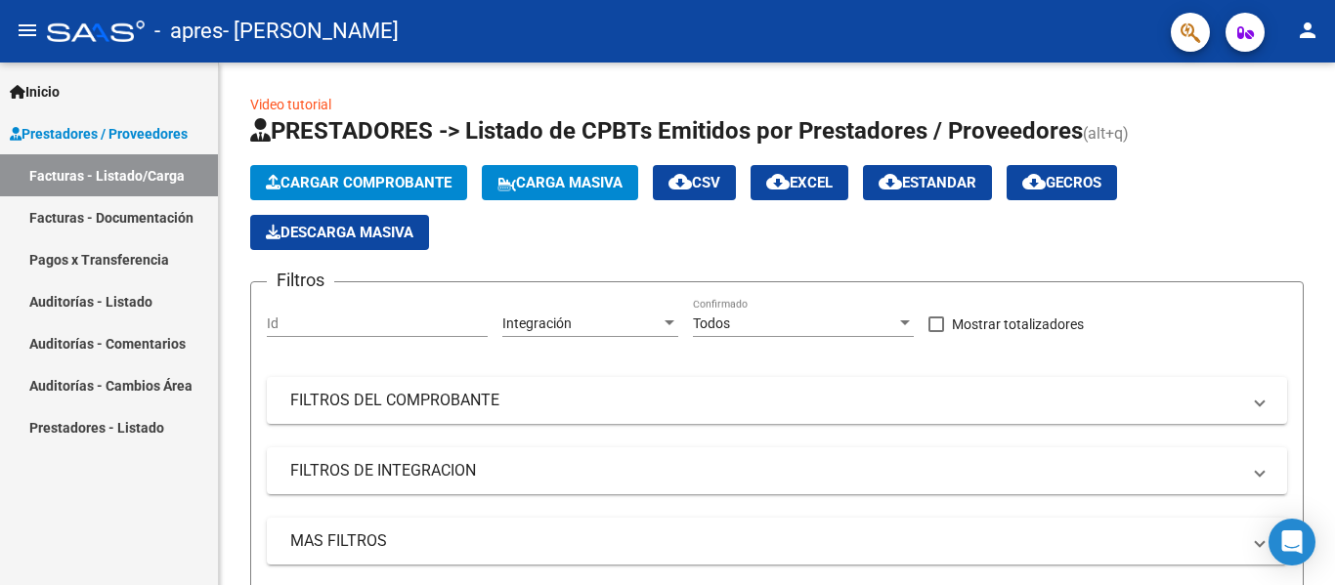
click at [149, 337] on link "Auditorías - Comentarios" at bounding box center [109, 343] width 218 height 42
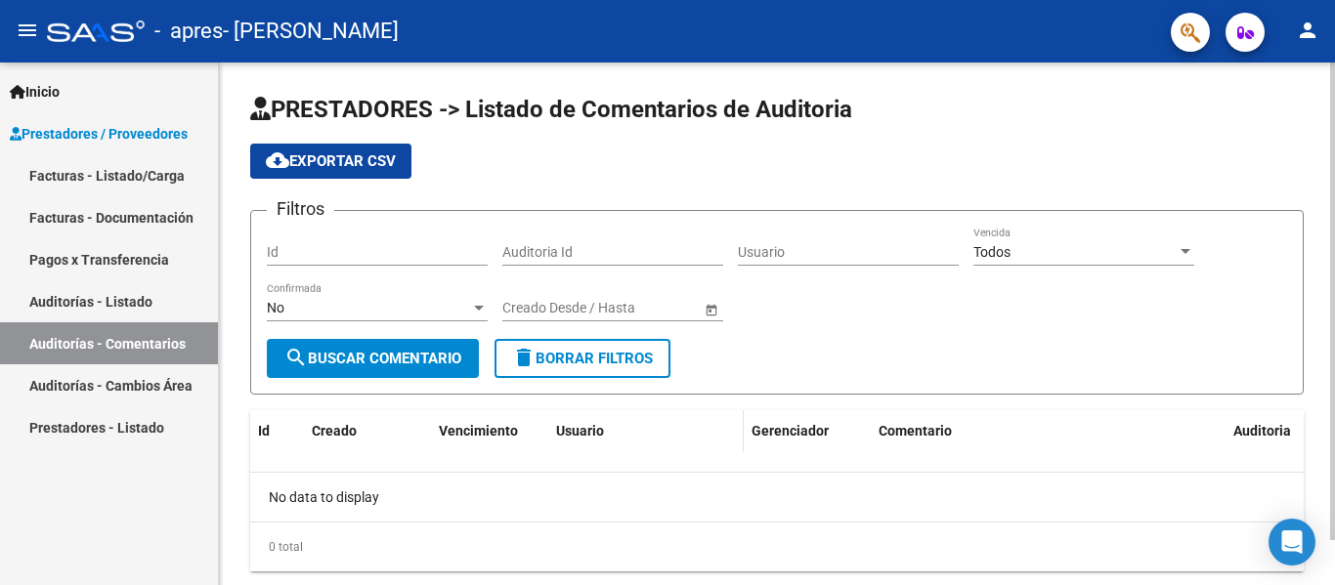
scroll to position [49, 0]
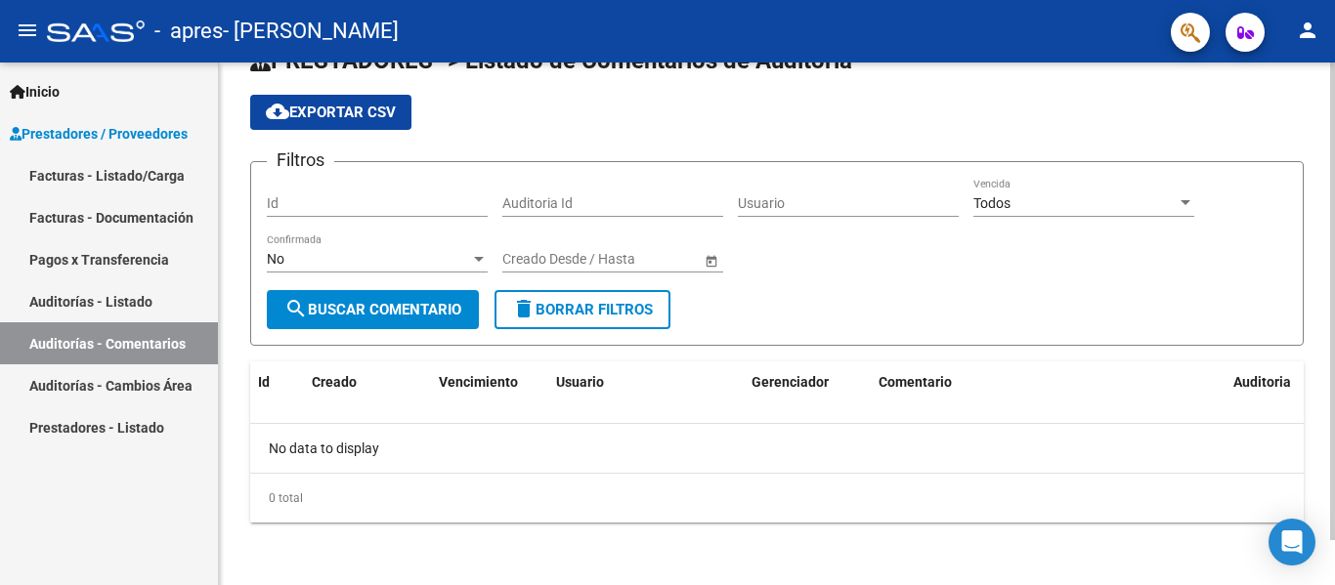
click at [394, 453] on div "No data to display" at bounding box center [776, 448] width 1053 height 49
click at [406, 317] on span "search Buscar Comentario" at bounding box center [372, 310] width 177 height 18
click at [378, 305] on span "search Buscar Comentario" at bounding box center [372, 310] width 177 height 18
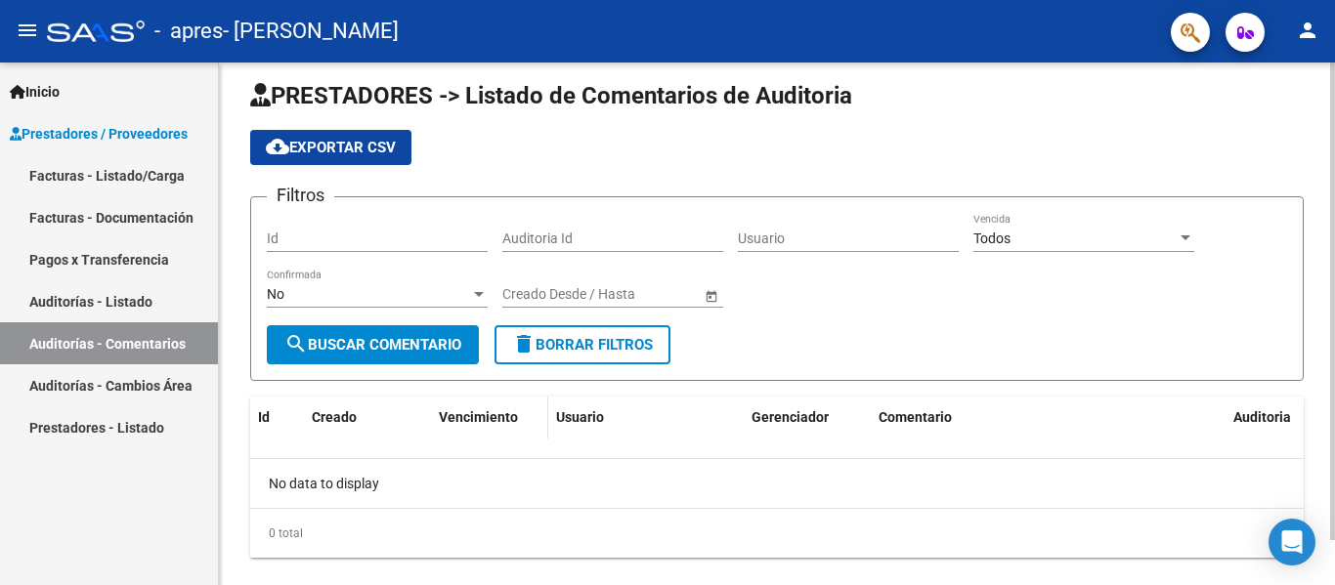
scroll to position [0, 0]
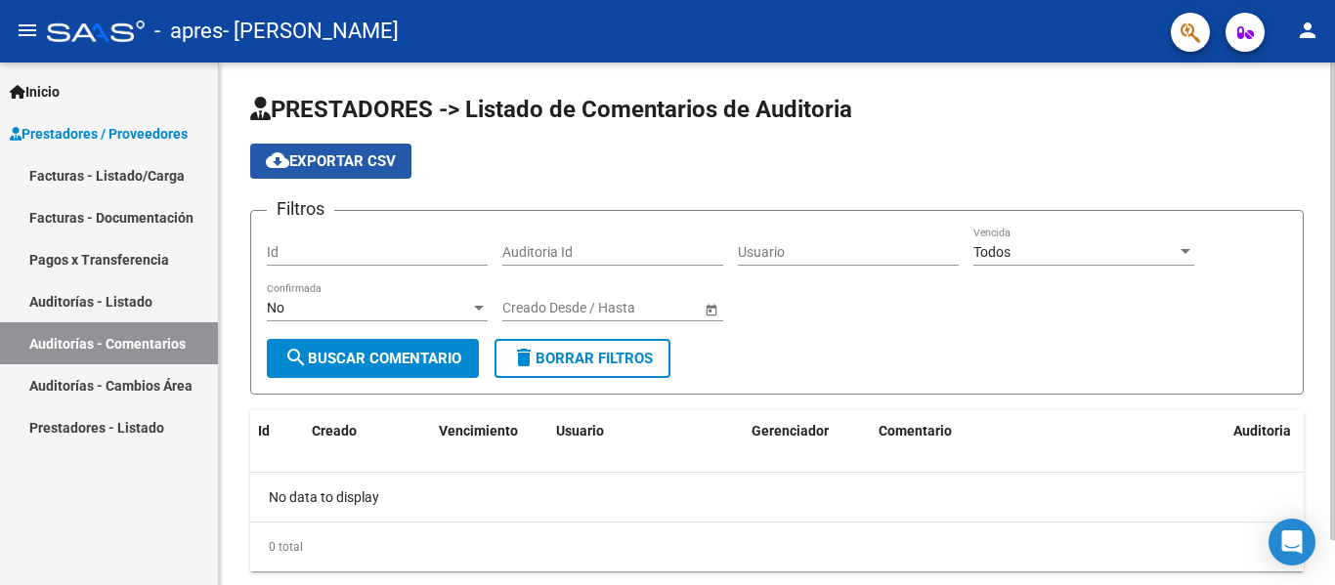
click at [356, 168] on span "cloud_download Exportar CSV" at bounding box center [331, 161] width 130 height 18
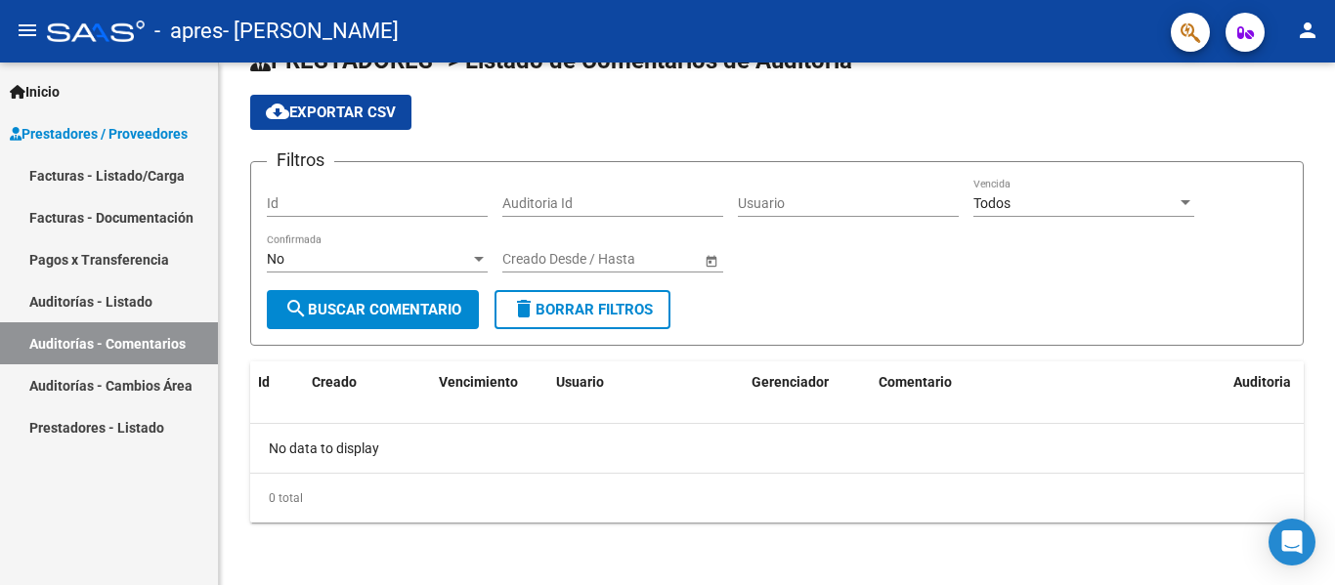
click at [127, 146] on link "Prestadores / Proveedores" at bounding box center [109, 133] width 218 height 42
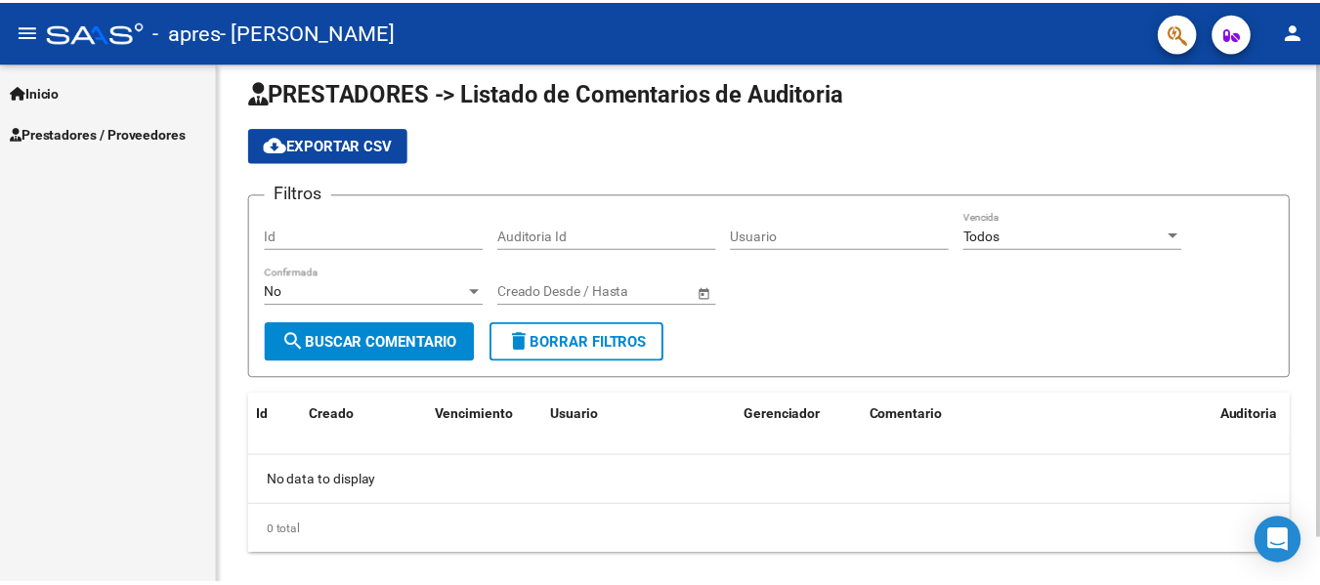
scroll to position [0, 0]
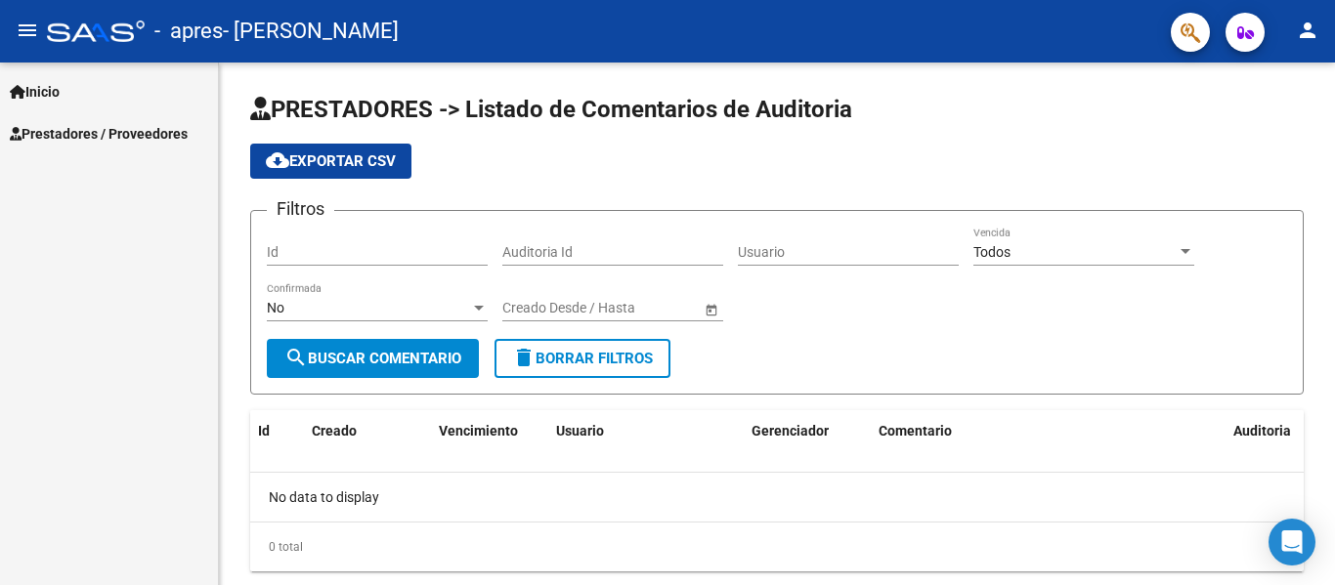
click at [1315, 23] on mat-icon "person" at bounding box center [1306, 30] width 23 height 23
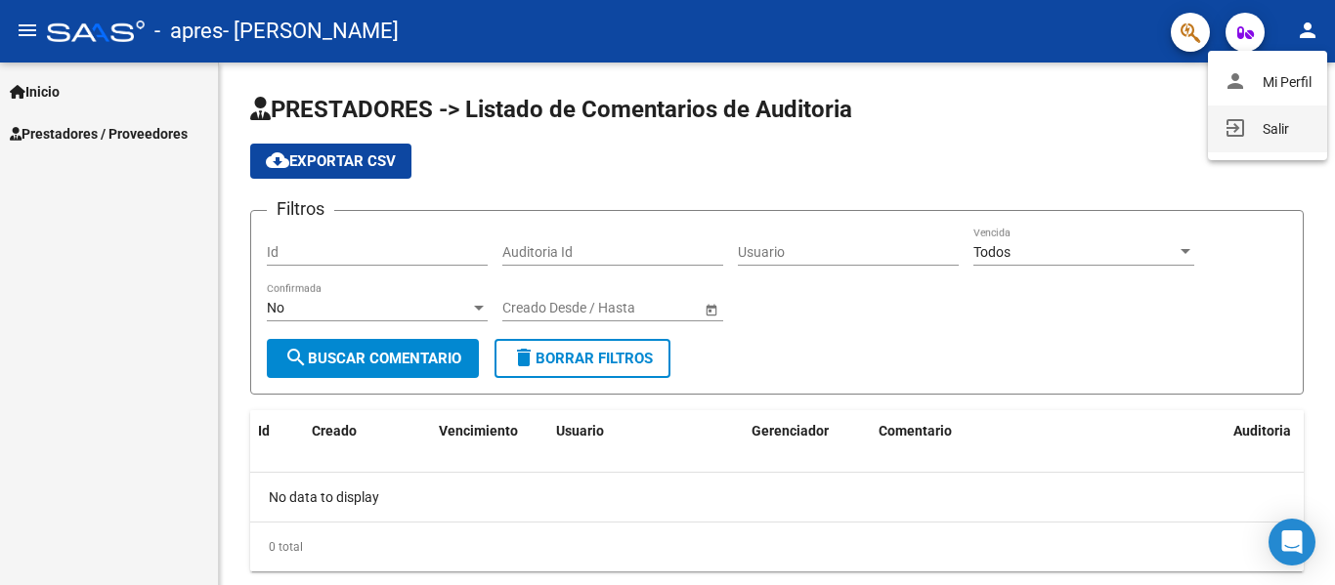
click at [1272, 124] on button "exit_to_app Salir" at bounding box center [1267, 129] width 119 height 47
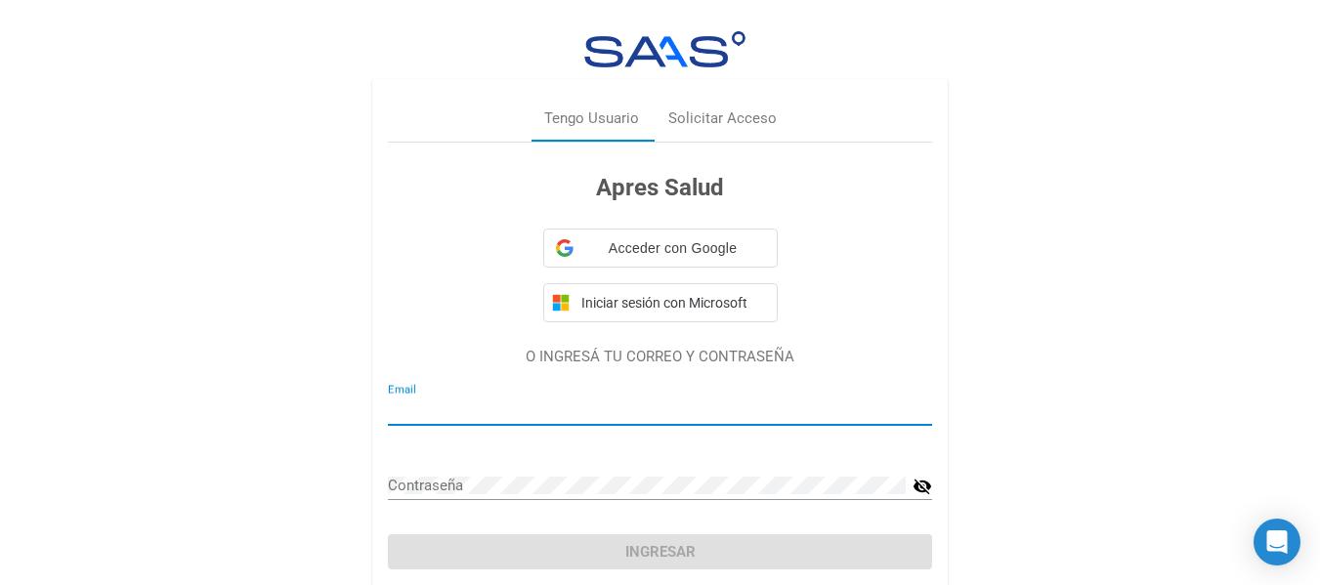
type input "[EMAIL_ADDRESS][DOMAIN_NAME]"
